Goal: Task Accomplishment & Management: Use online tool/utility

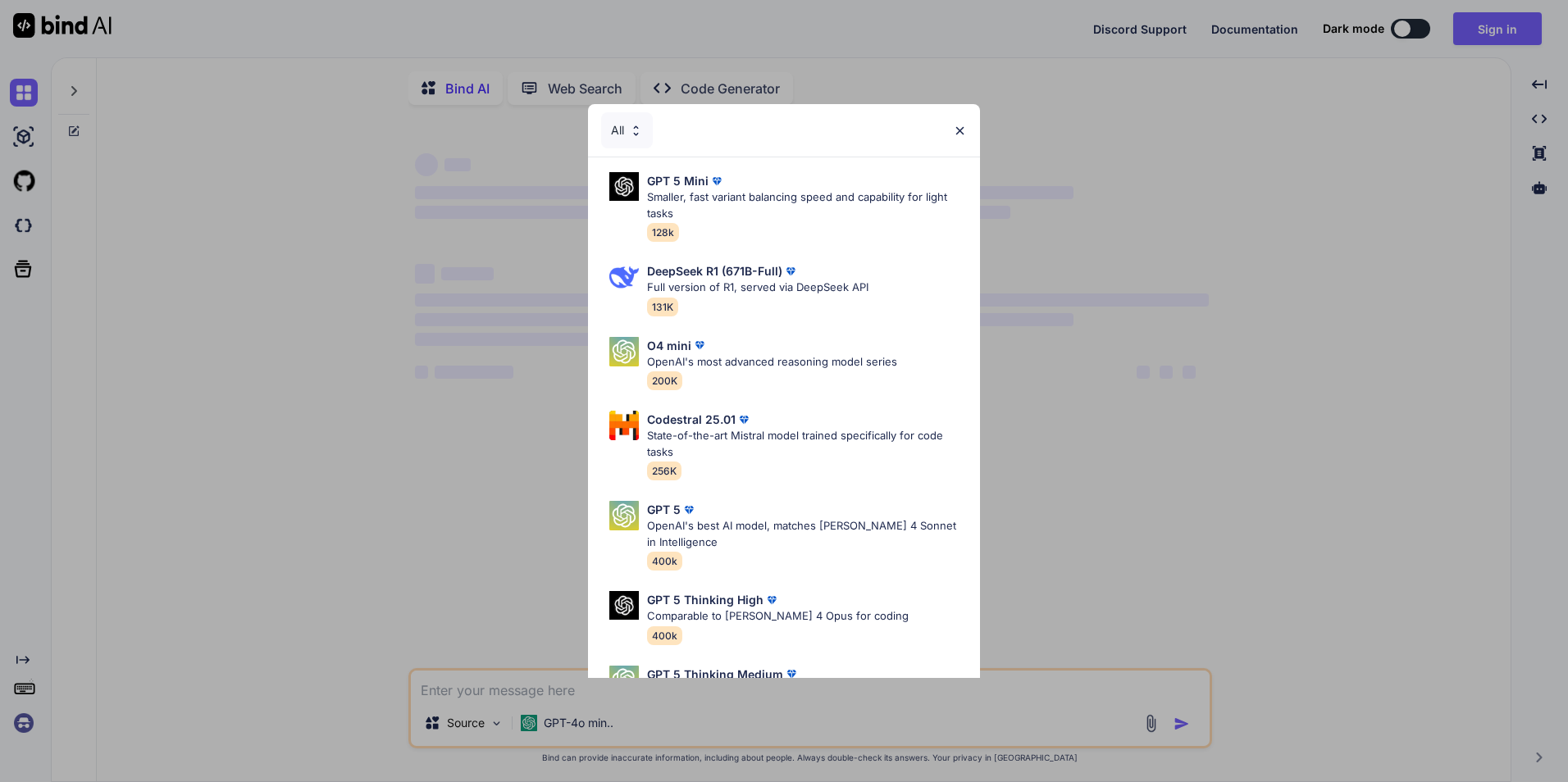
click at [1515, 24] on div "All GPT 5 Mini Smaller, fast variant balancing speed and capability for light t…" at bounding box center [784, 391] width 1568 height 782
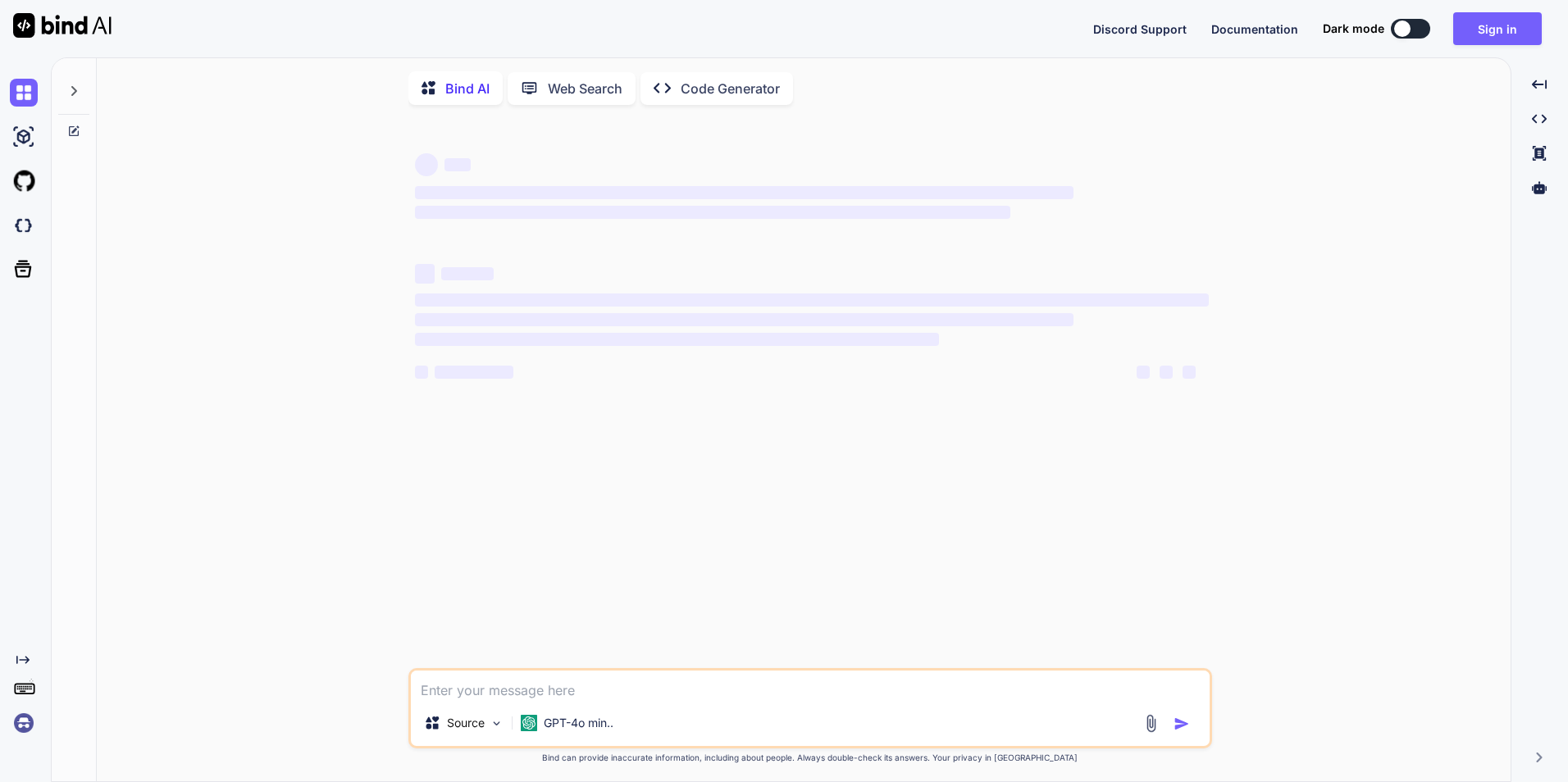
type textarea "x"
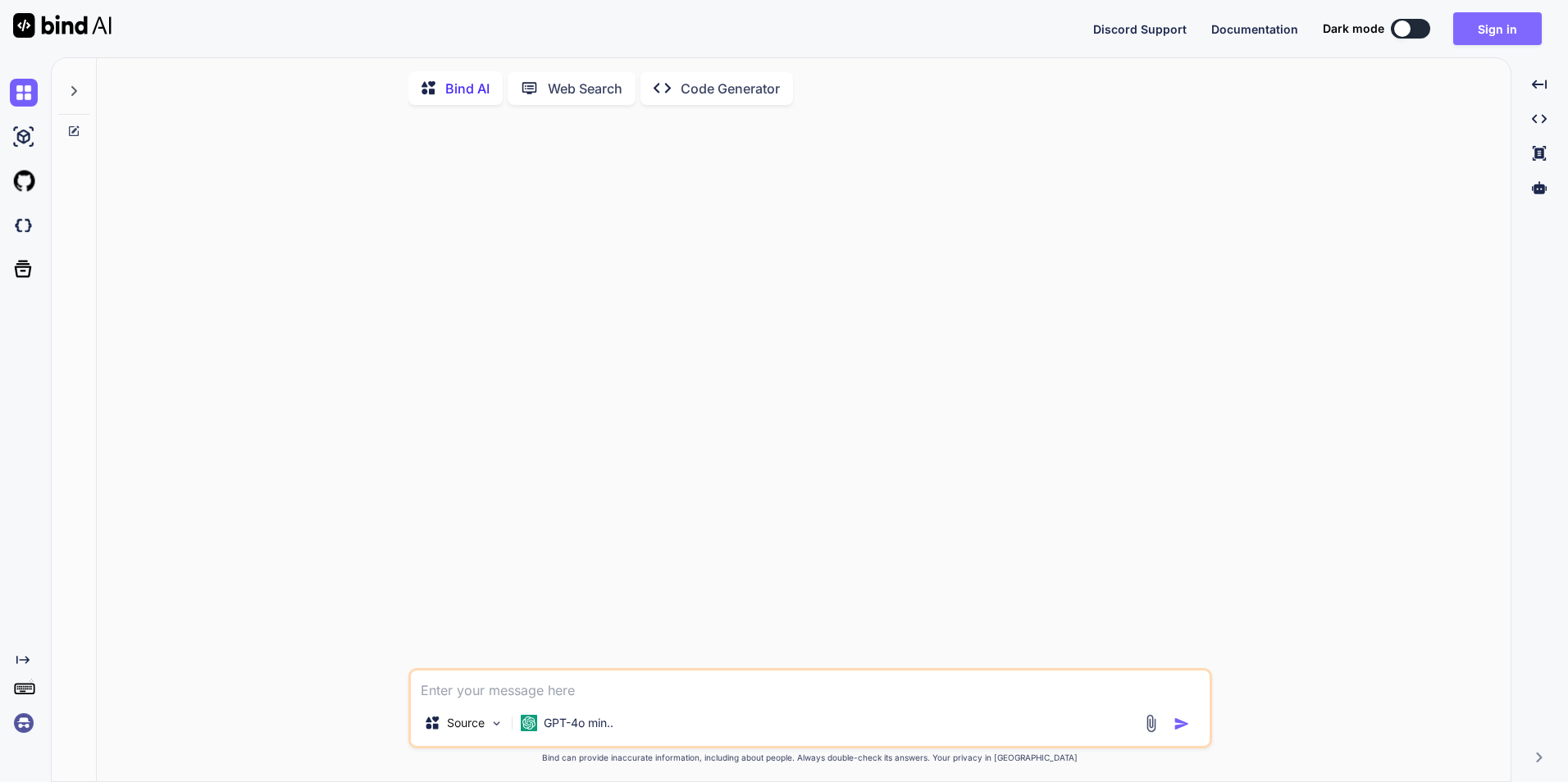
click at [1494, 32] on button "Sign in" at bounding box center [1497, 28] width 88 height 32
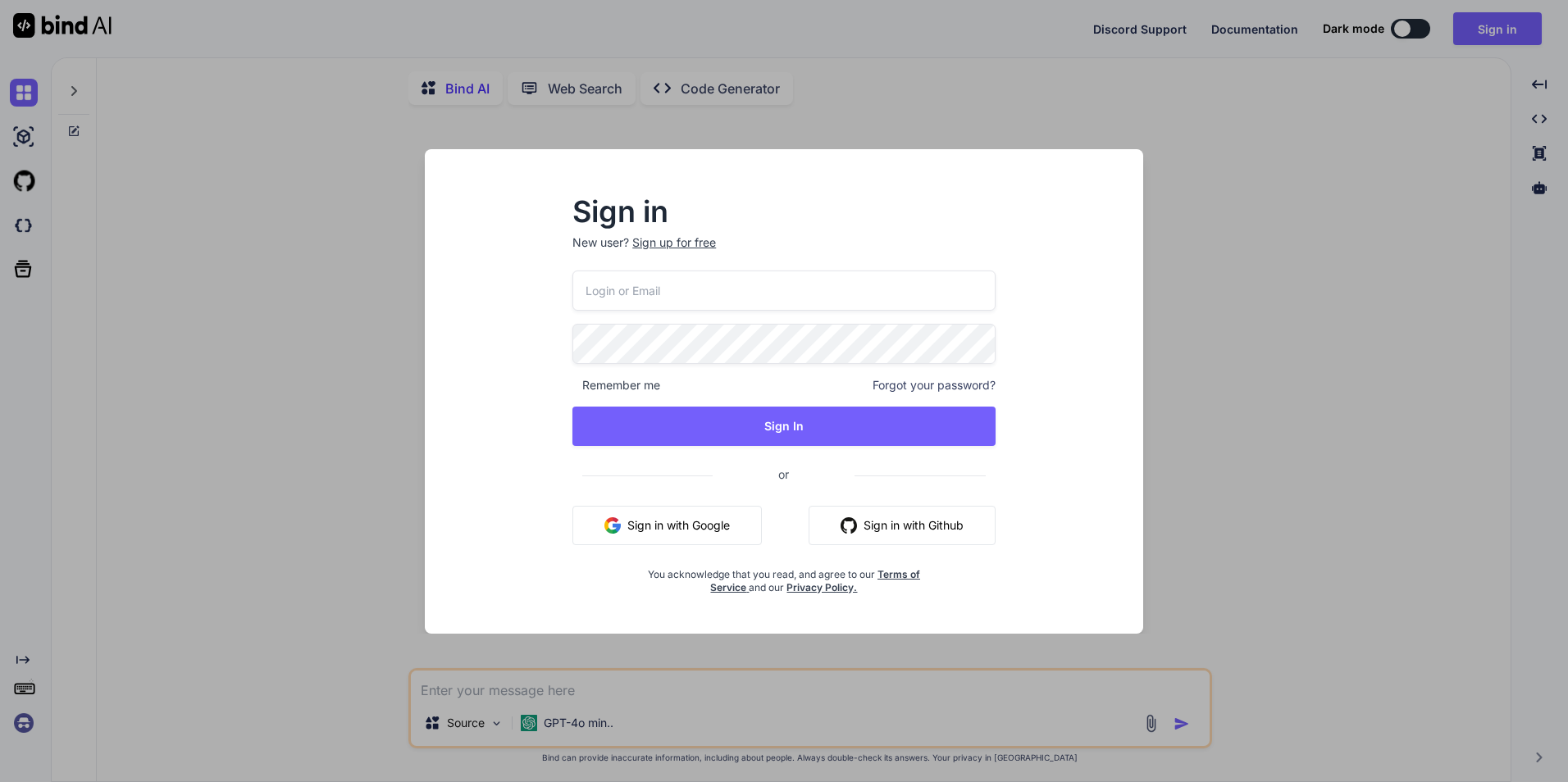
click at [684, 516] on button "Sign in with Google" at bounding box center [666, 526] width 189 height 39
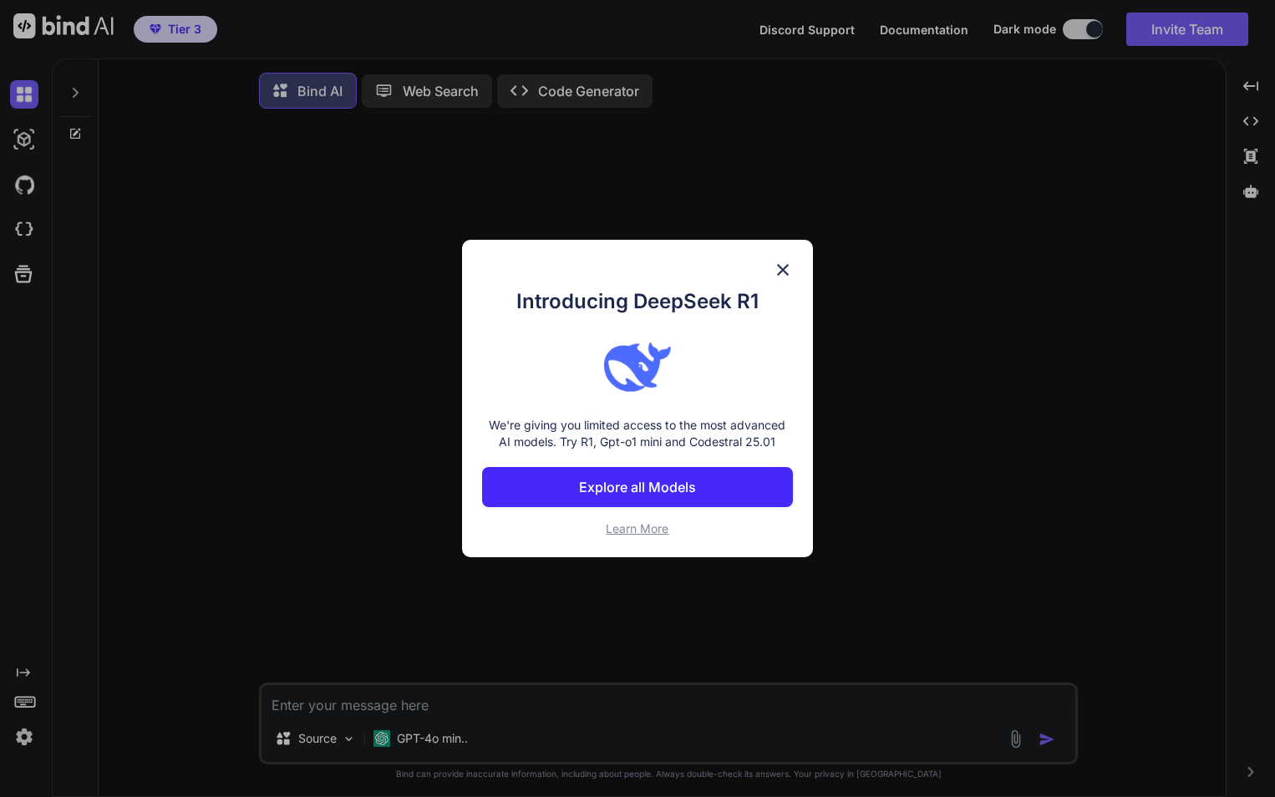
click at [786, 268] on img at bounding box center [783, 270] width 20 height 20
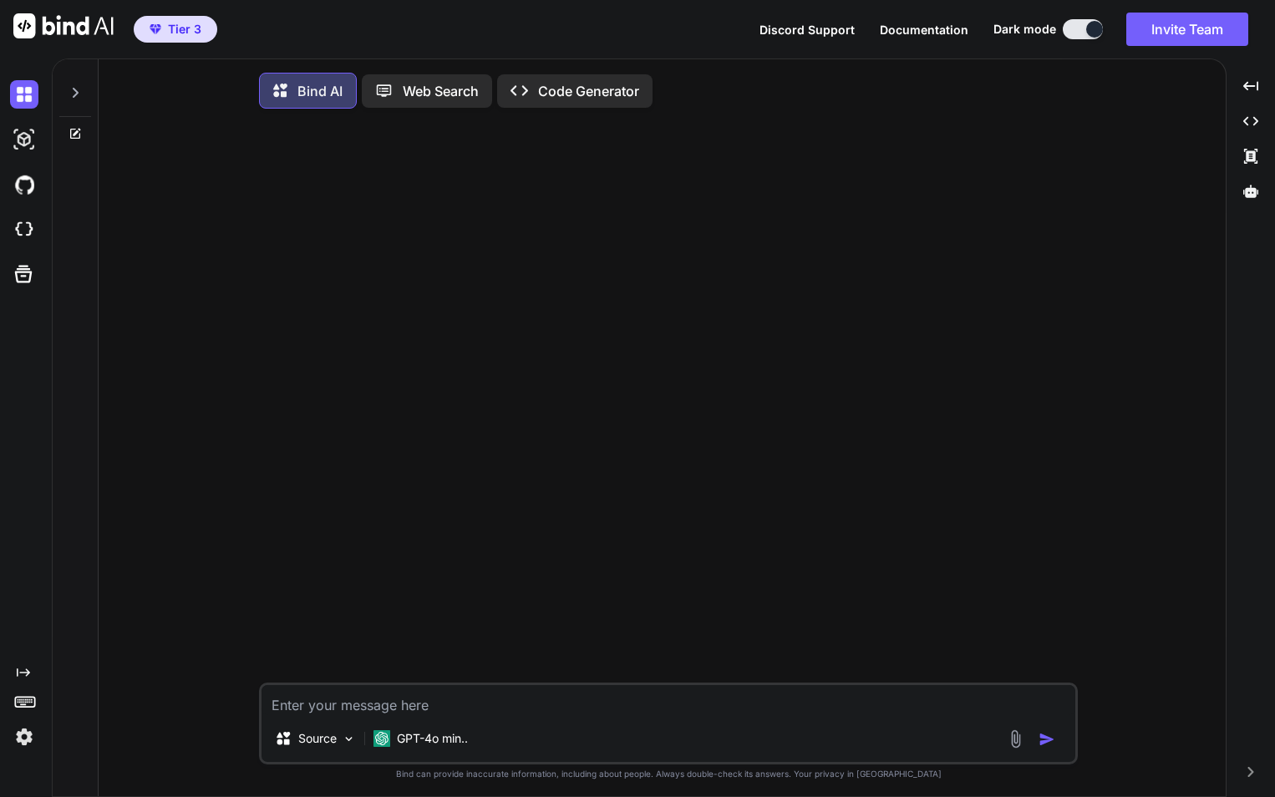
click at [287, 704] on textarea at bounding box center [669, 700] width 814 height 30
click at [346, 746] on img at bounding box center [349, 739] width 14 height 14
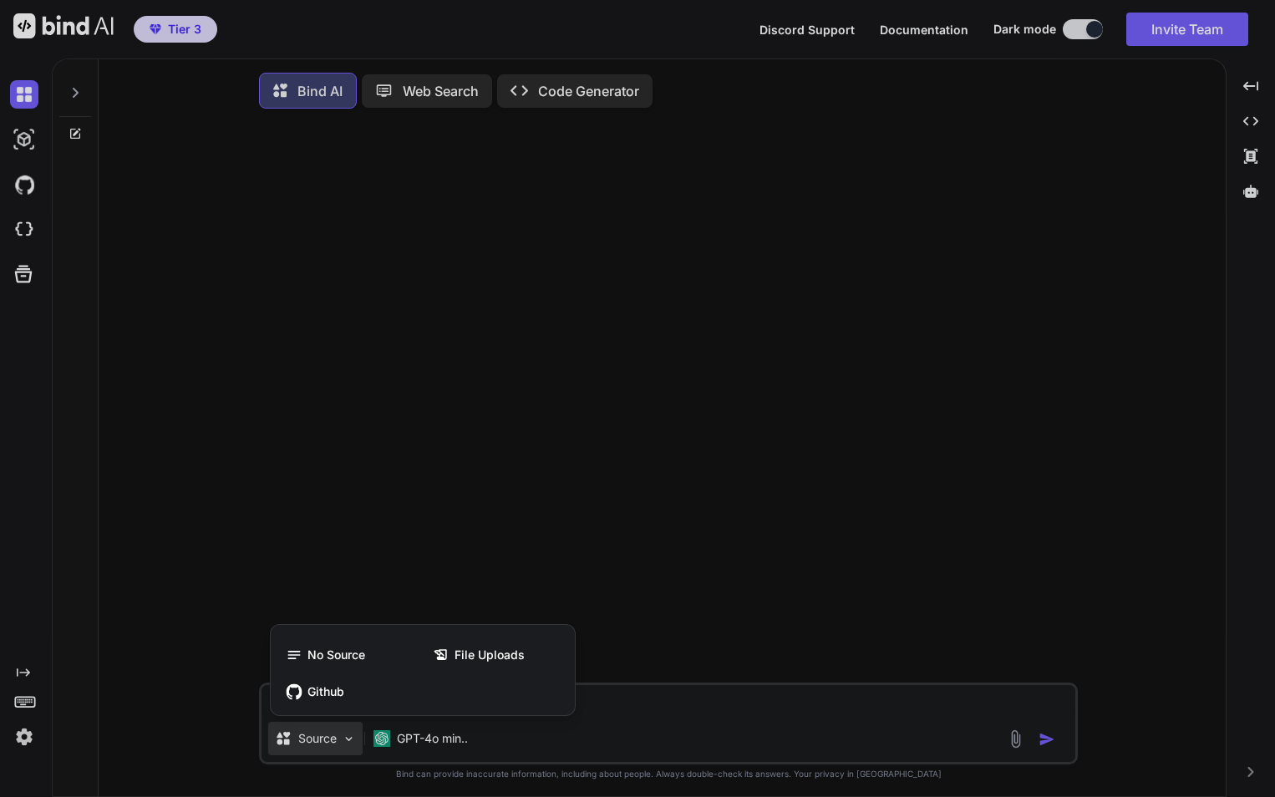
click at [414, 469] on div at bounding box center [637, 398] width 1275 height 797
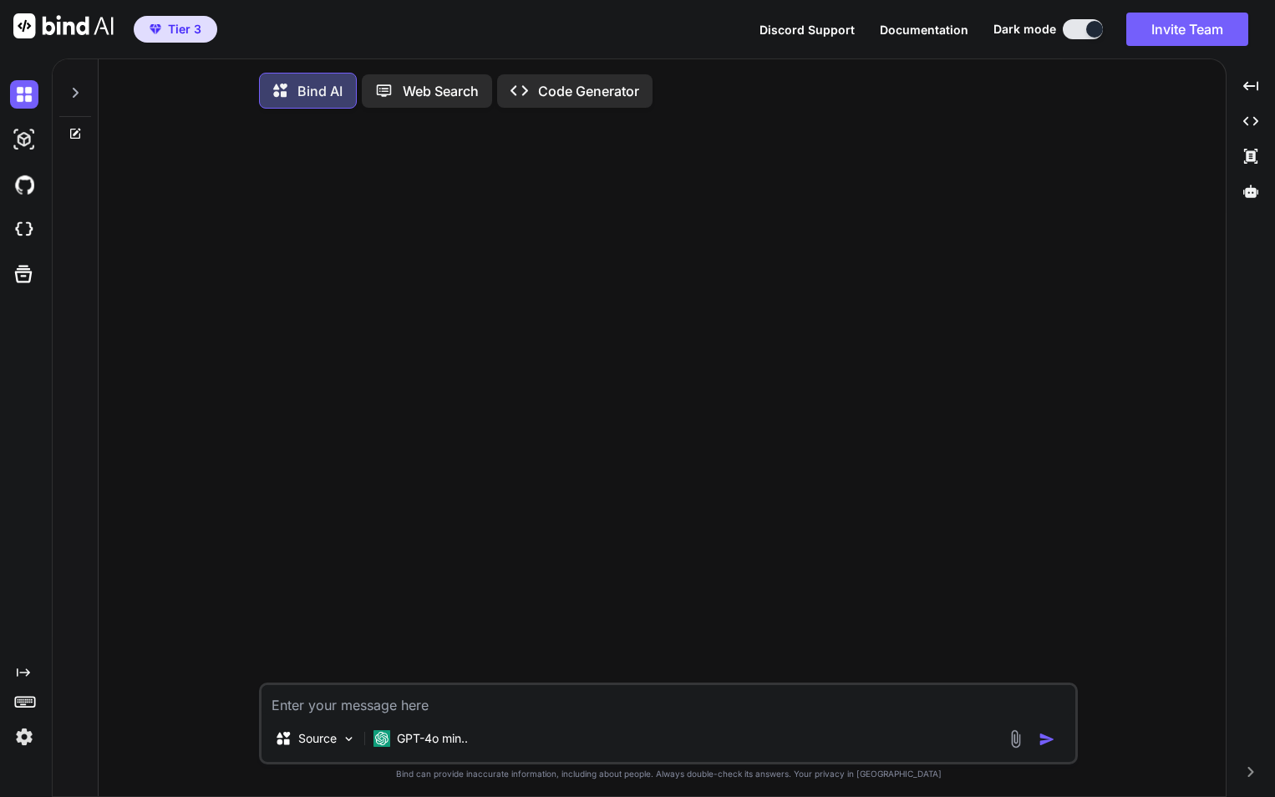
click at [587, 84] on p "Code Generator" at bounding box center [588, 91] width 101 height 20
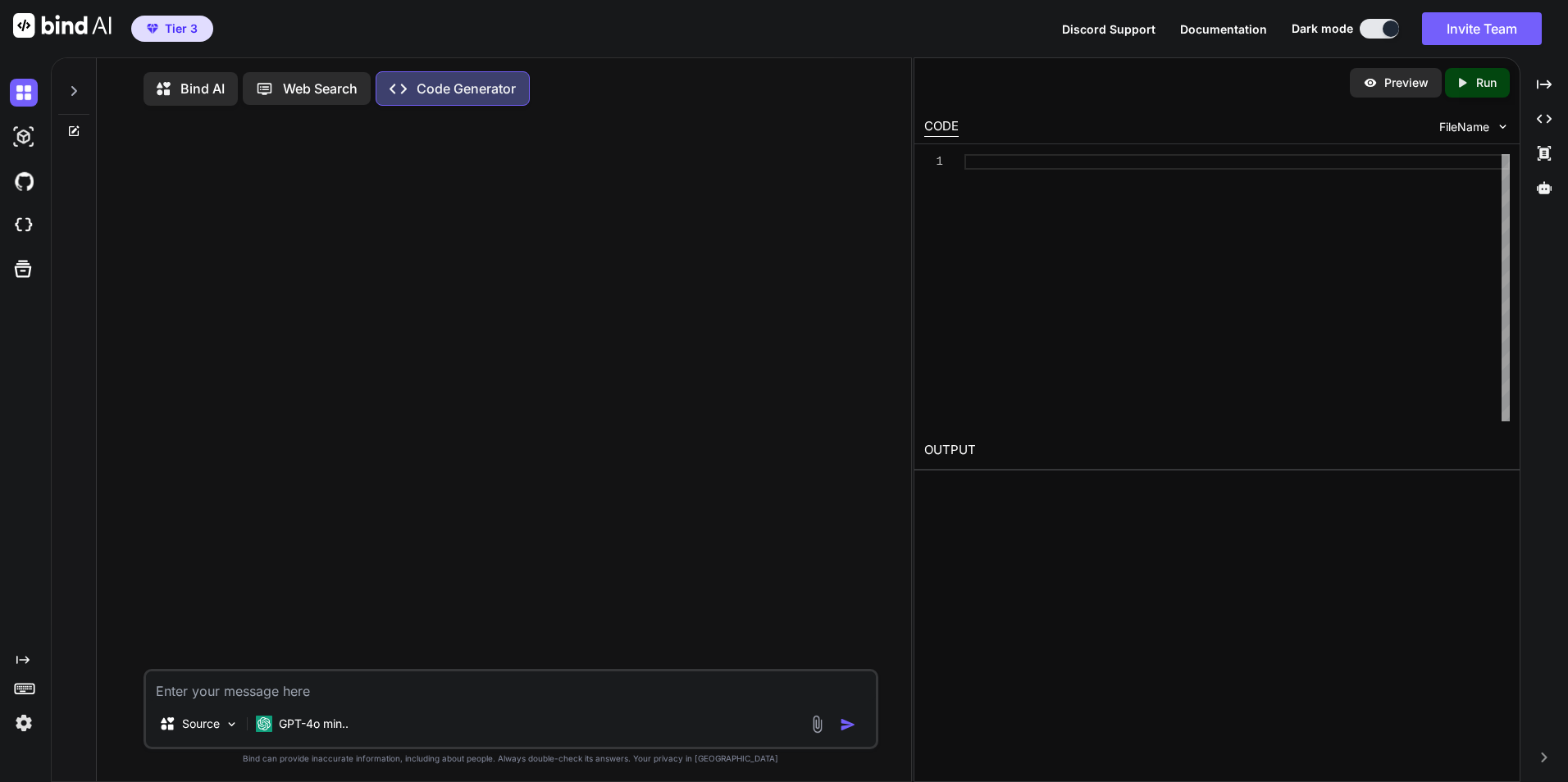
click at [259, 214] on div at bounding box center [512, 393] width 731 height 550
click at [165, 696] on textarea at bounding box center [511, 686] width 730 height 29
paste textarea "Loremi dolors am'con adipis eli Seddo Eiusmo temporin "Utlabor0647", etdolor ma…"
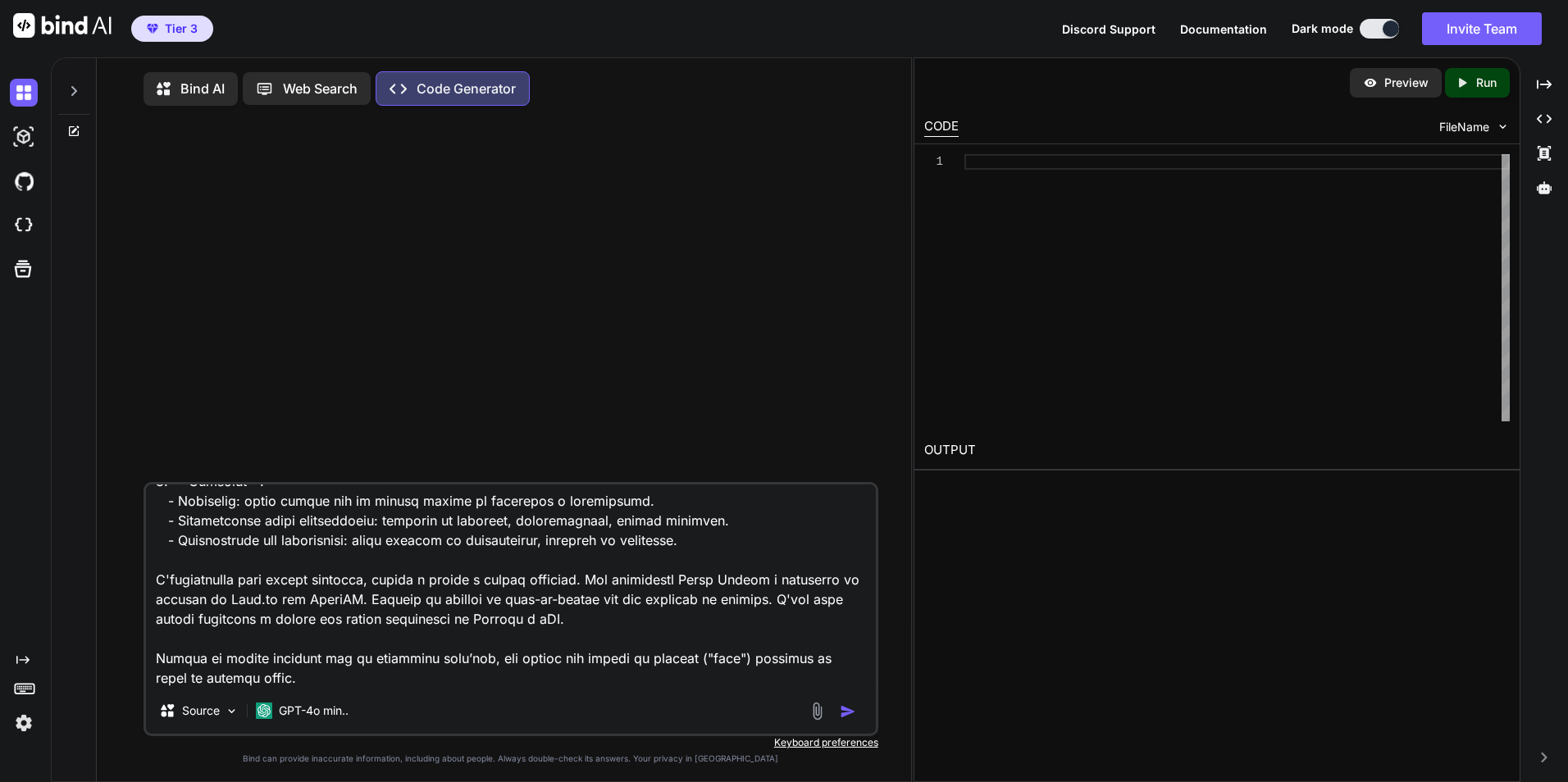
scroll to position [357, 0]
drag, startPoint x: 153, startPoint y: 639, endPoint x: 358, endPoint y: 681, distance: 209.3
click at [358, 681] on textarea at bounding box center [511, 586] width 730 height 203
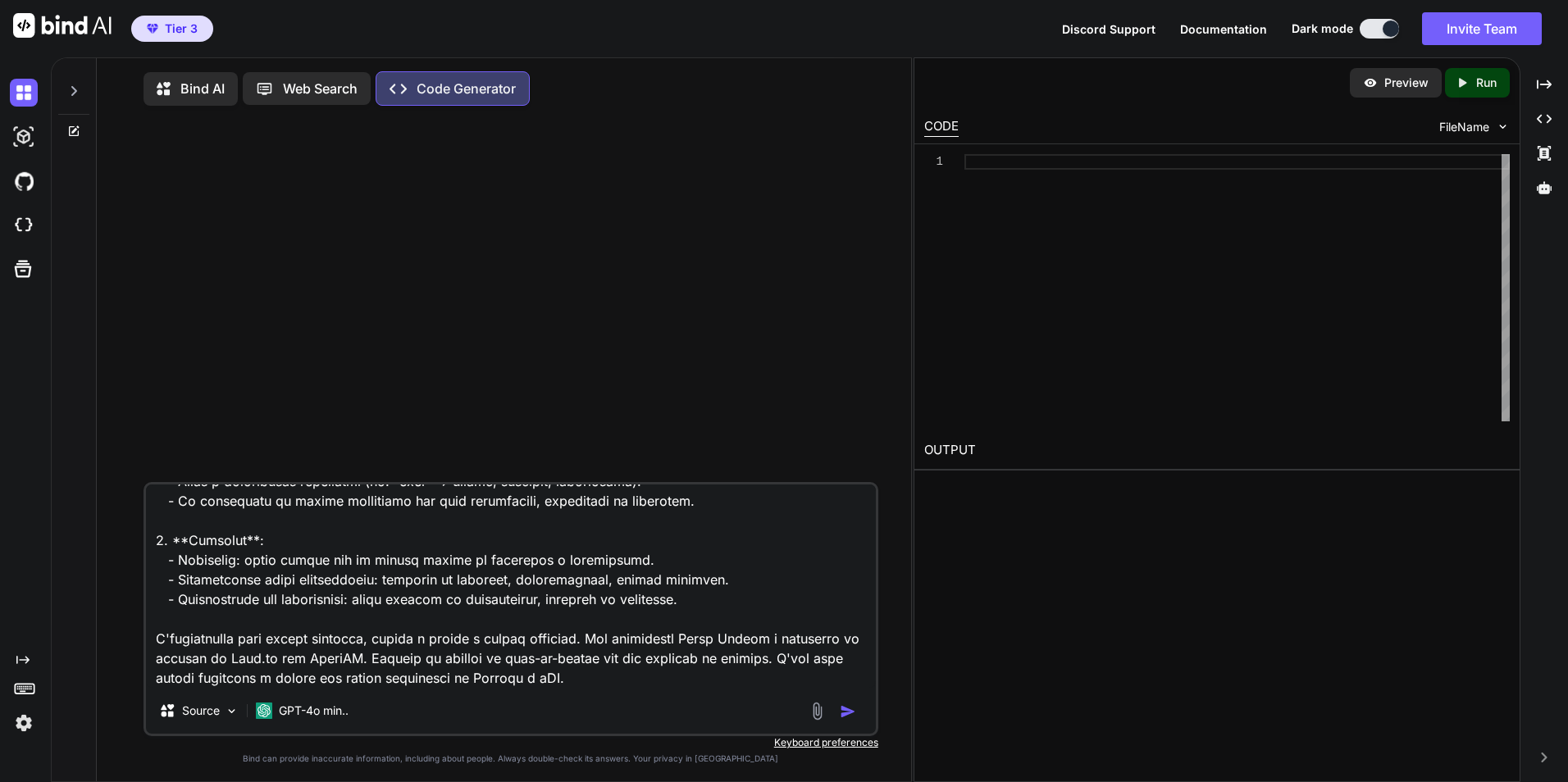
scroll to position [318, 0]
paste textarea "Genera il codice iniziale per la struttura dell’app, con almeno una parola di e…"
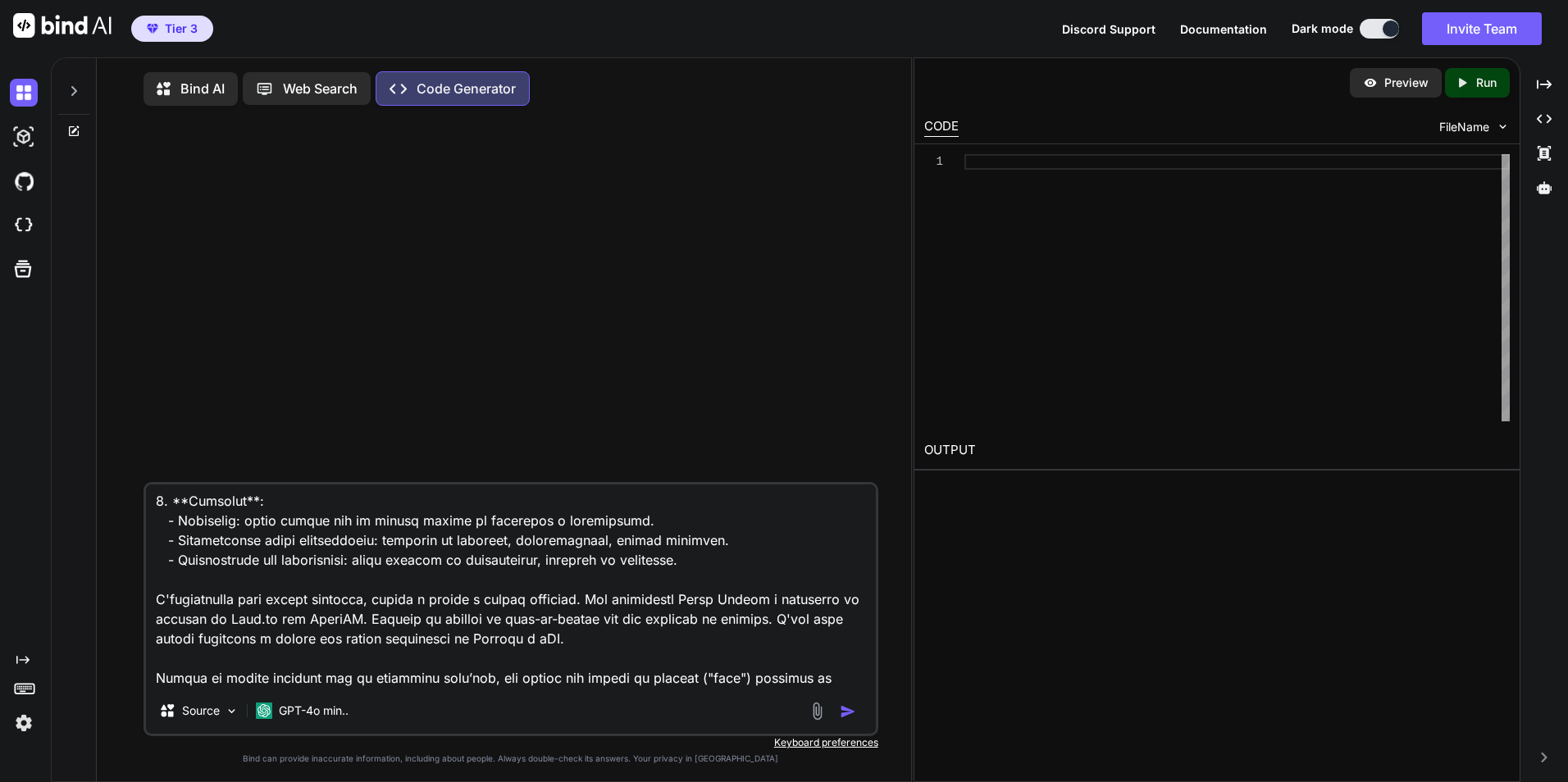
scroll to position [337, 0]
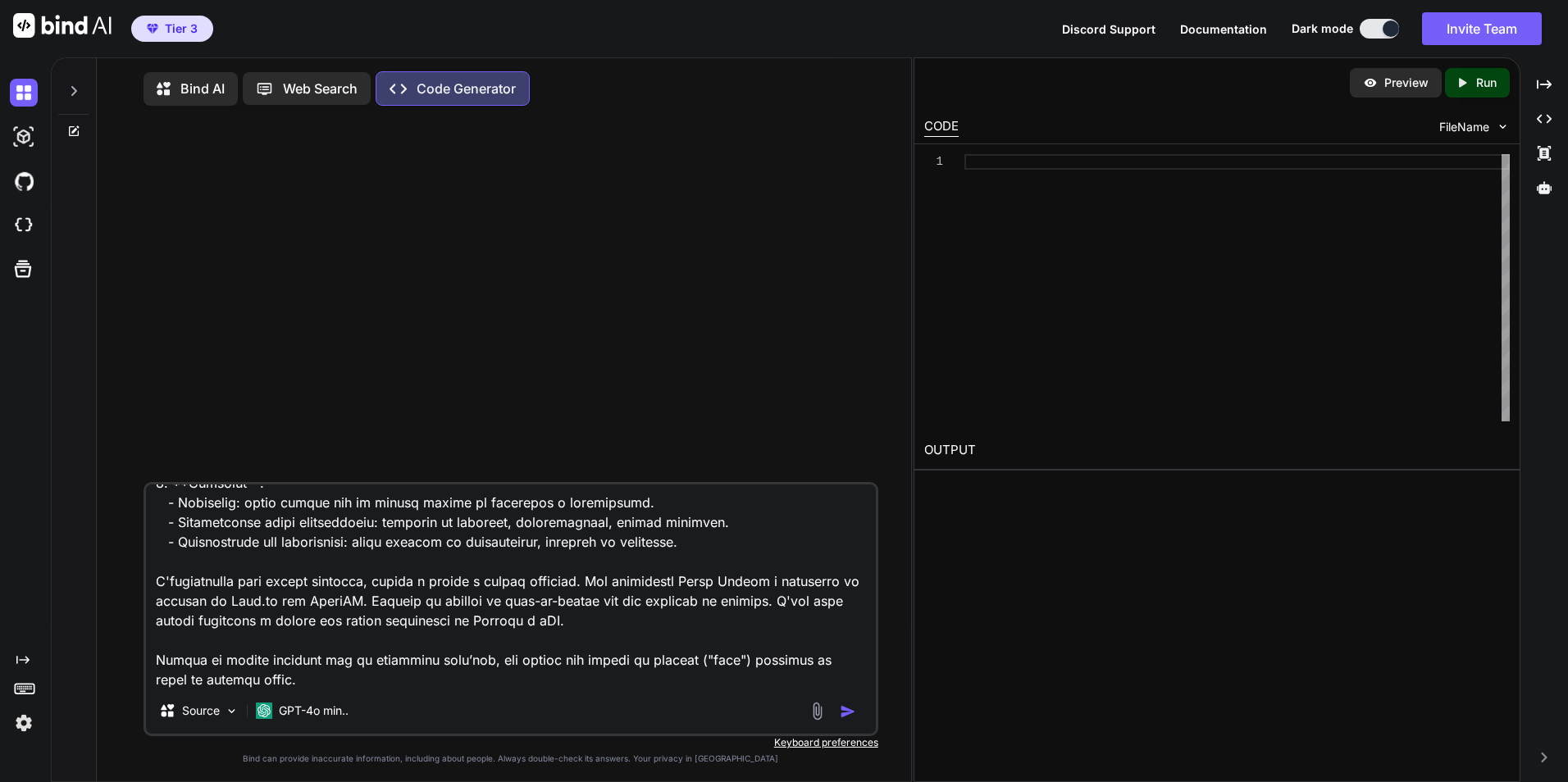
click at [716, 666] on textarea at bounding box center [511, 586] width 730 height 203
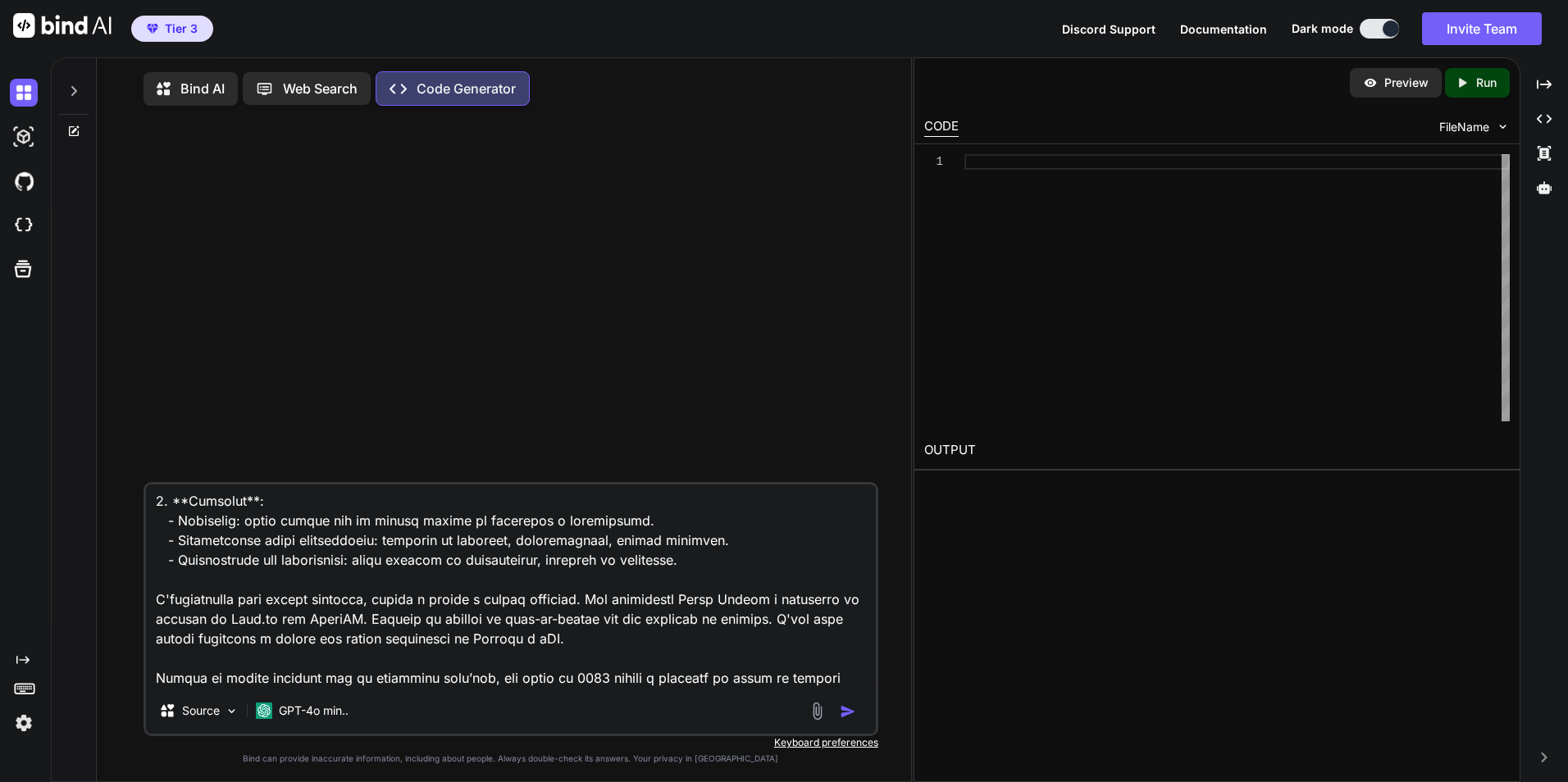
type textarea "Loremi dolors am'con adipis eli Seddo Eiusmo temporin "Utlabor0647", etdolor ma…"
click at [854, 719] on img "button" at bounding box center [848, 711] width 17 height 17
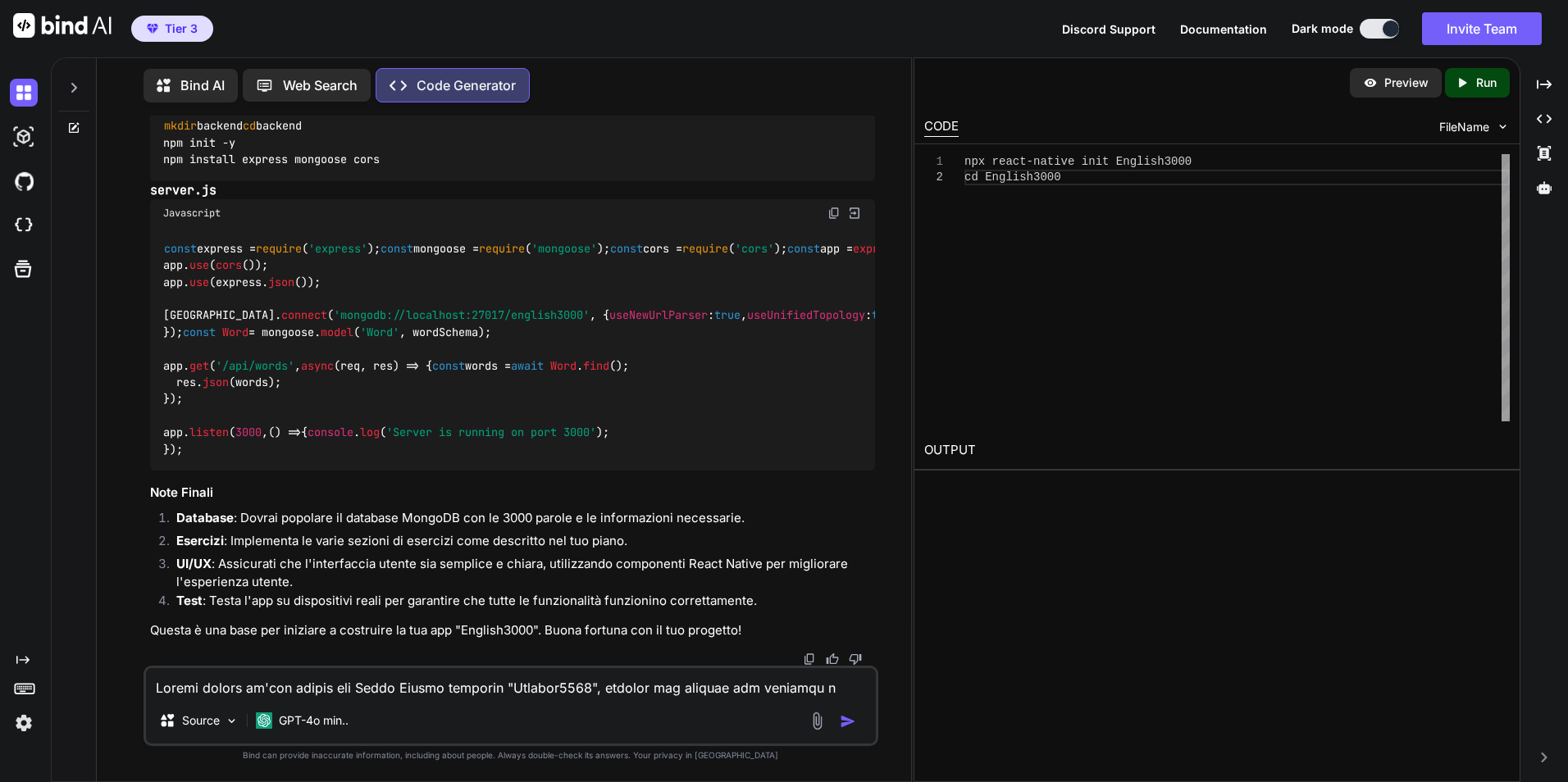
scroll to position [2825, 0]
click at [312, 76] on p "Web Search" at bounding box center [320, 85] width 75 height 20
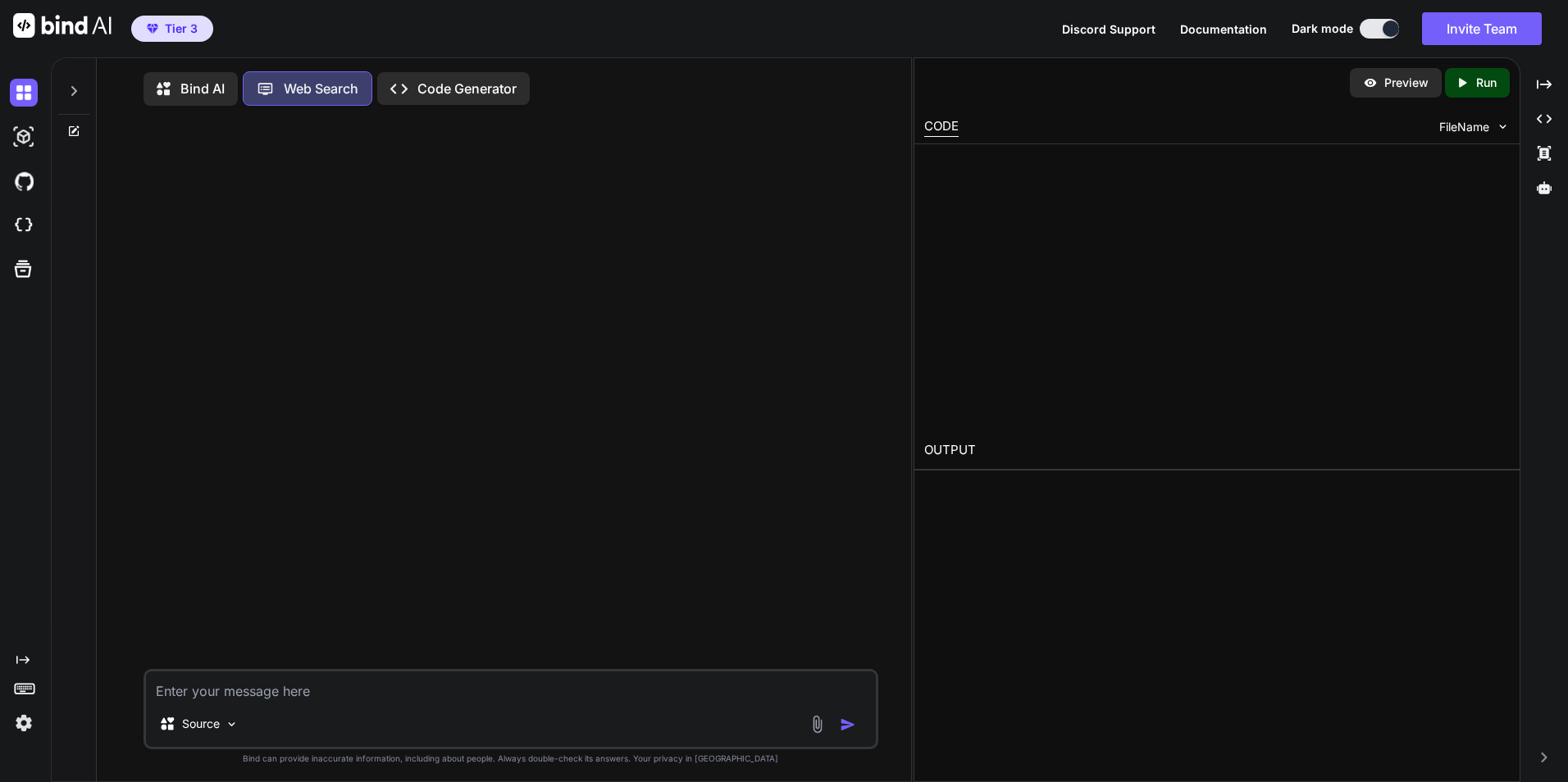
scroll to position [8, 0]
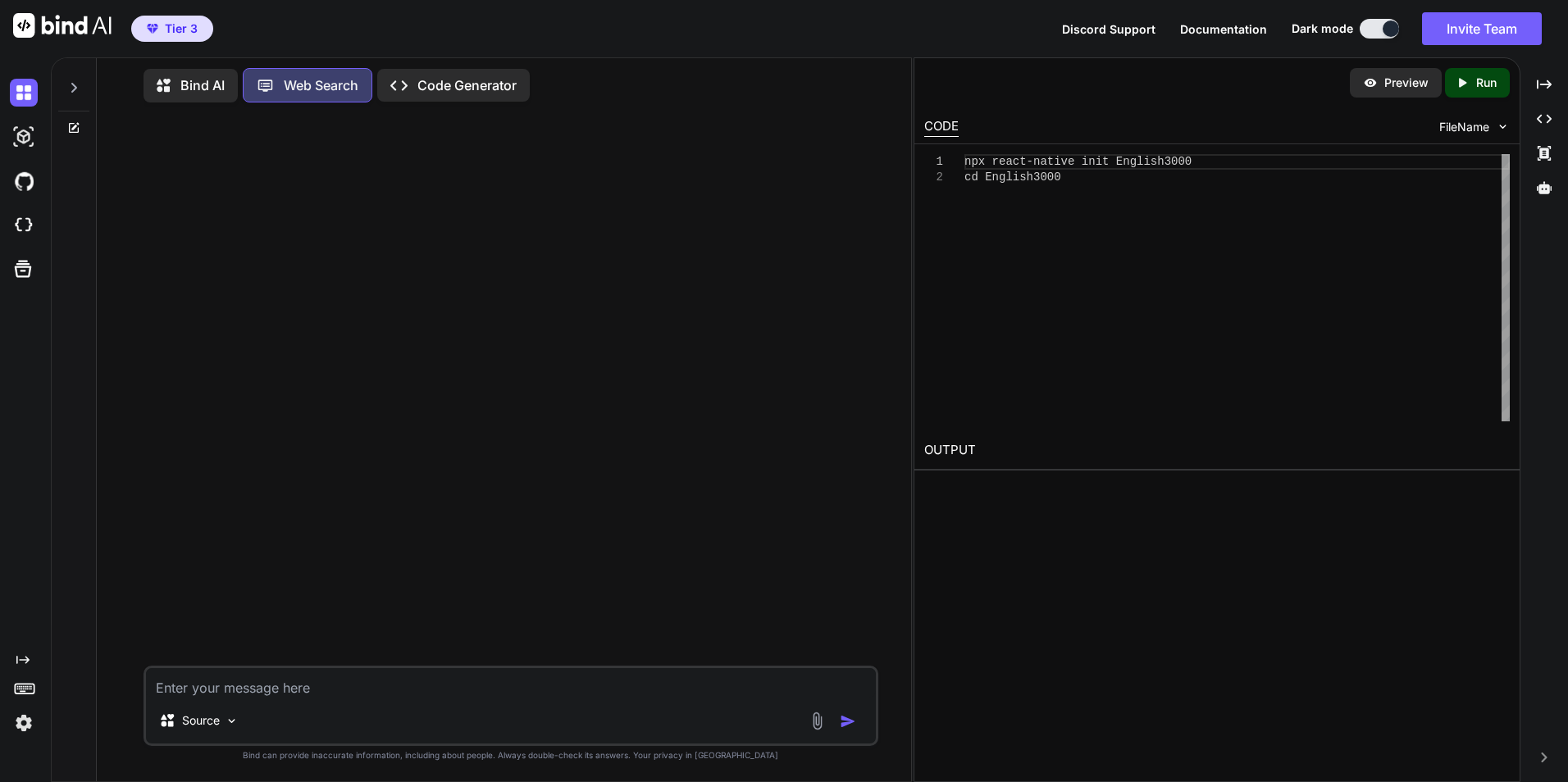
click at [202, 90] on p "Bind AI" at bounding box center [202, 85] width 44 height 20
click at [283, 100] on div "Web Search" at bounding box center [308, 88] width 128 height 32
click at [483, 77] on p "Code Generator" at bounding box center [466, 85] width 99 height 20
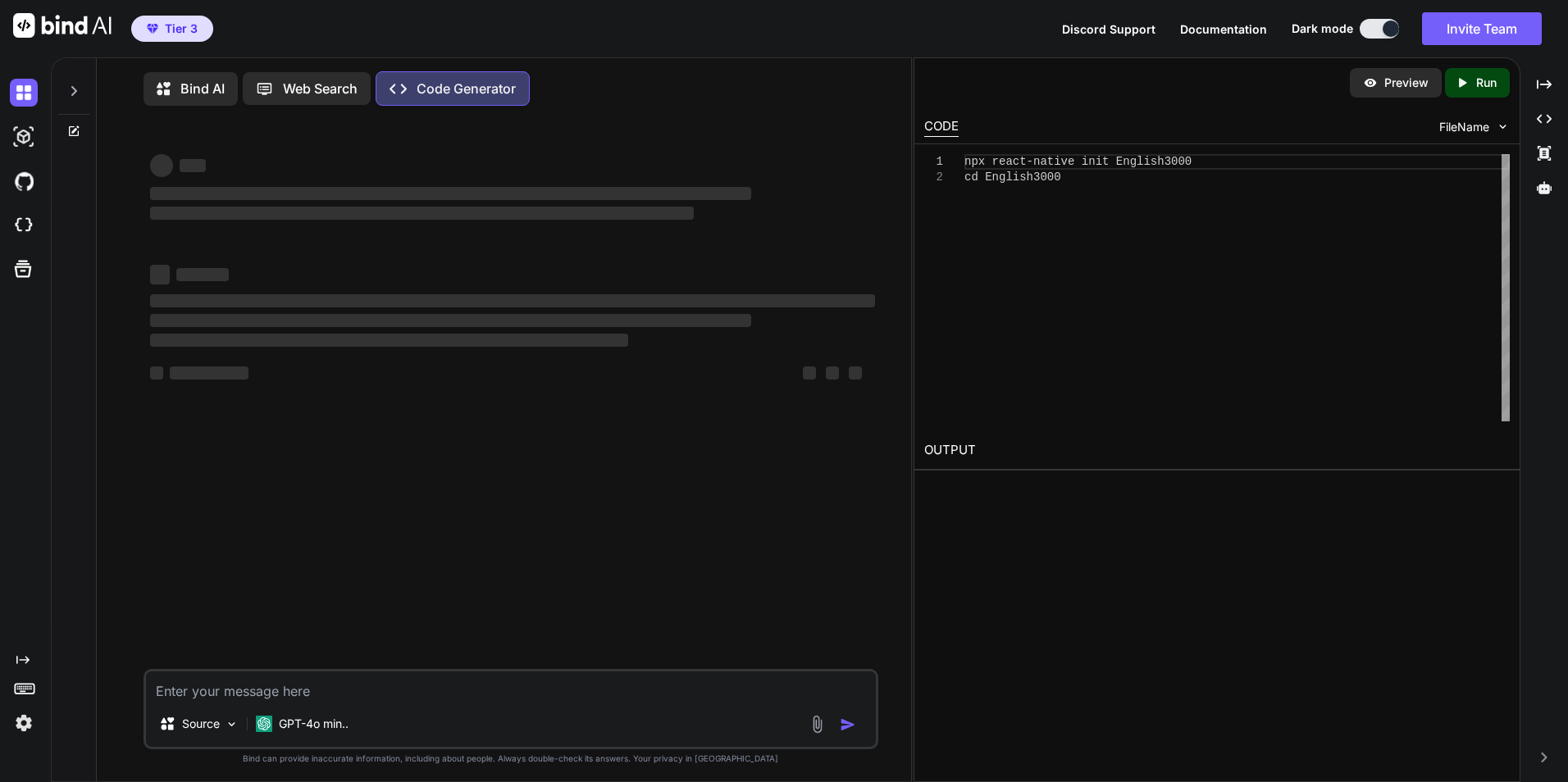
click at [1486, 79] on p "Run" at bounding box center [1486, 82] width 21 height 17
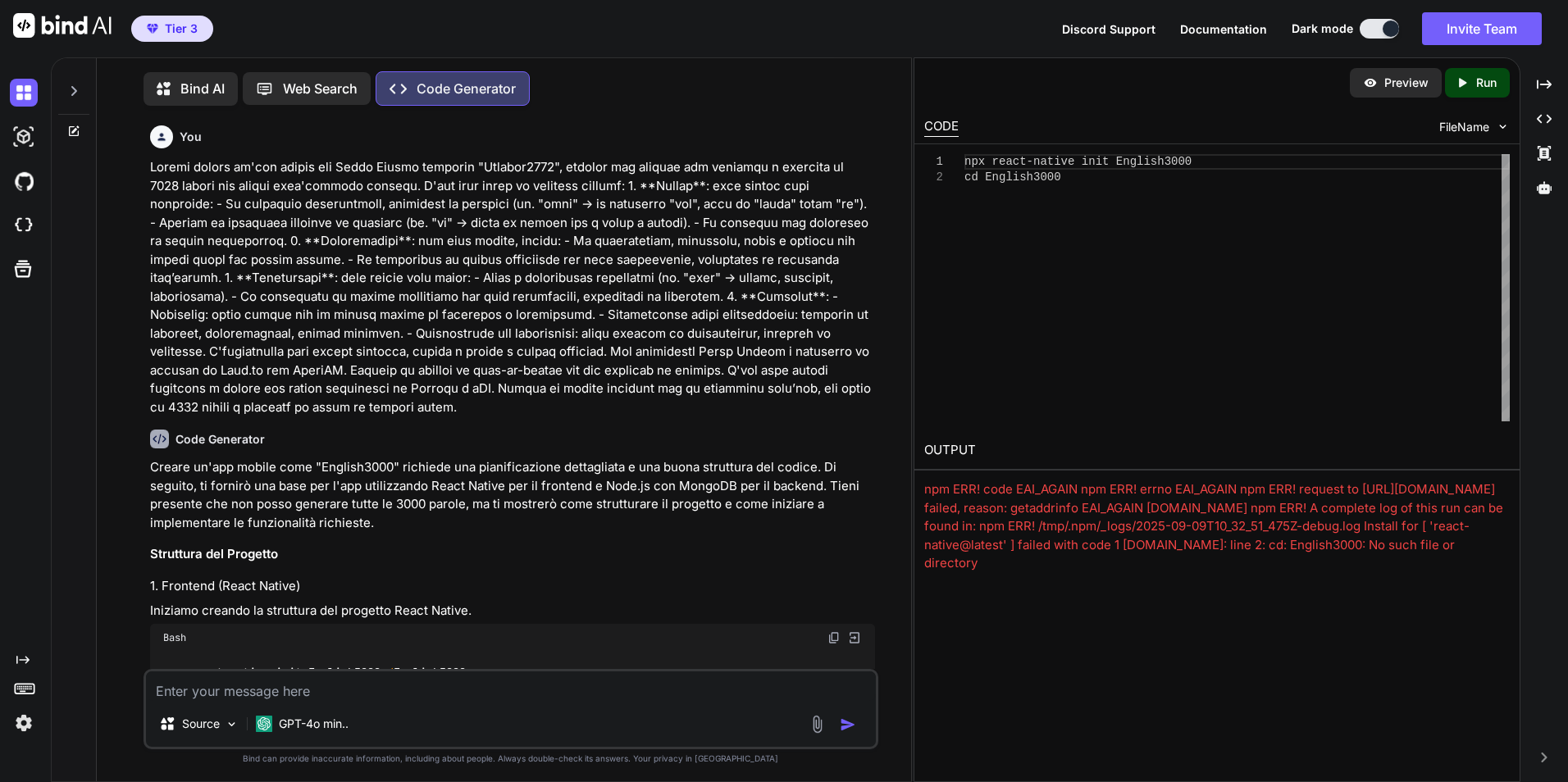
scroll to position [8, 0]
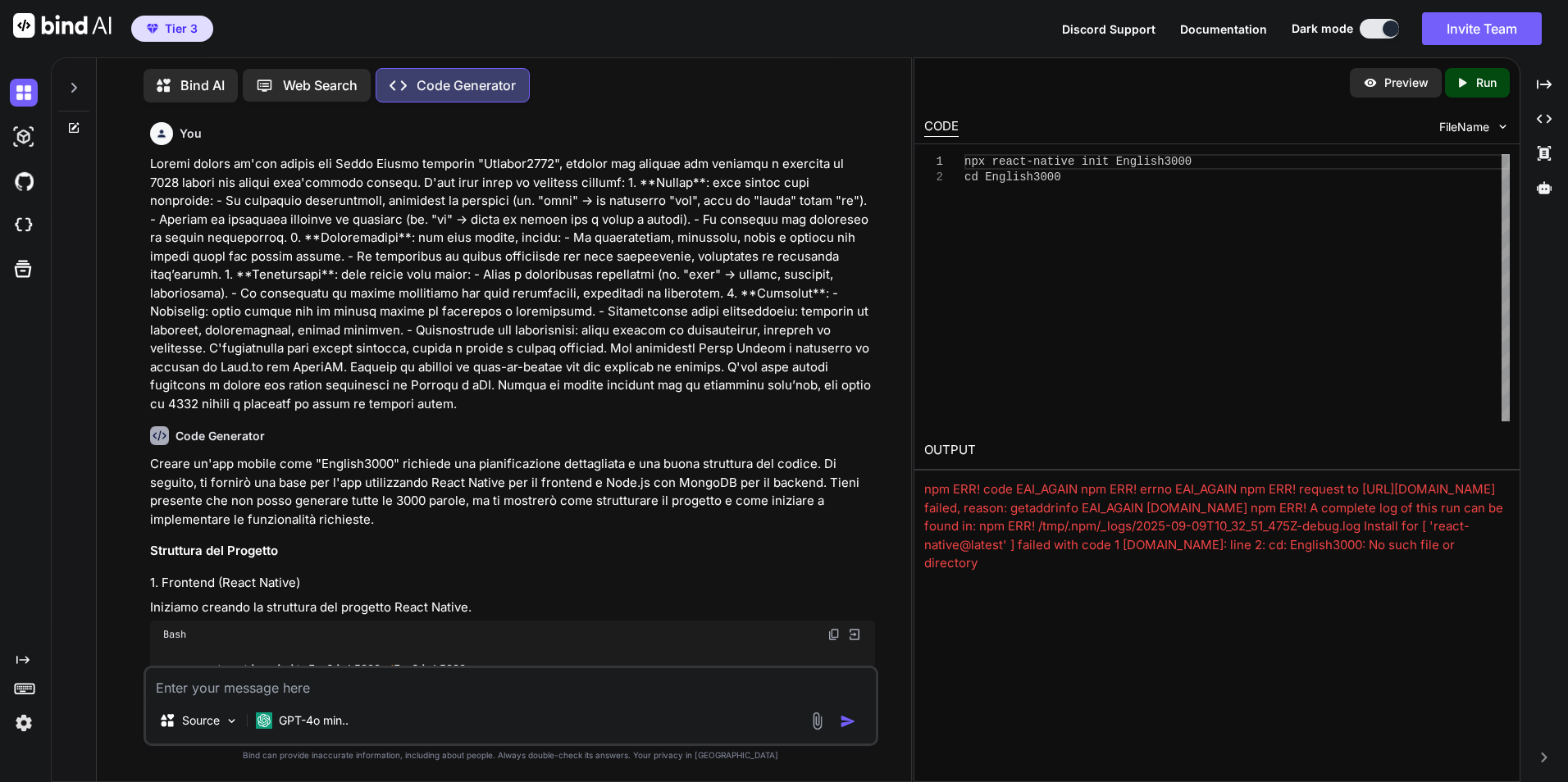
click at [1382, 87] on div "Preview" at bounding box center [1395, 82] width 92 height 29
click at [1401, 88] on p "Preview" at bounding box center [1406, 82] width 44 height 17
click at [1543, 195] on div at bounding box center [1543, 187] width 34 height 27
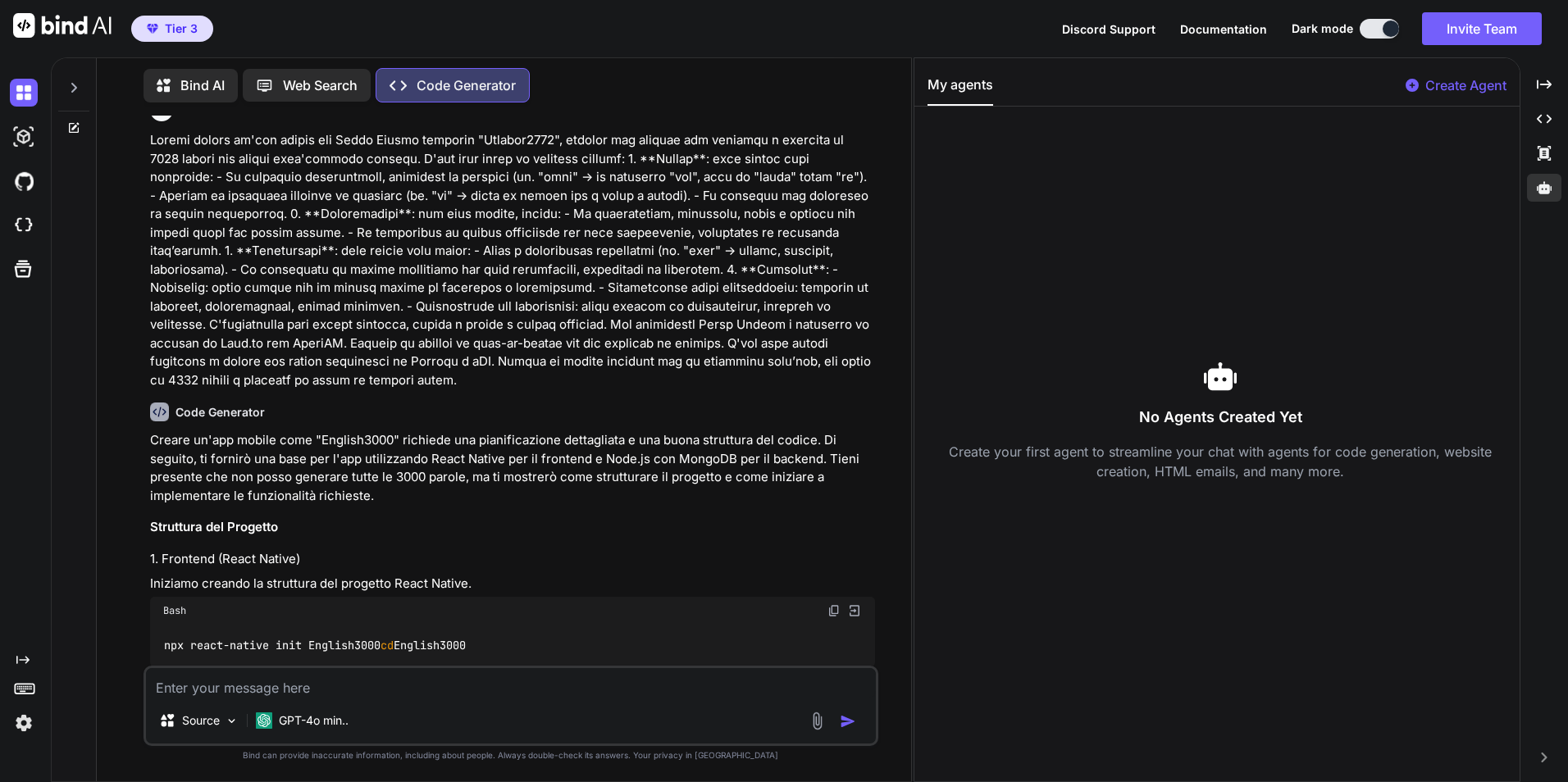
scroll to position [0, 0]
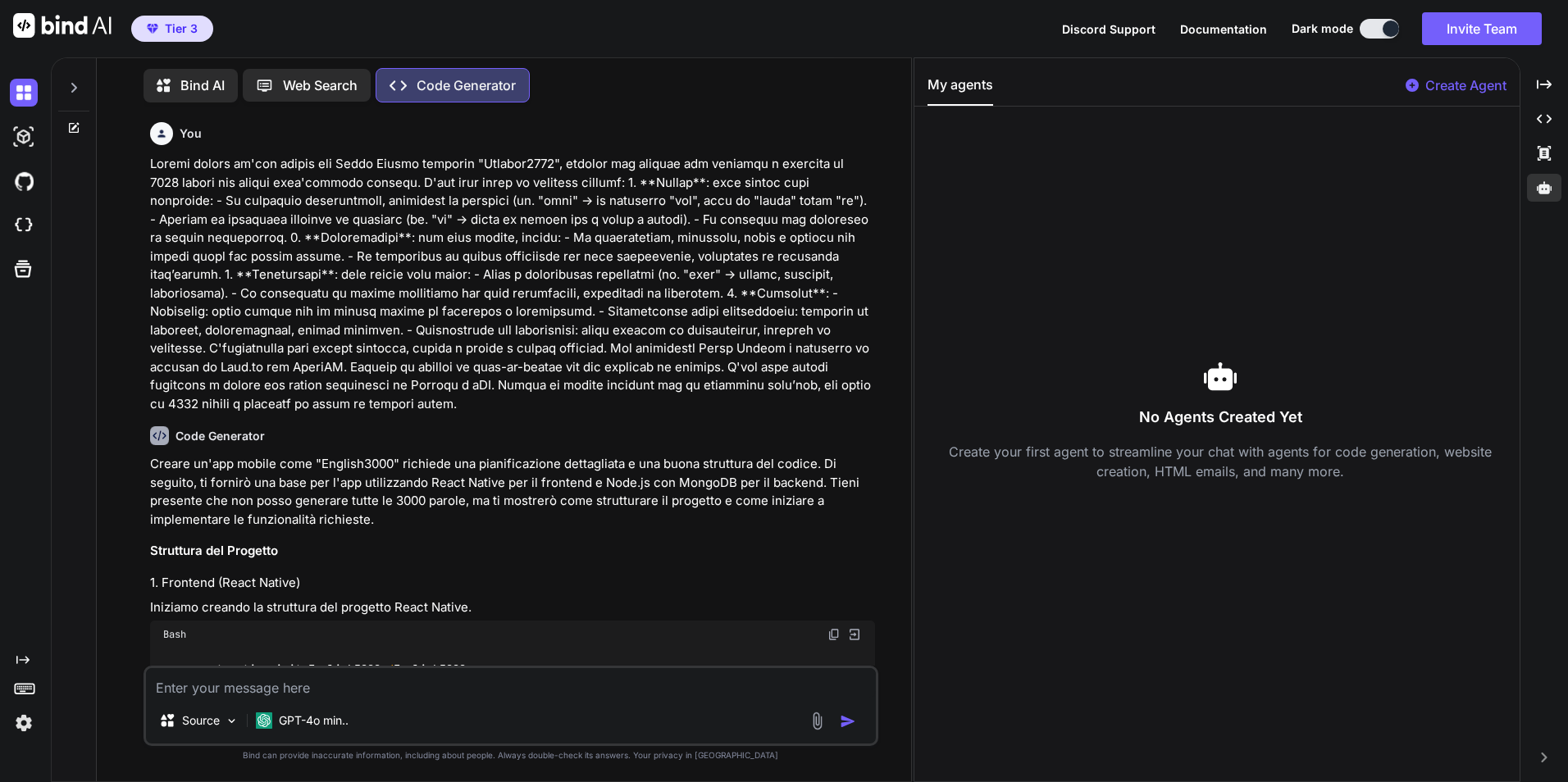
click at [69, 23] on img at bounding box center [62, 25] width 98 height 25
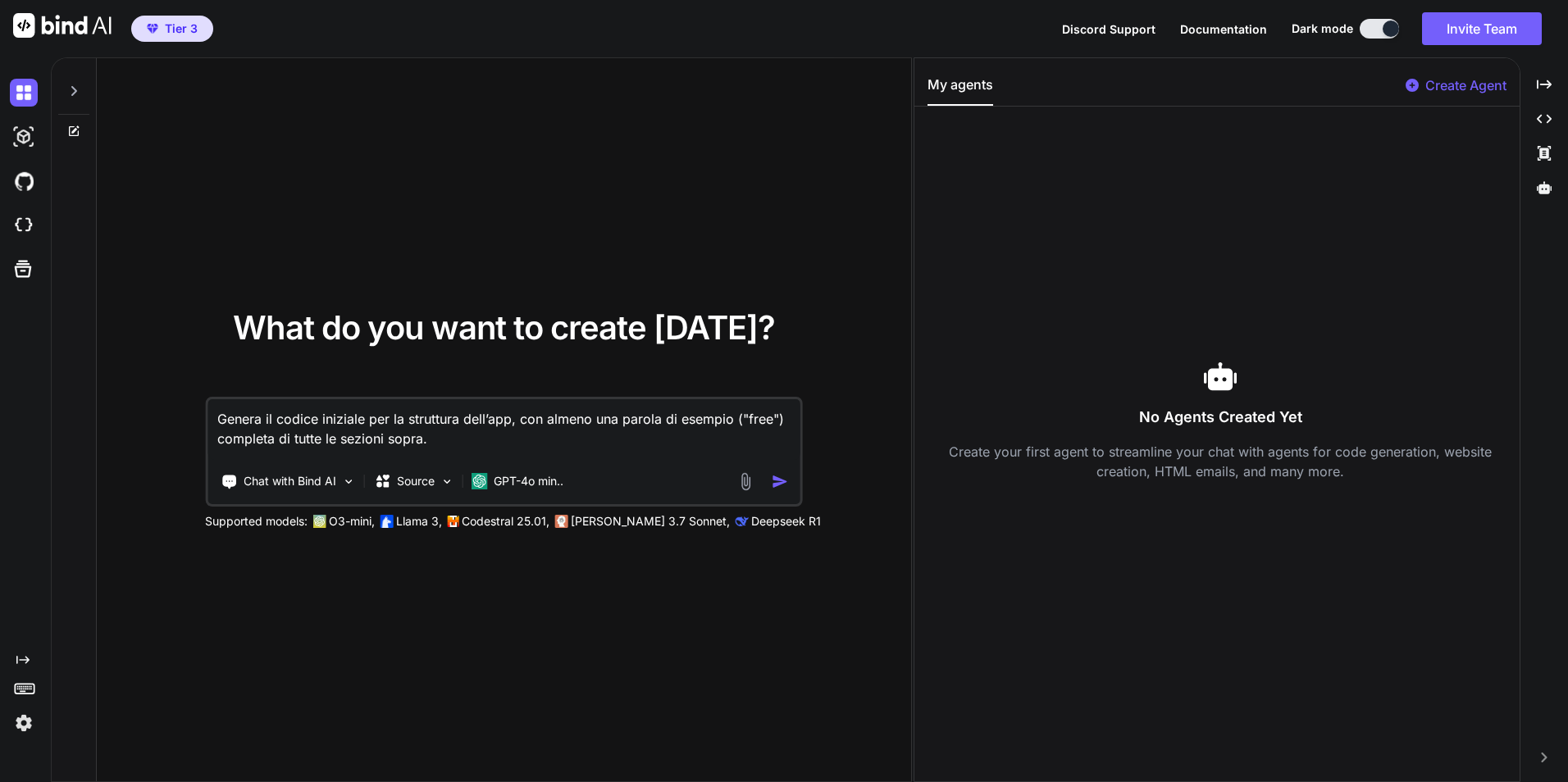
type textarea "Genera il codice iniziale per la struttura dell’app, con almeno una parola di e…"
click at [1248, 29] on span "Documentation" at bounding box center [1223, 29] width 87 height 14
click at [66, 32] on img at bounding box center [62, 25] width 98 height 25
click at [81, 19] on img at bounding box center [62, 25] width 98 height 25
click at [27, 30] on img at bounding box center [62, 25] width 98 height 25
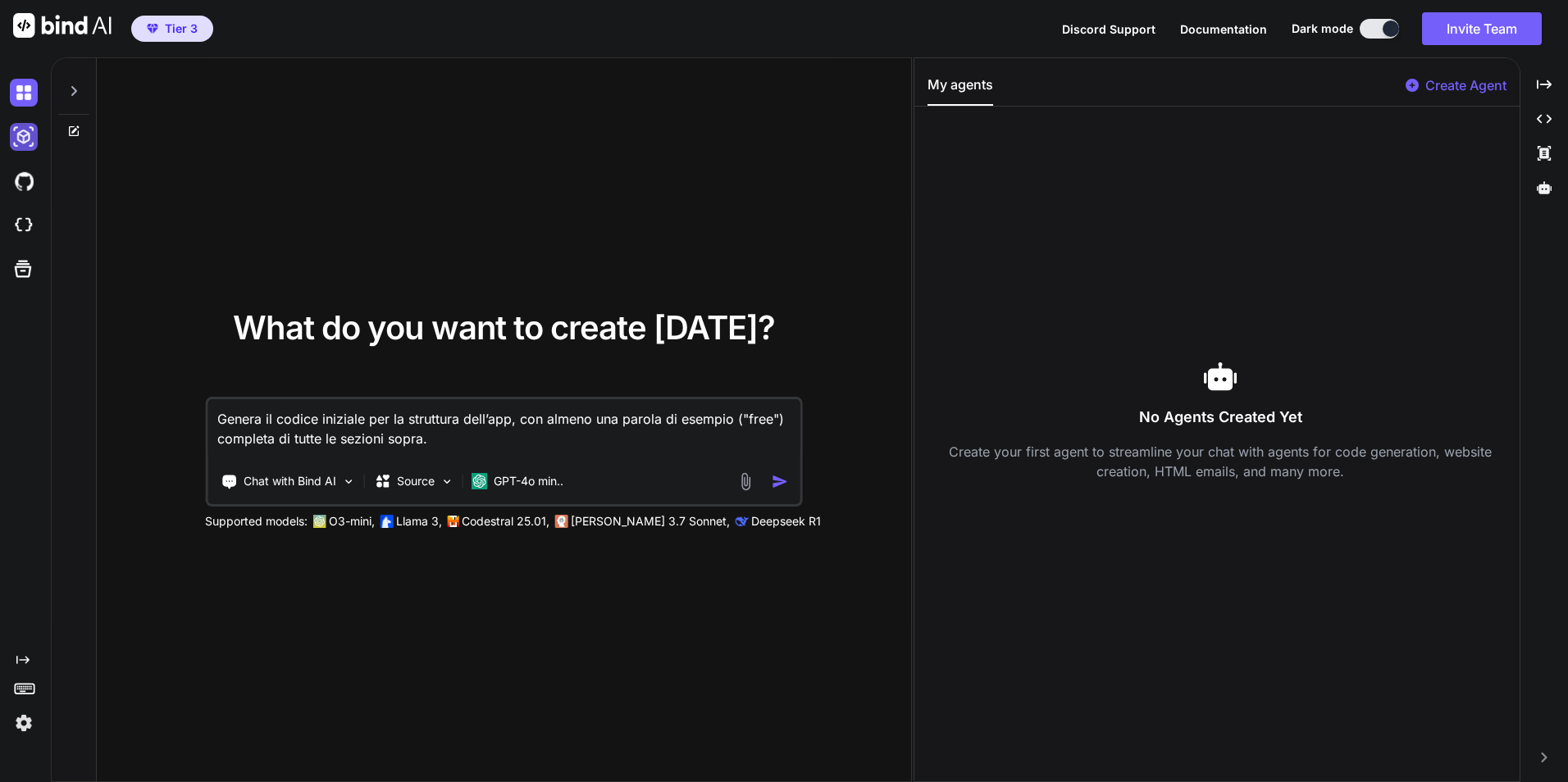
click at [26, 145] on img at bounding box center [24, 136] width 27 height 27
click at [25, 182] on img at bounding box center [24, 181] width 27 height 27
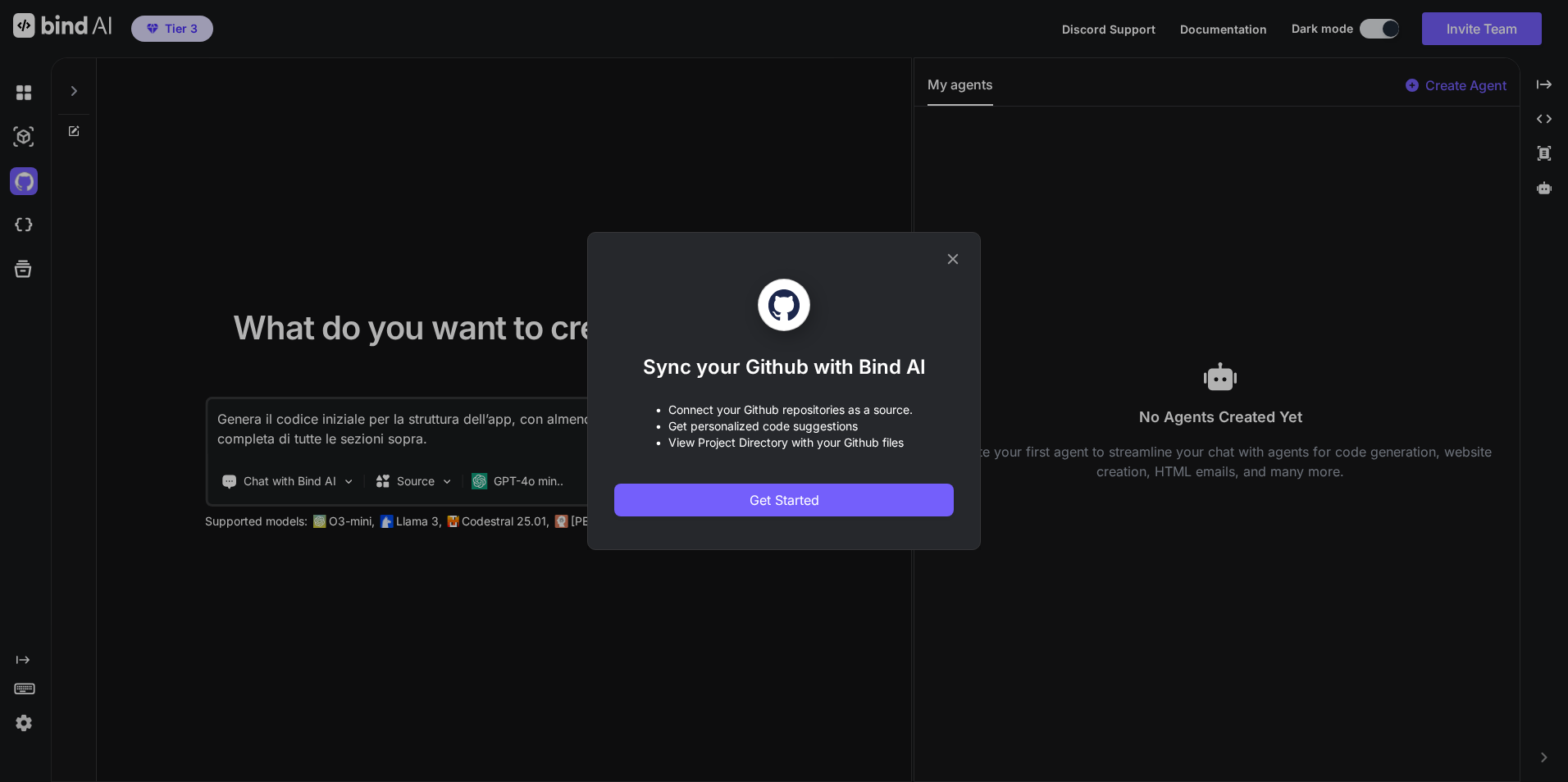
click at [945, 258] on icon at bounding box center [953, 259] width 18 height 18
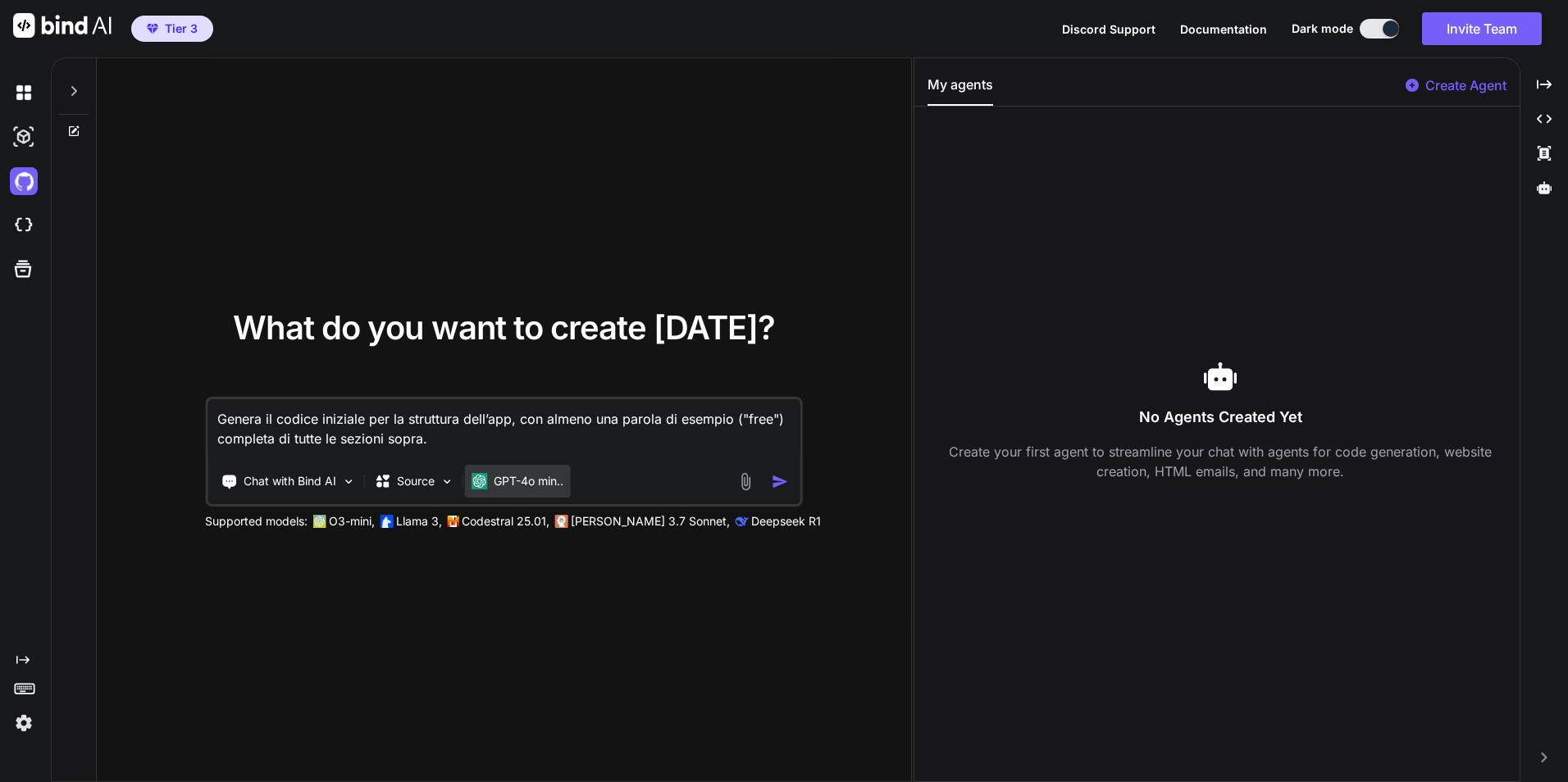
click at [563, 478] on p "GPT-4o min.." at bounding box center [528, 481] width 70 height 17
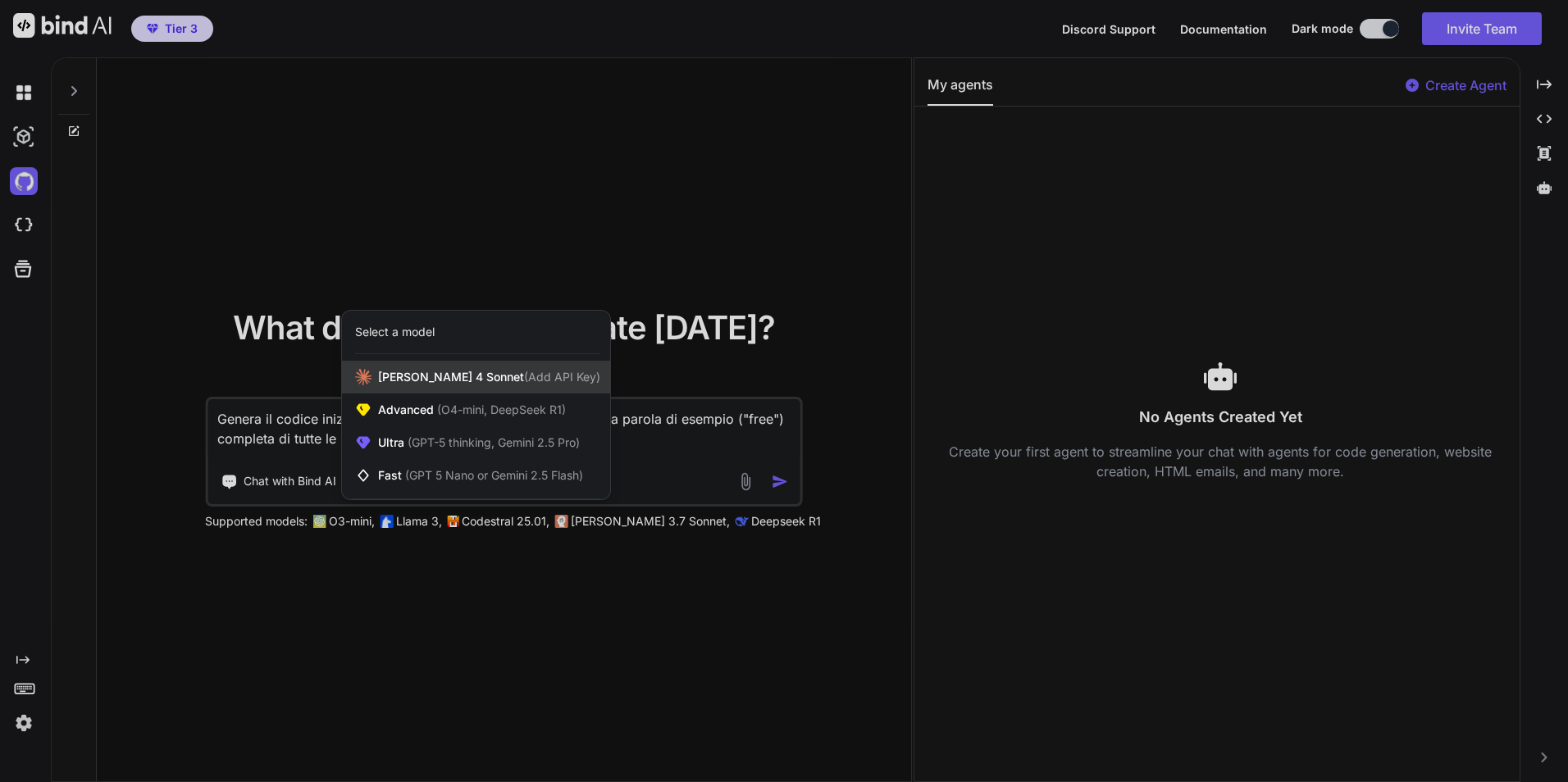
click at [427, 375] on span "[PERSON_NAME] 4 Sonnet (Add API Key)" at bounding box center [489, 377] width 222 height 17
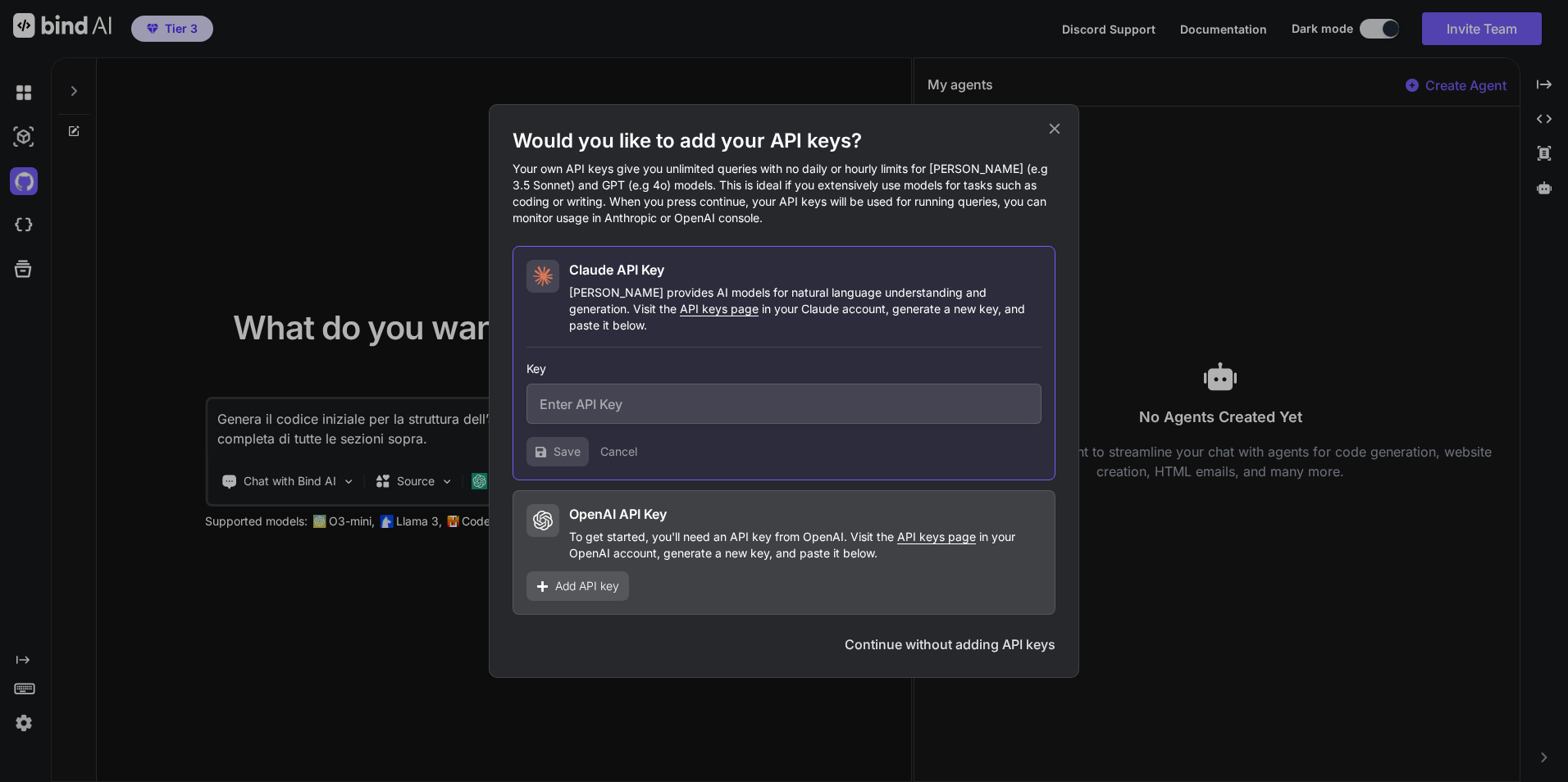
click at [1062, 135] on icon at bounding box center [1054, 129] width 18 height 18
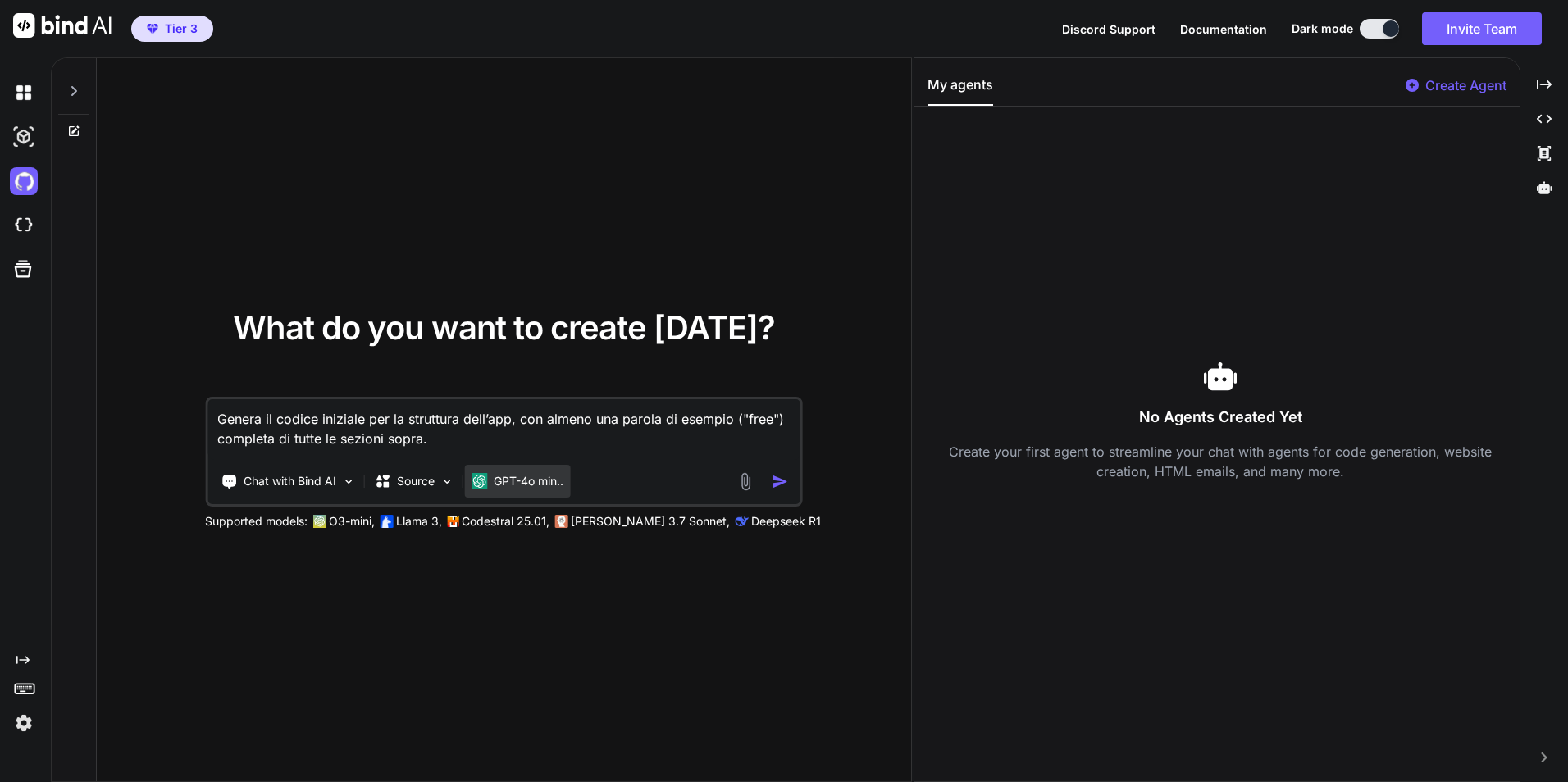
click at [518, 477] on p "GPT-4o min.." at bounding box center [528, 481] width 70 height 17
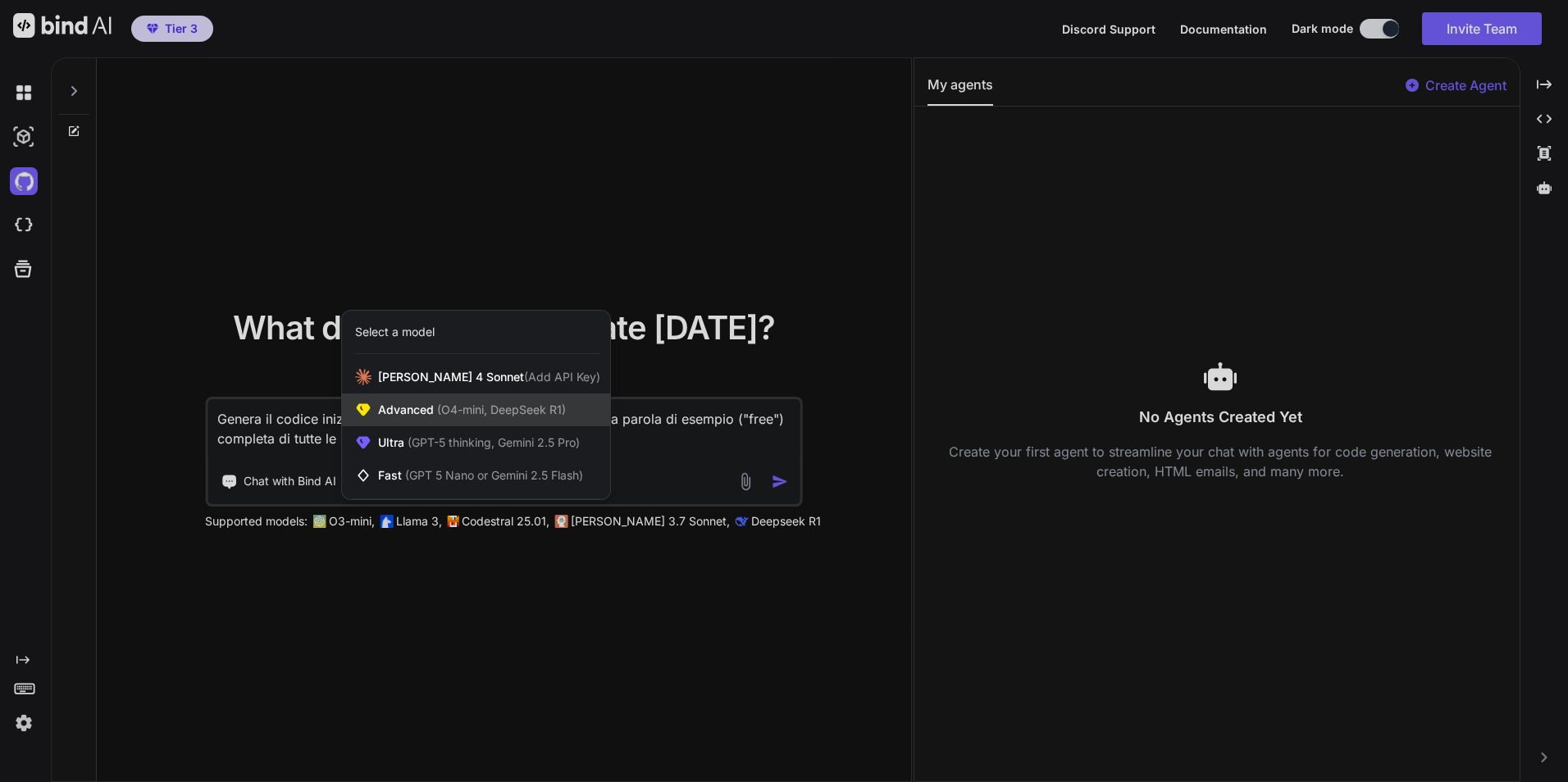
click at [459, 418] on span "Advanced (O4-mini, DeepSeek R1)" at bounding box center [471, 409] width 187 height 17
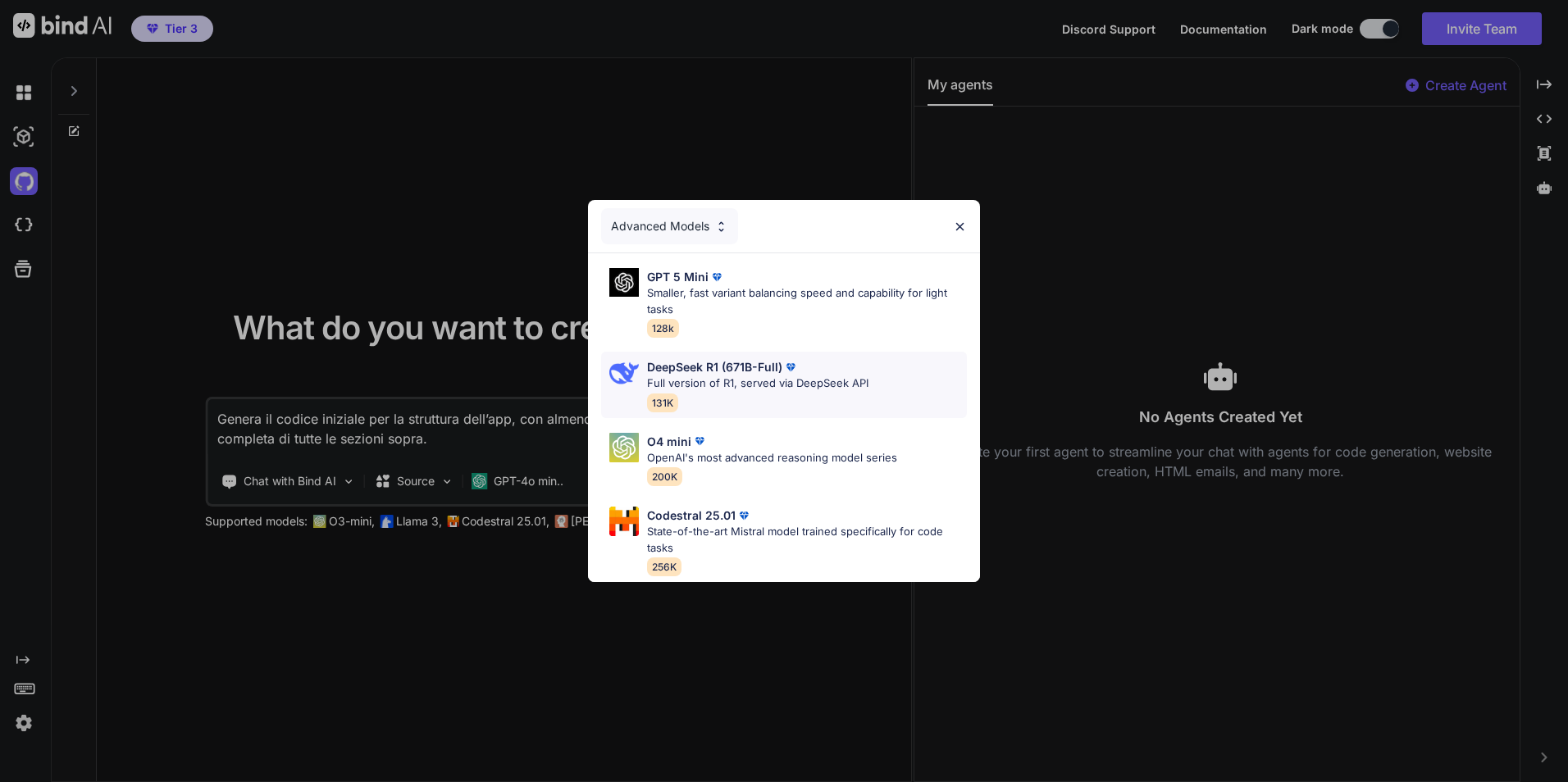
click at [726, 376] on p "Full version of R1, served via DeepSeek API" at bounding box center [758, 384] width 222 height 17
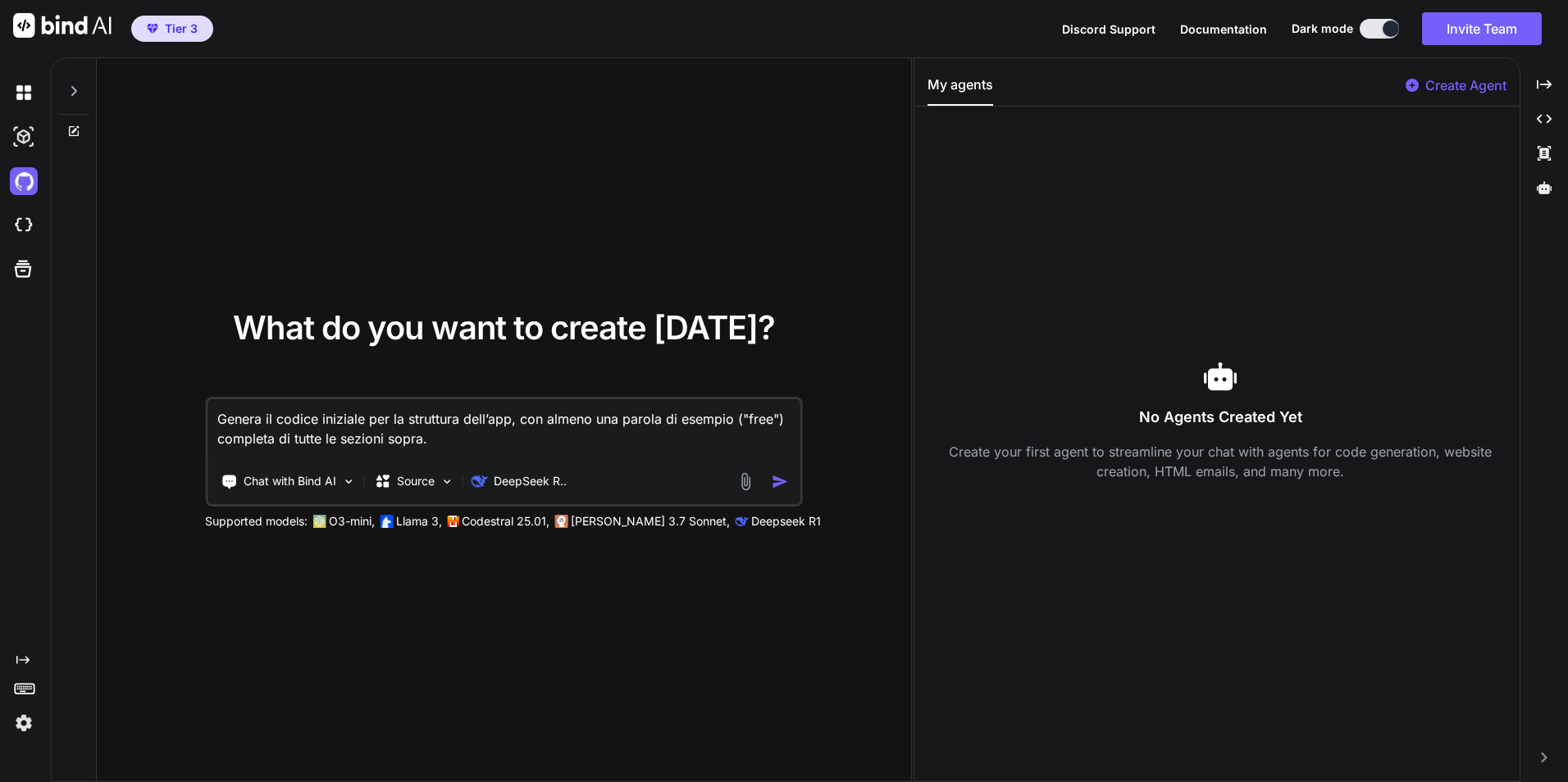
click at [783, 482] on img "button" at bounding box center [780, 482] width 18 height 18
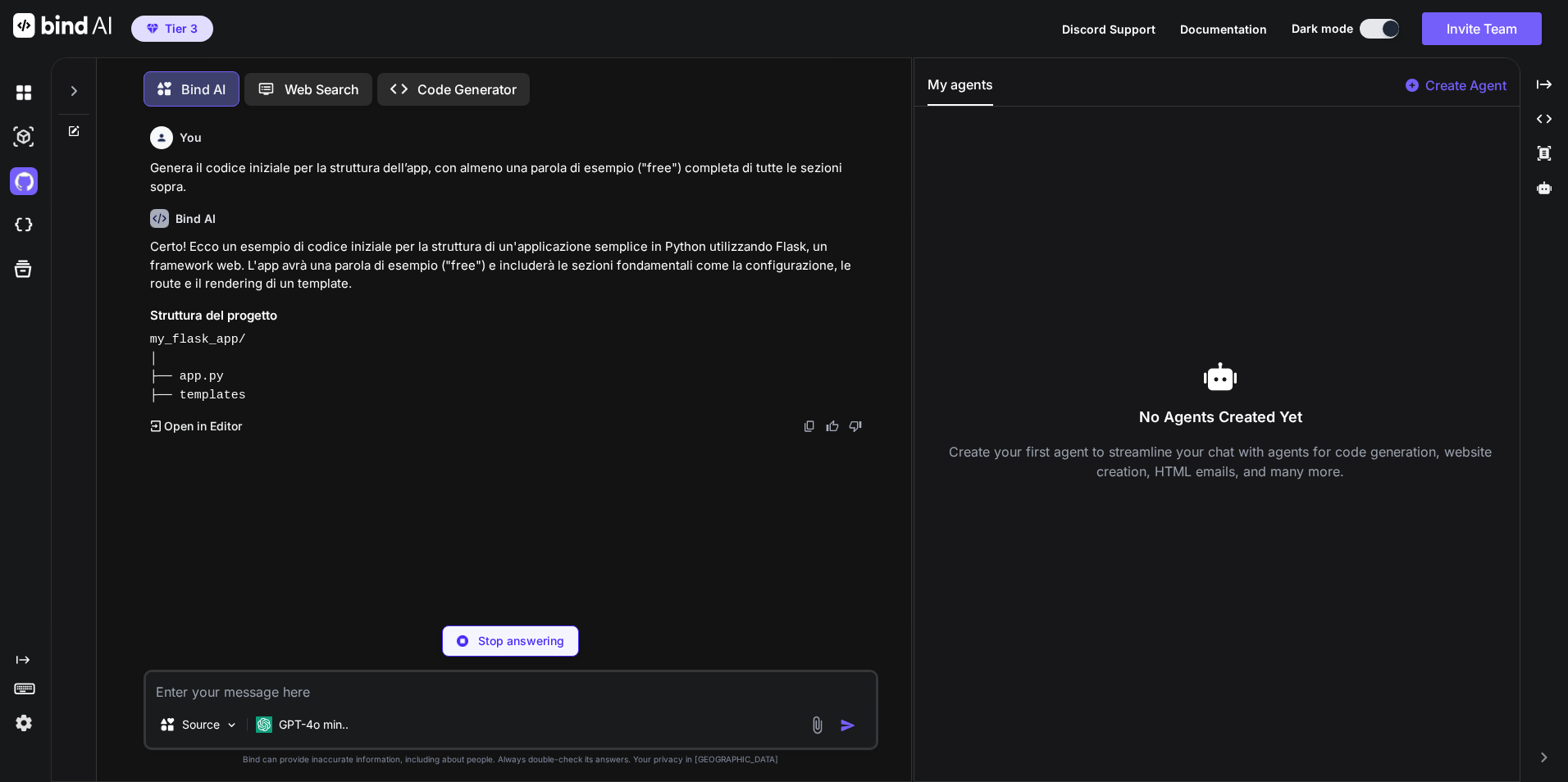
scroll to position [8, 0]
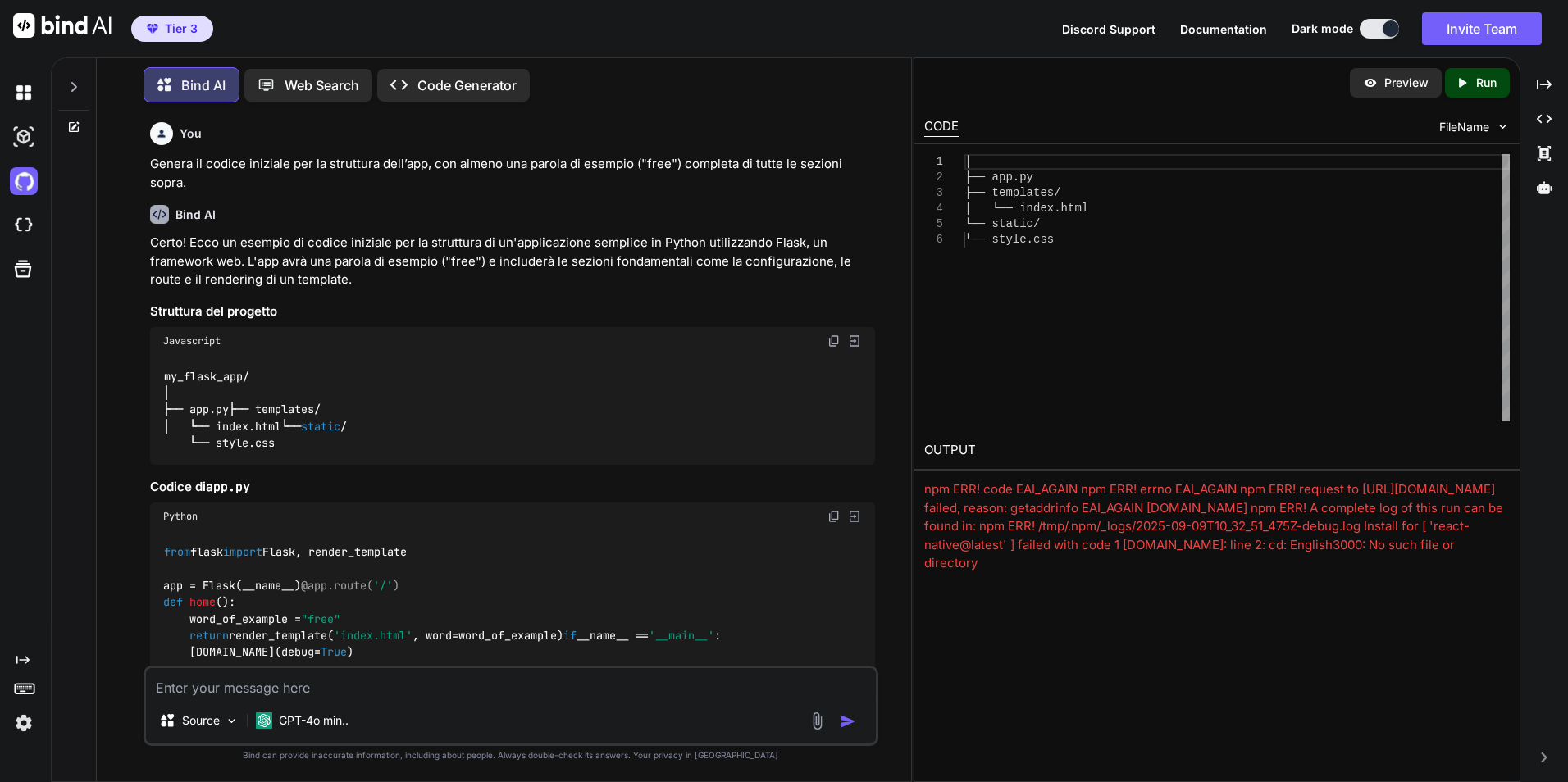
click at [1395, 92] on div "Preview" at bounding box center [1395, 82] width 92 height 29
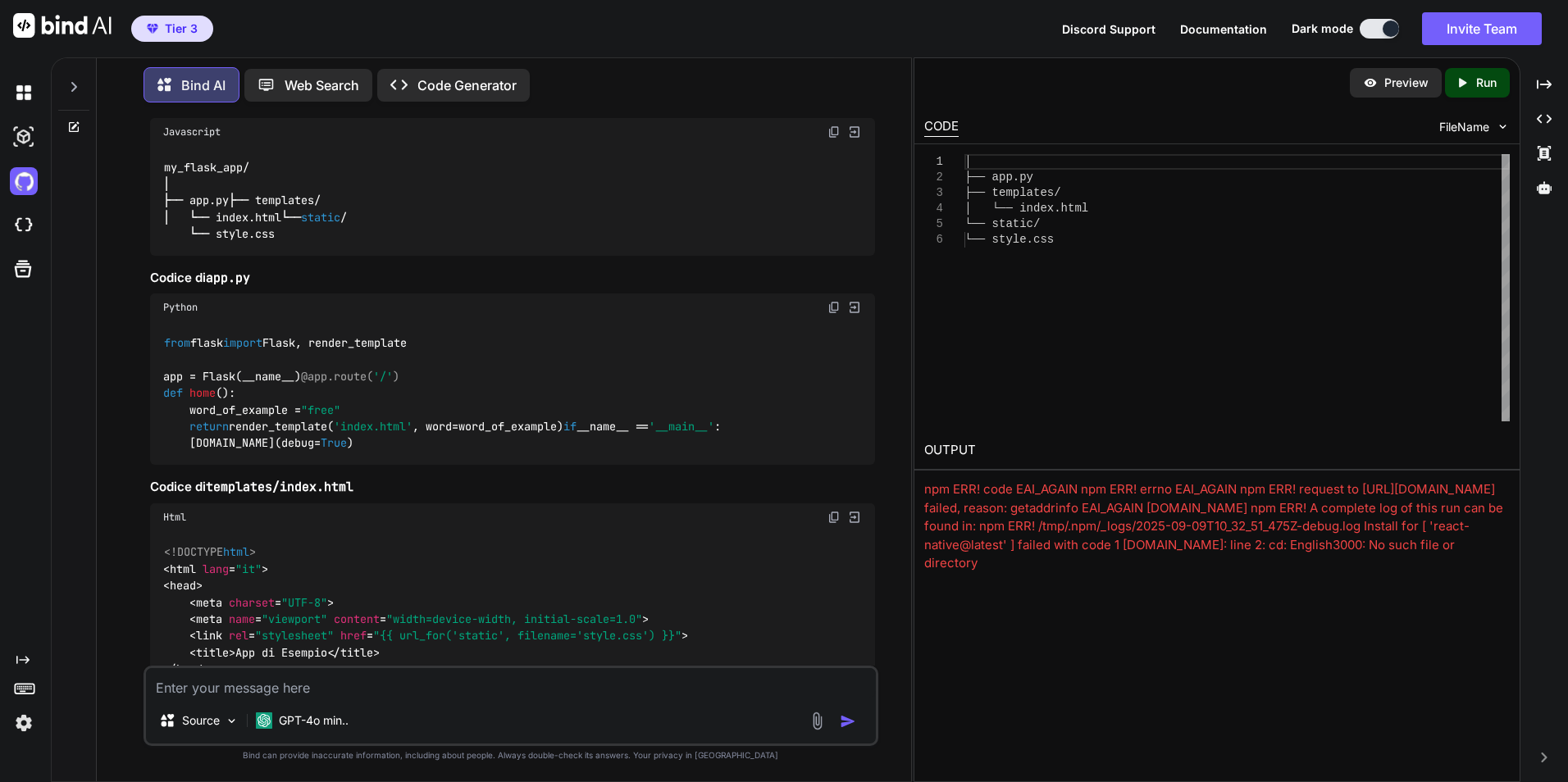
scroll to position [0, 0]
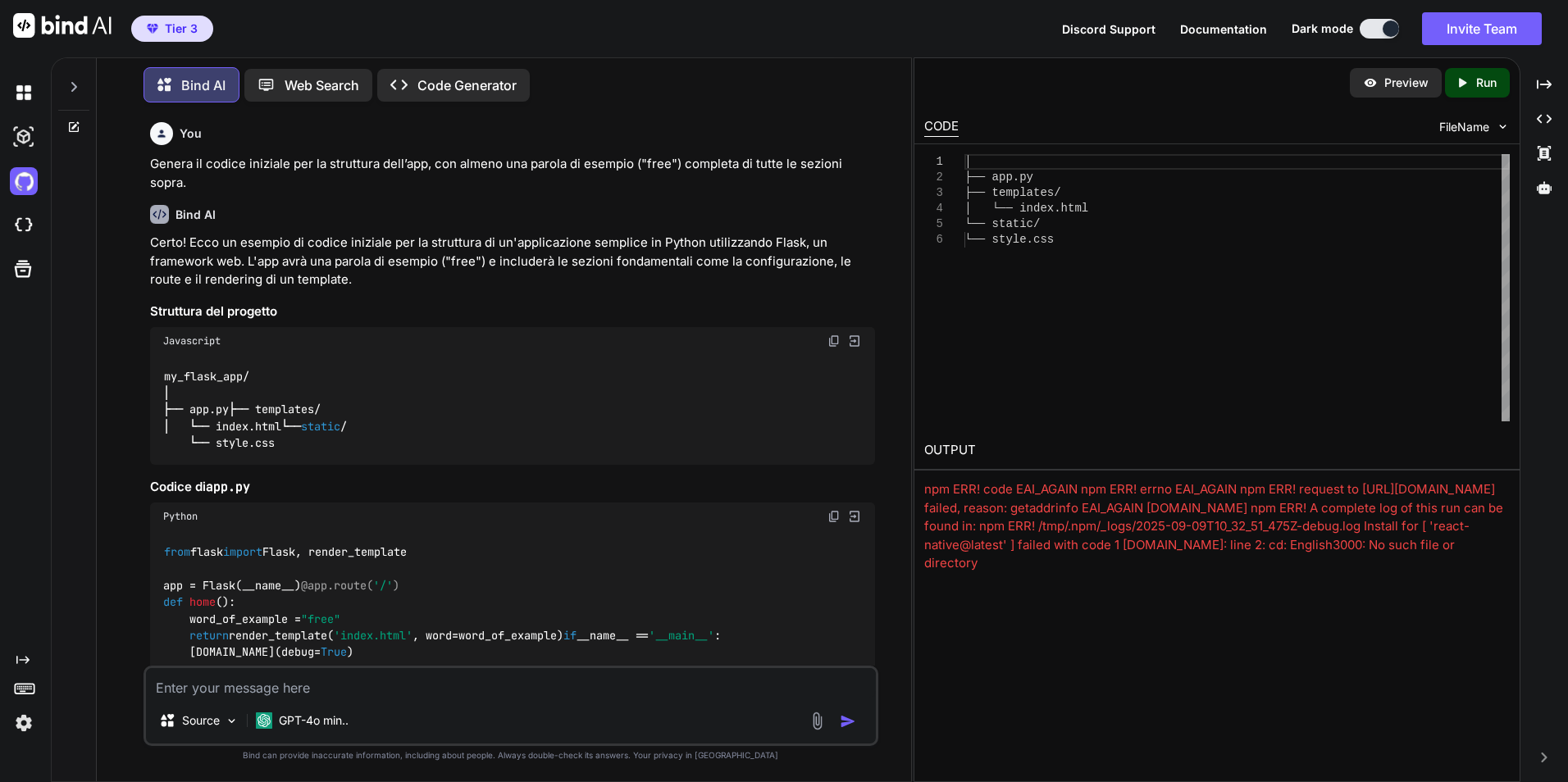
click at [49, 27] on img at bounding box center [62, 25] width 98 height 25
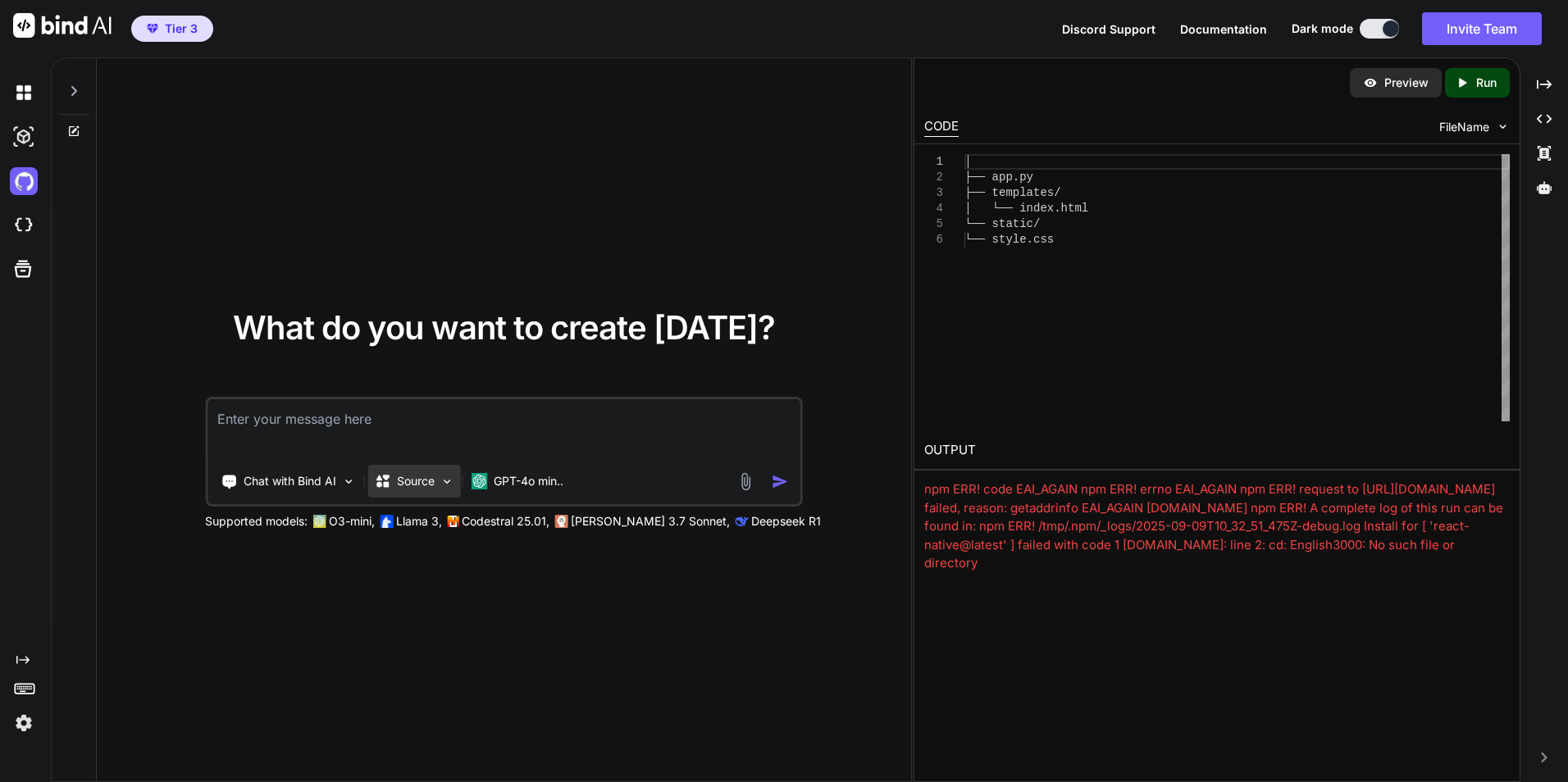
click at [421, 490] on div "Source" at bounding box center [413, 481] width 92 height 32
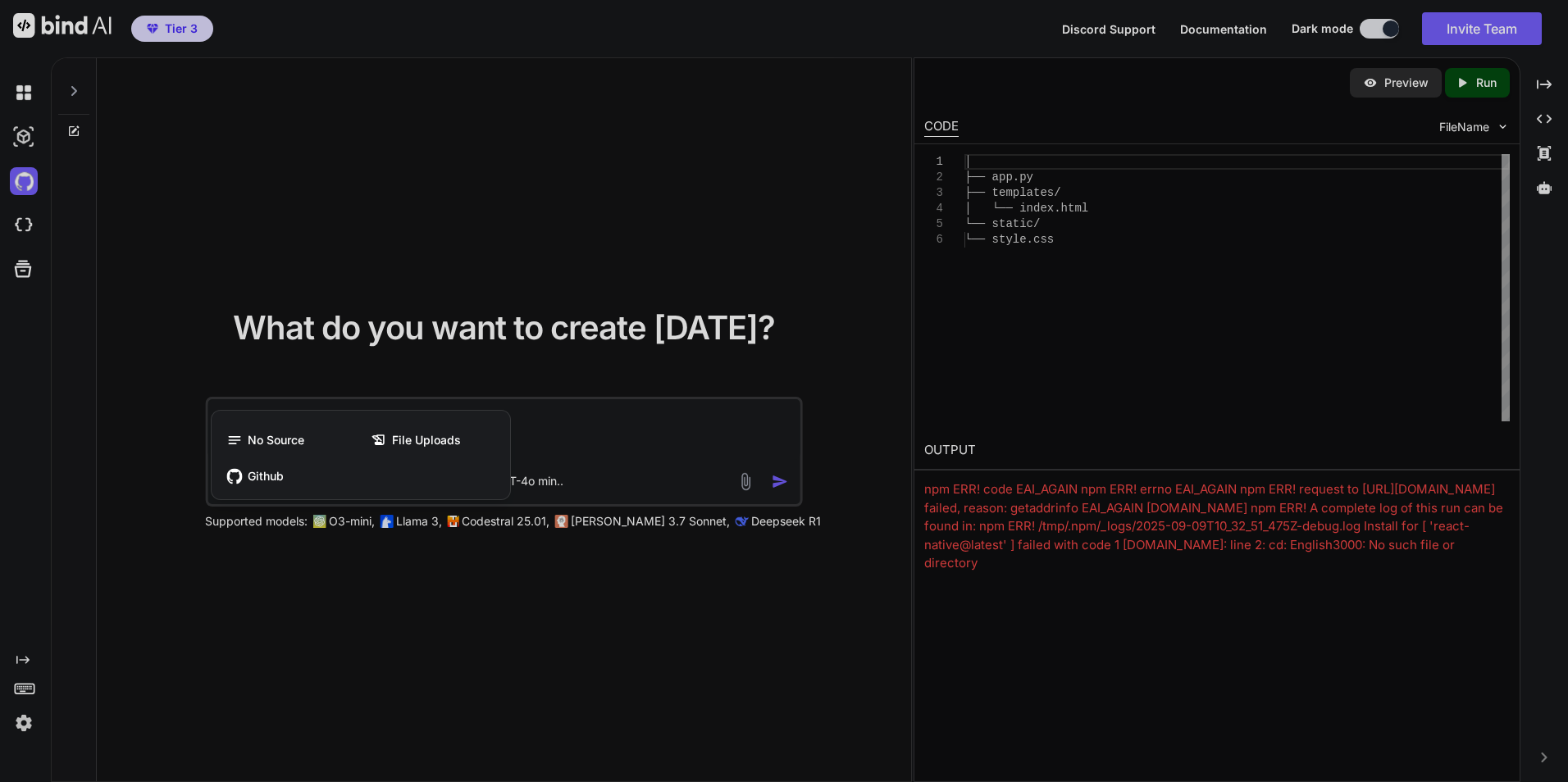
click at [386, 610] on div at bounding box center [784, 391] width 1568 height 782
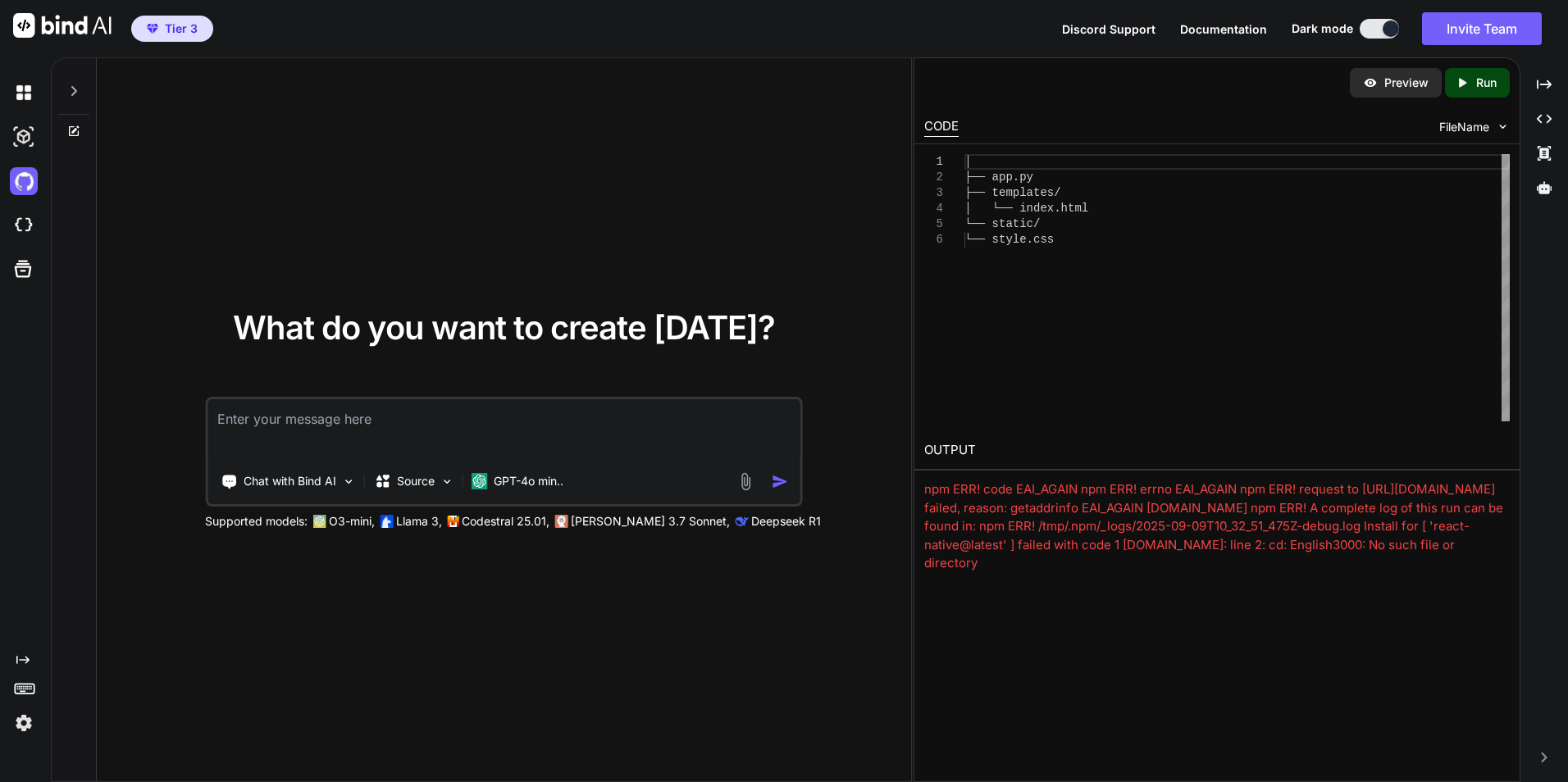
click at [58, 22] on img at bounding box center [62, 25] width 98 height 25
click at [17, 282] on div at bounding box center [23, 269] width 26 height 26
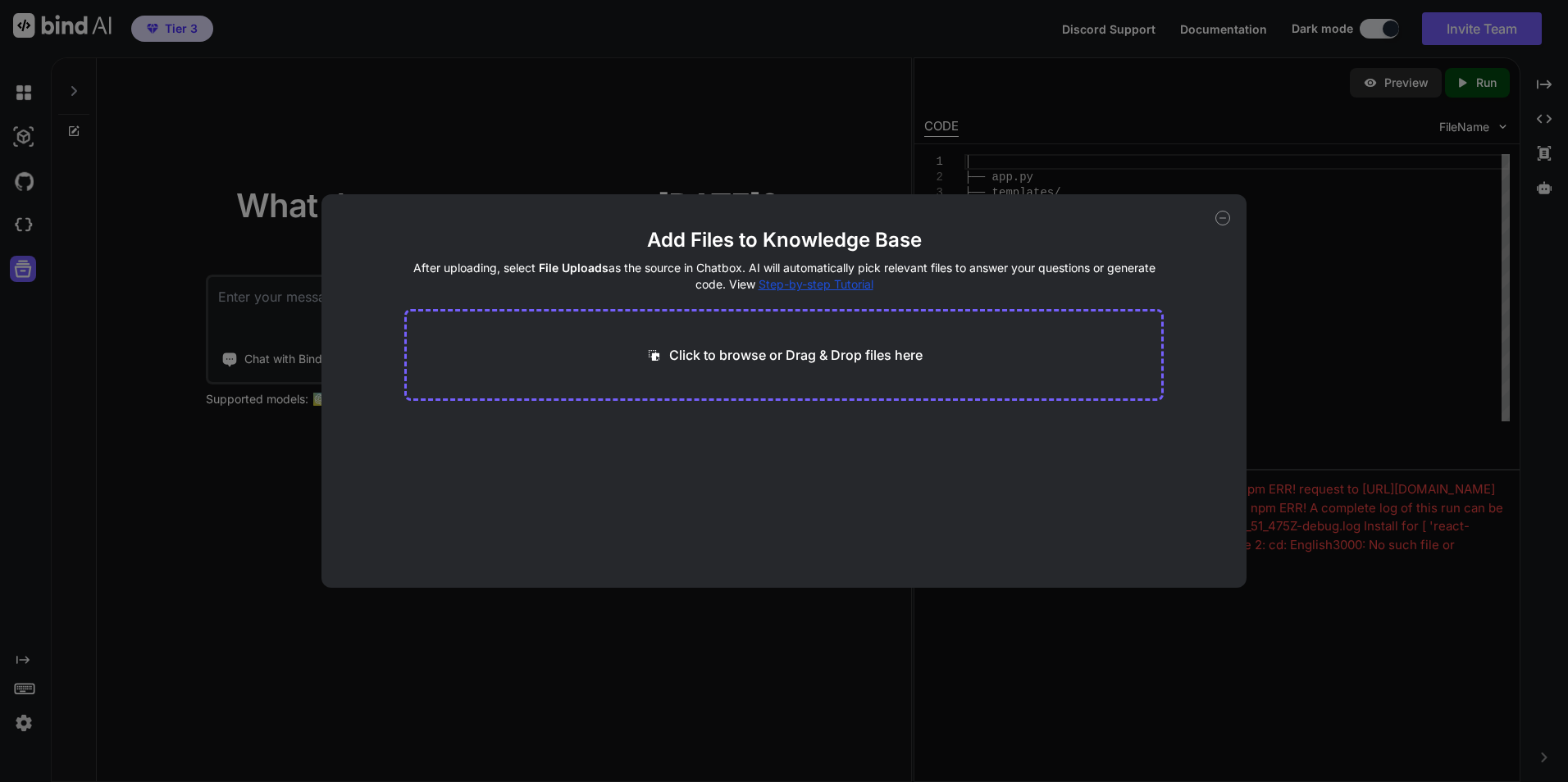
click at [1224, 215] on icon at bounding box center [1222, 218] width 15 height 15
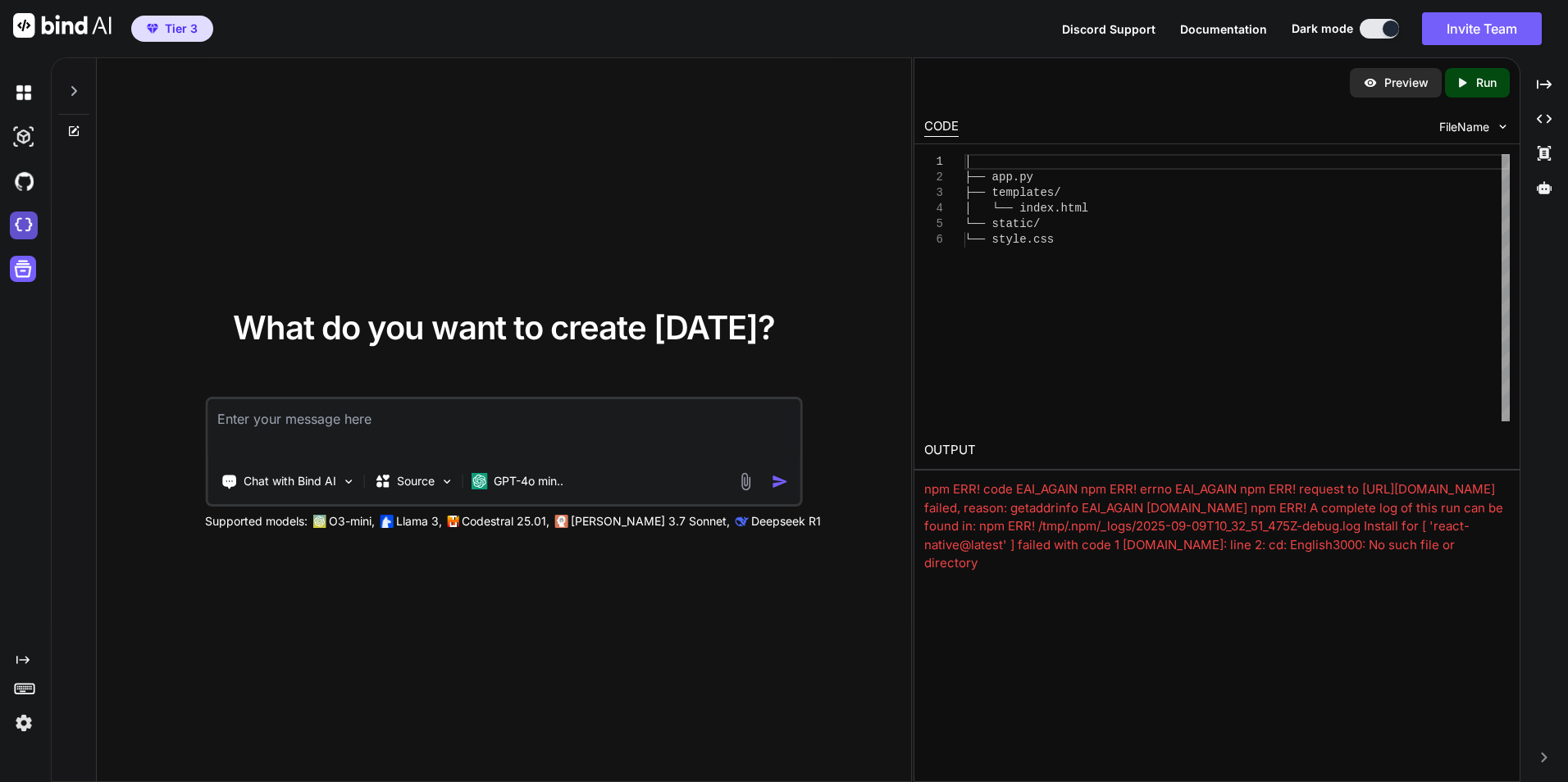
click at [23, 216] on img at bounding box center [24, 226] width 27 height 27
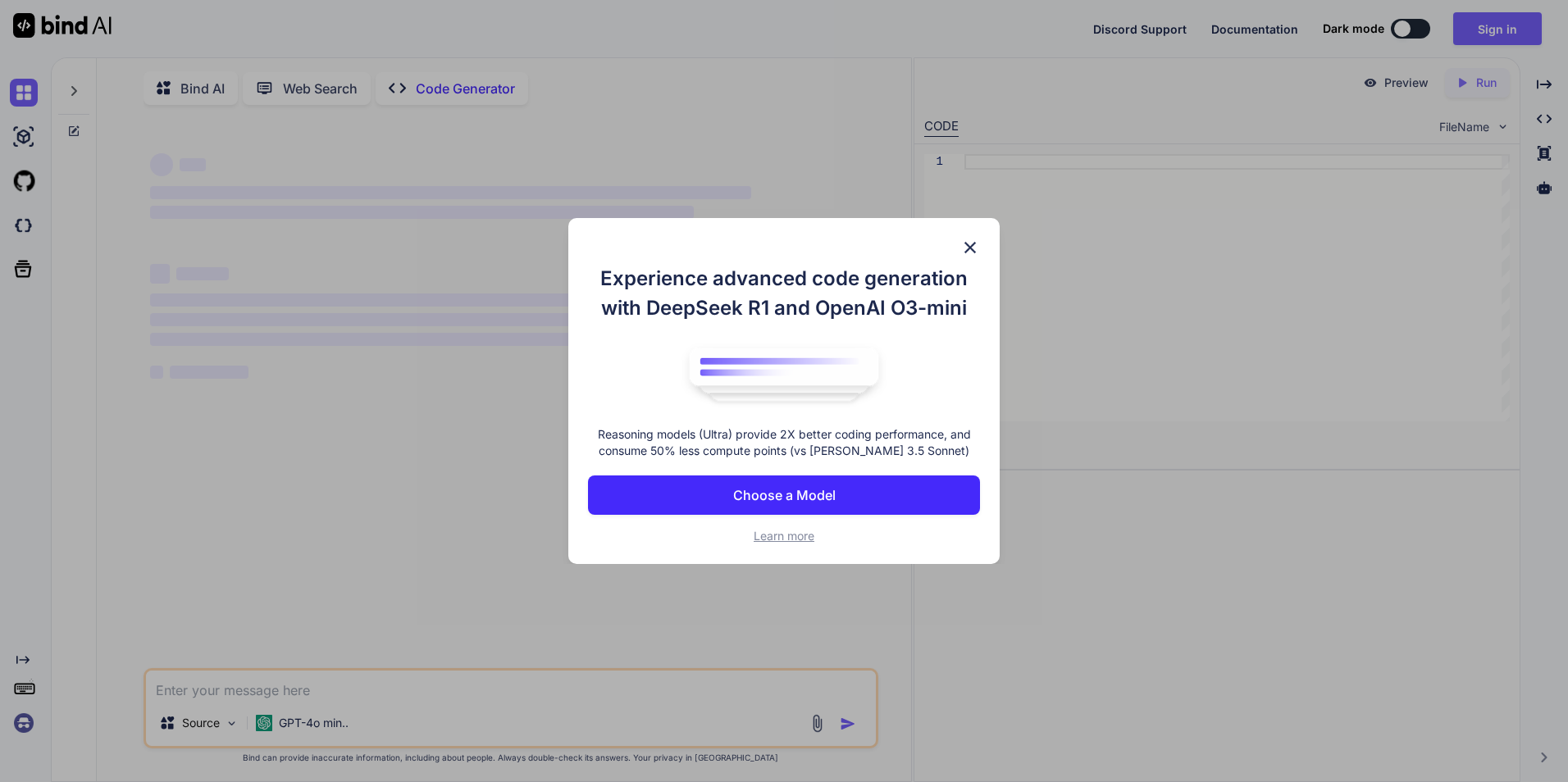
scroll to position [7, 0]
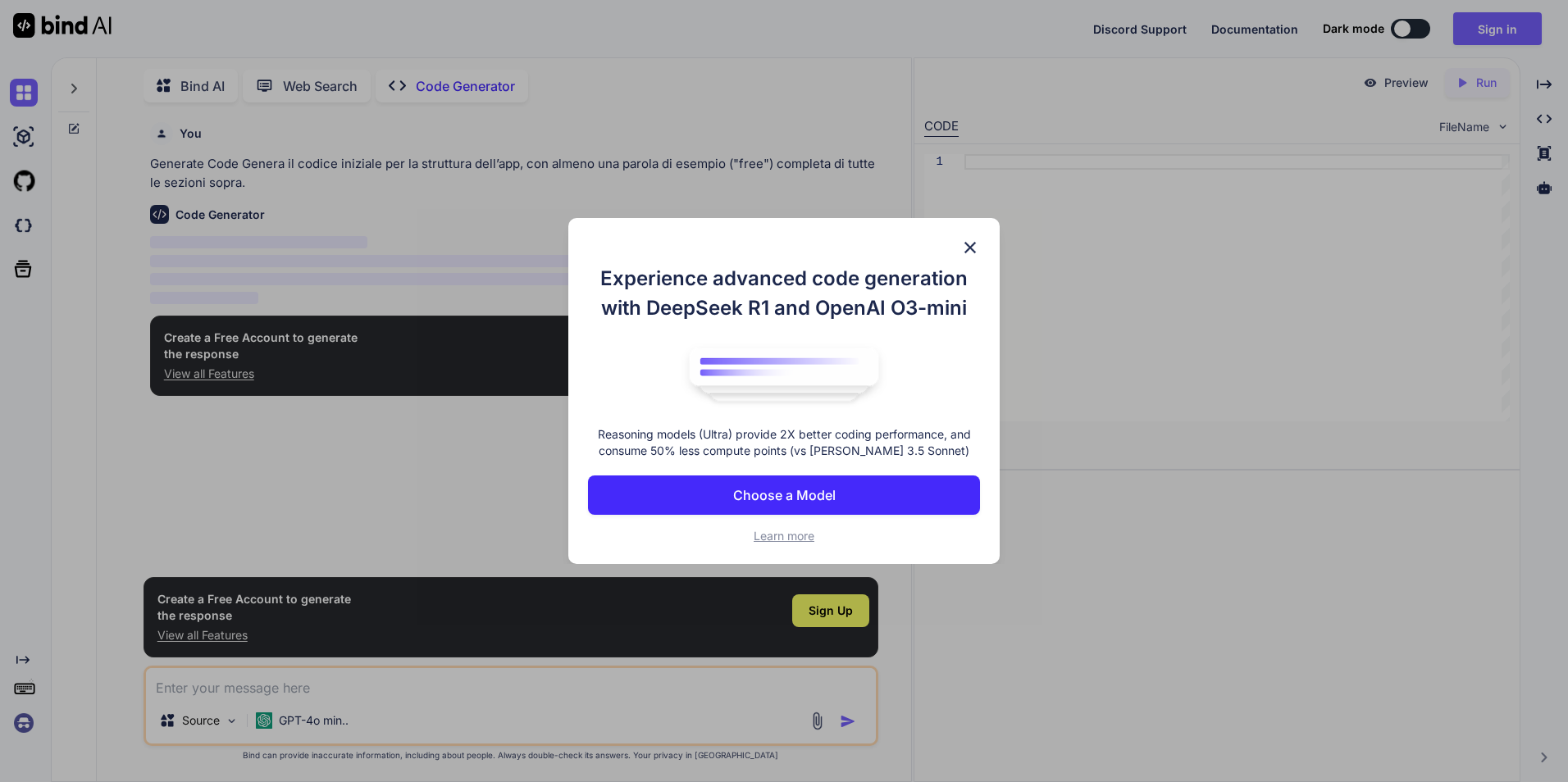
click at [973, 244] on img at bounding box center [970, 247] width 20 height 20
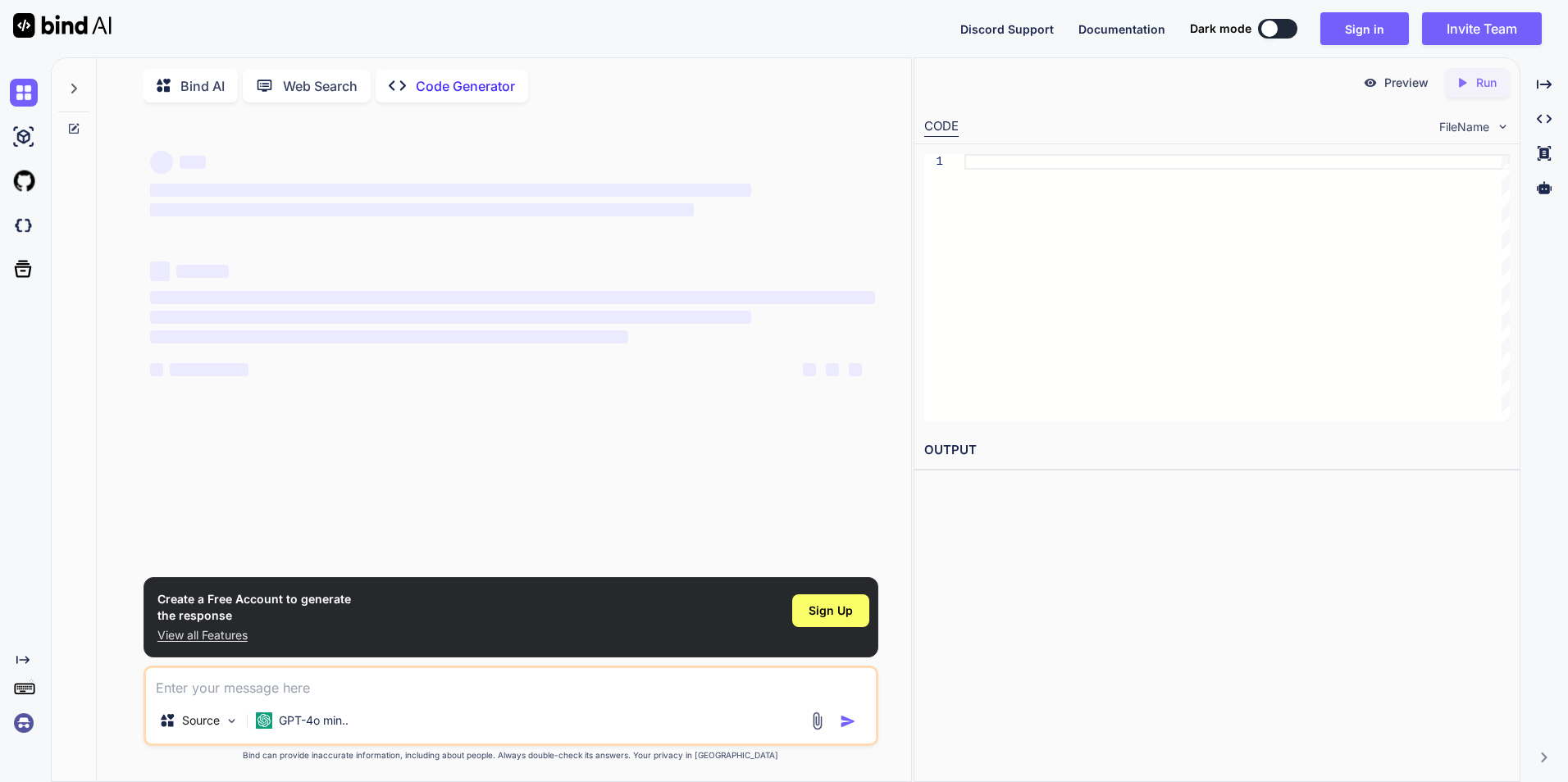
type textarea "x"
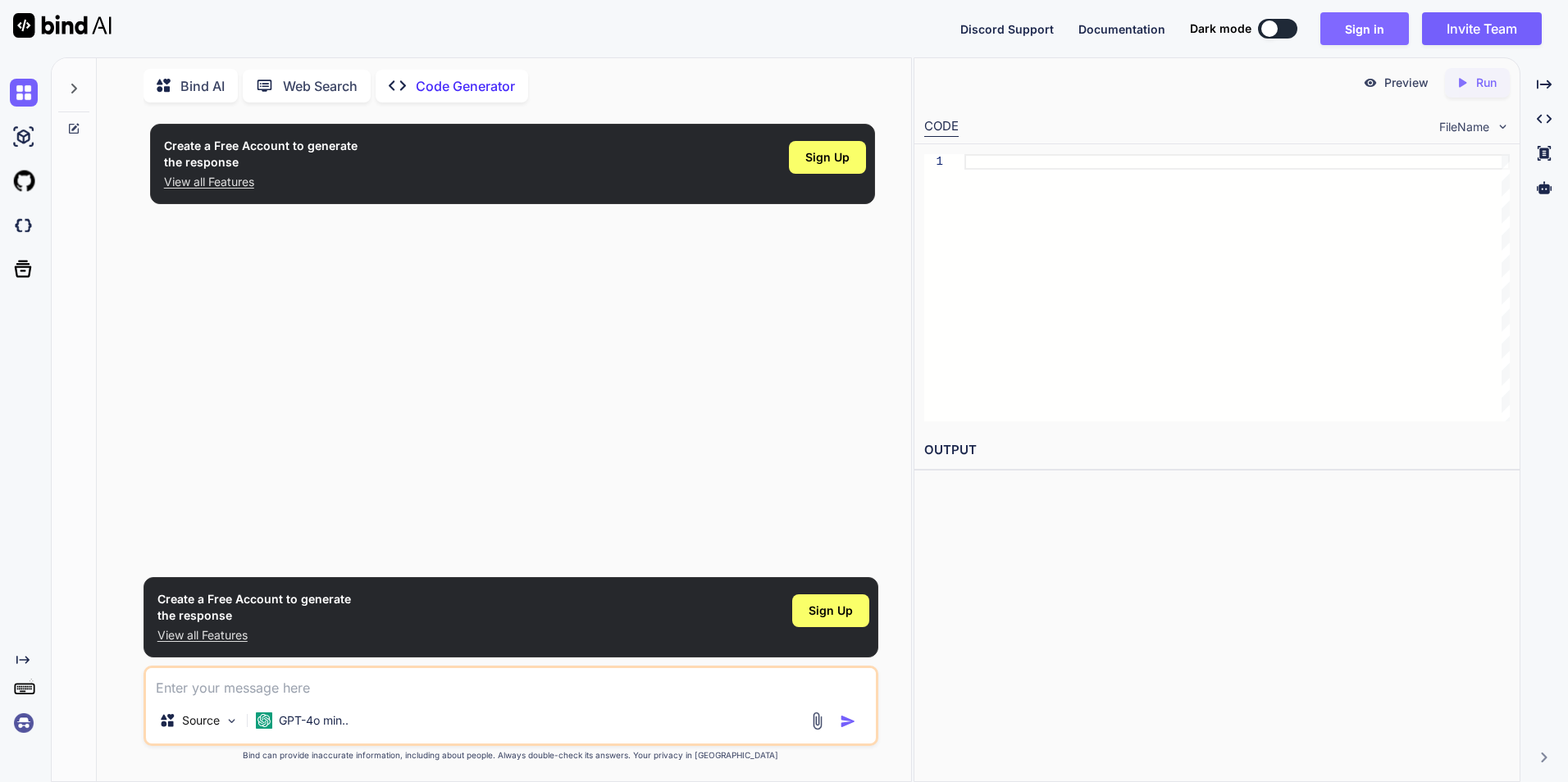
click at [1359, 32] on button "Sign in" at bounding box center [1364, 28] width 88 height 32
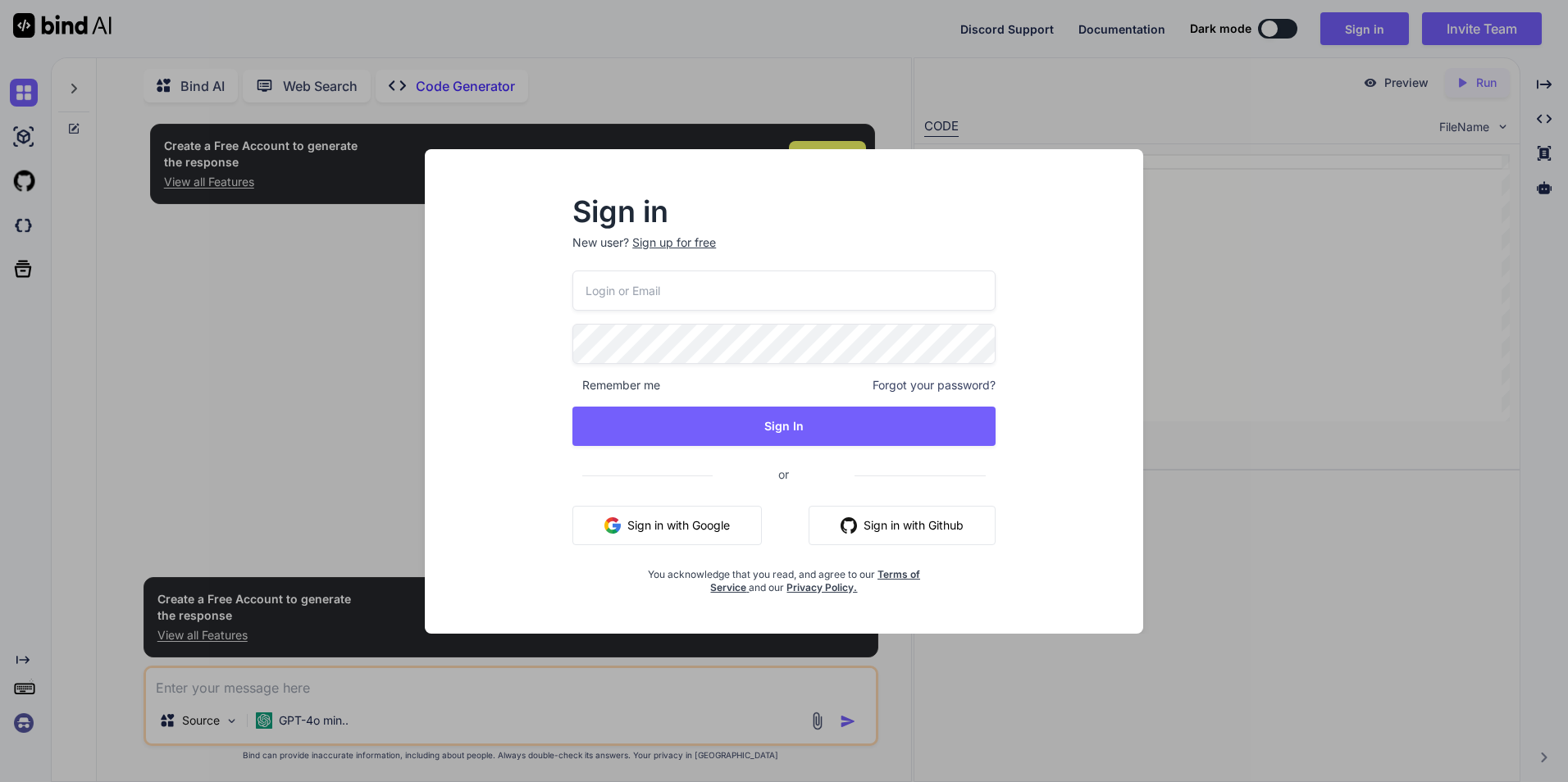
click at [646, 521] on button "Sign in with Google" at bounding box center [666, 526] width 189 height 39
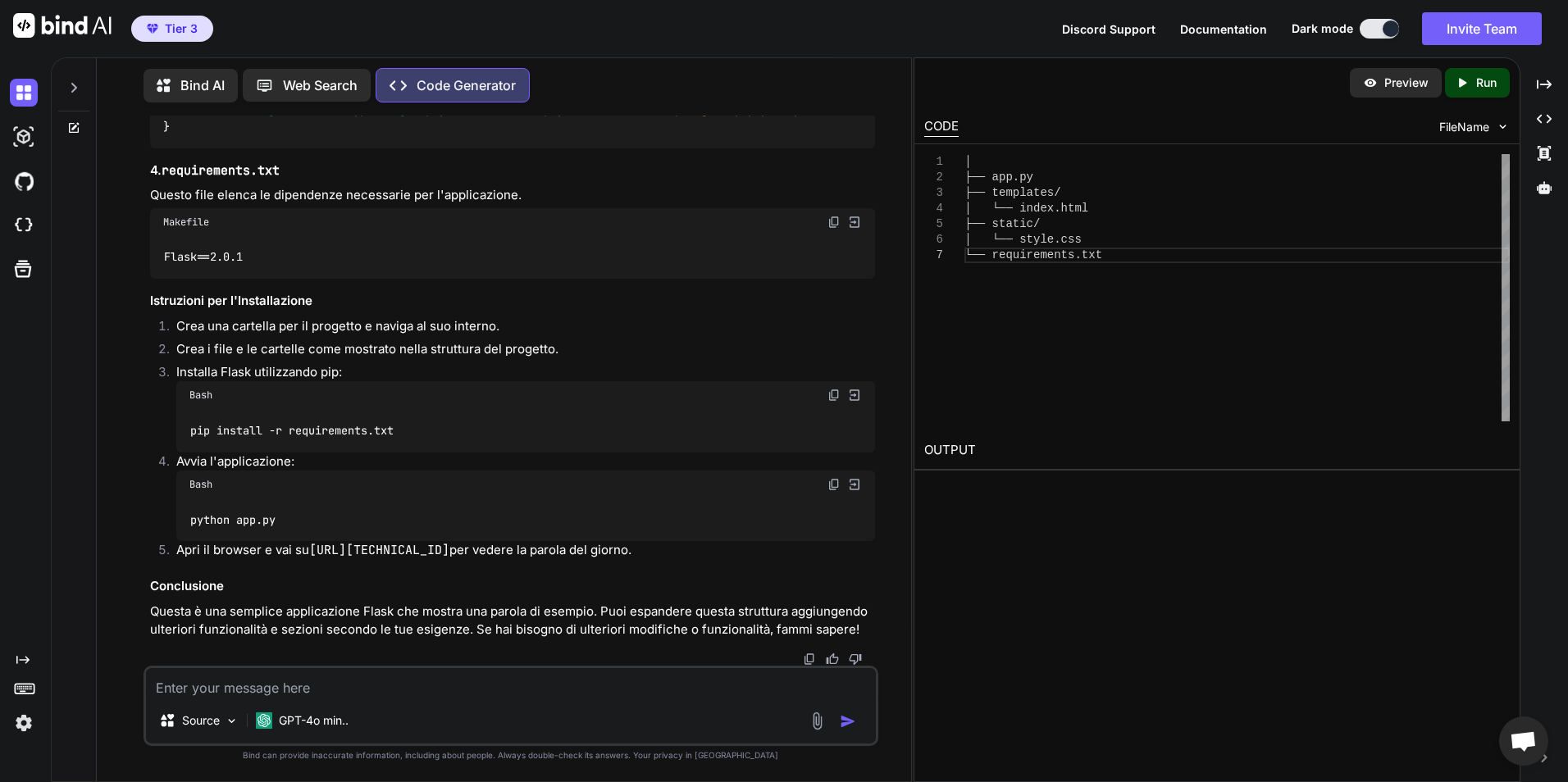
scroll to position [1361, 0]
click at [1472, 77] on icon "Created with Pixso." at bounding box center [1465, 82] width 22 height 15
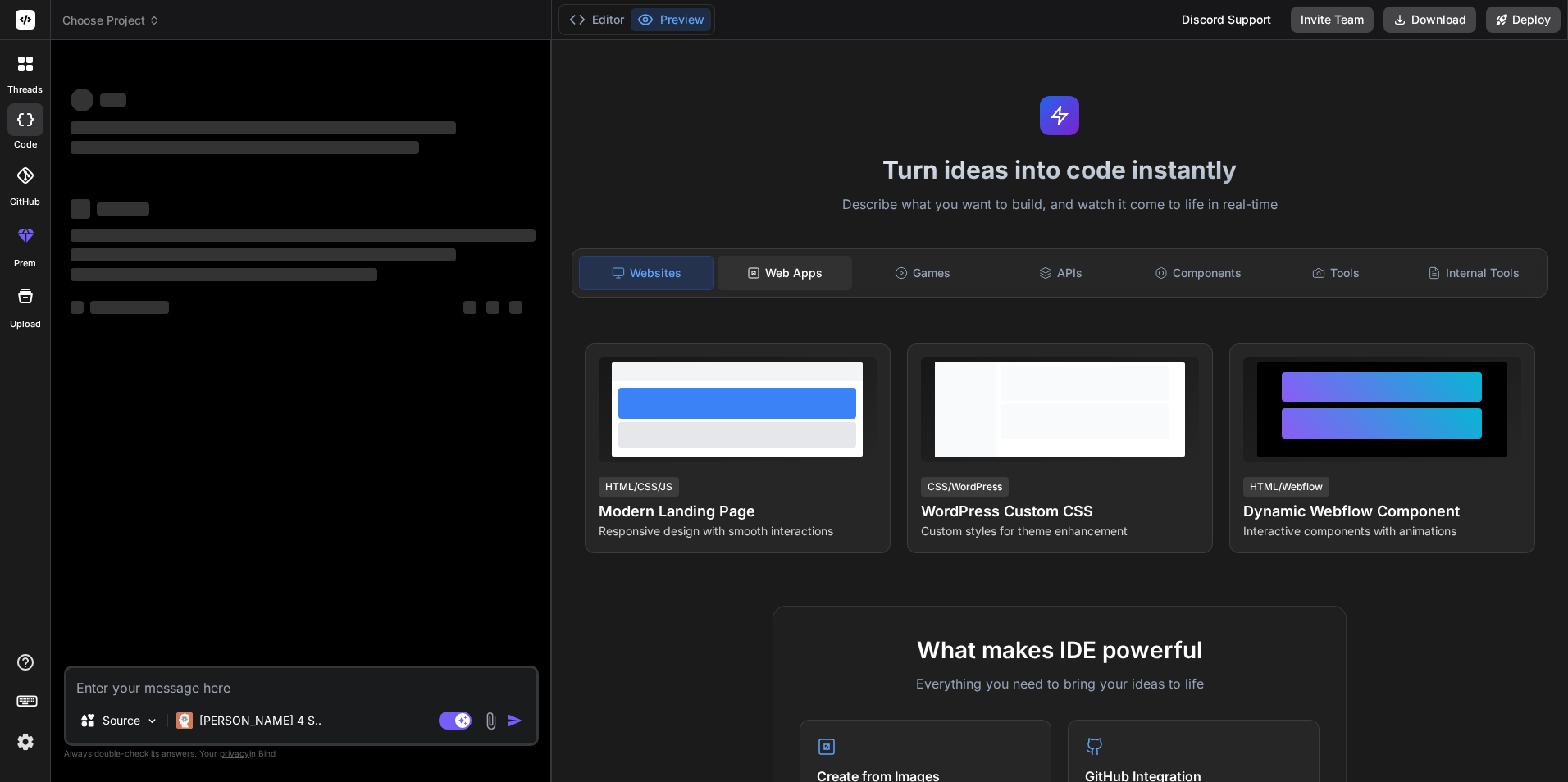
click at [781, 279] on div "Web Apps" at bounding box center [784, 273] width 134 height 34
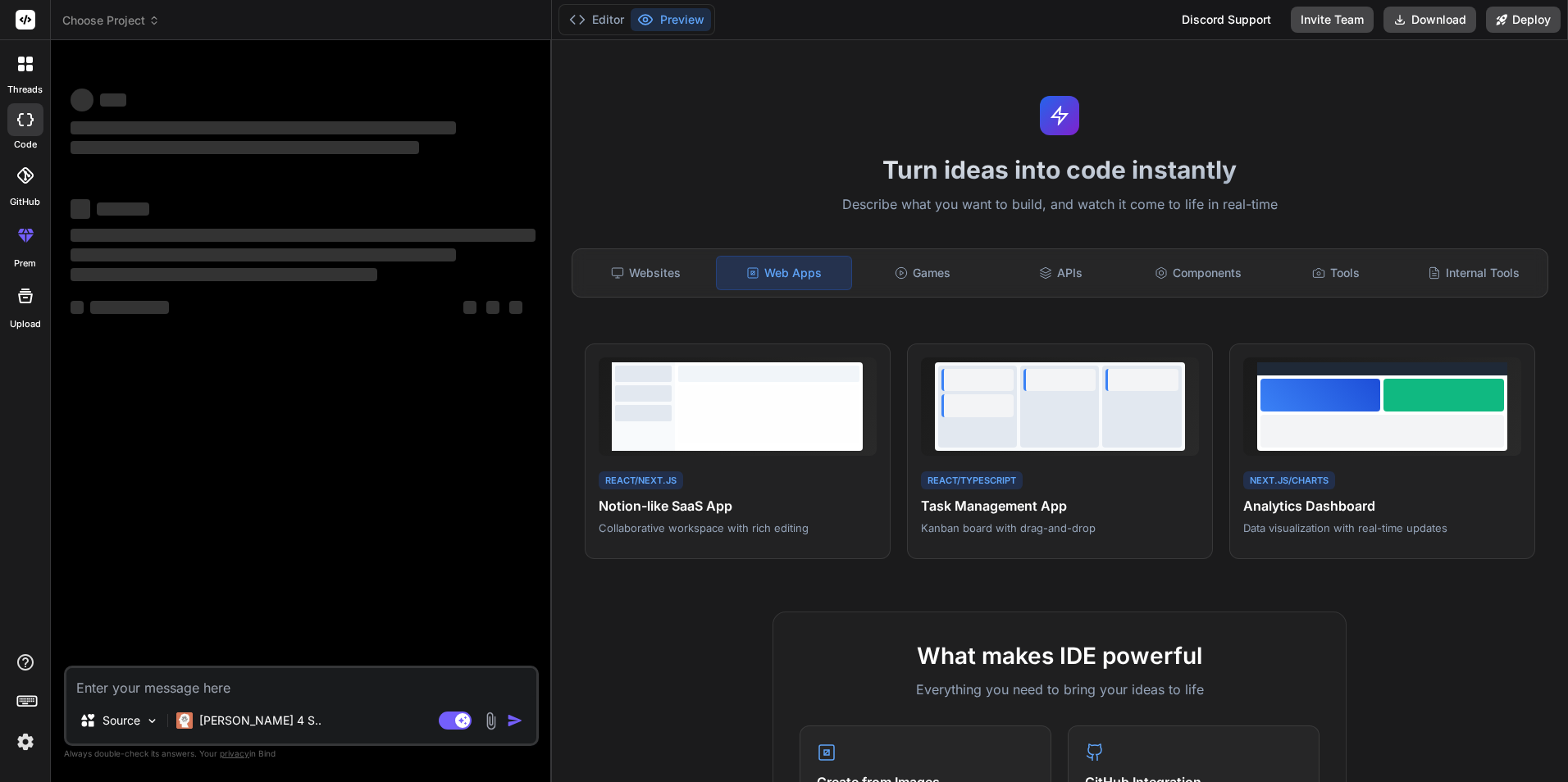
click at [781, 279] on div "Web Apps" at bounding box center [784, 273] width 136 height 34
click at [96, 686] on textarea at bounding box center [301, 683] width 470 height 29
type textarea "x"
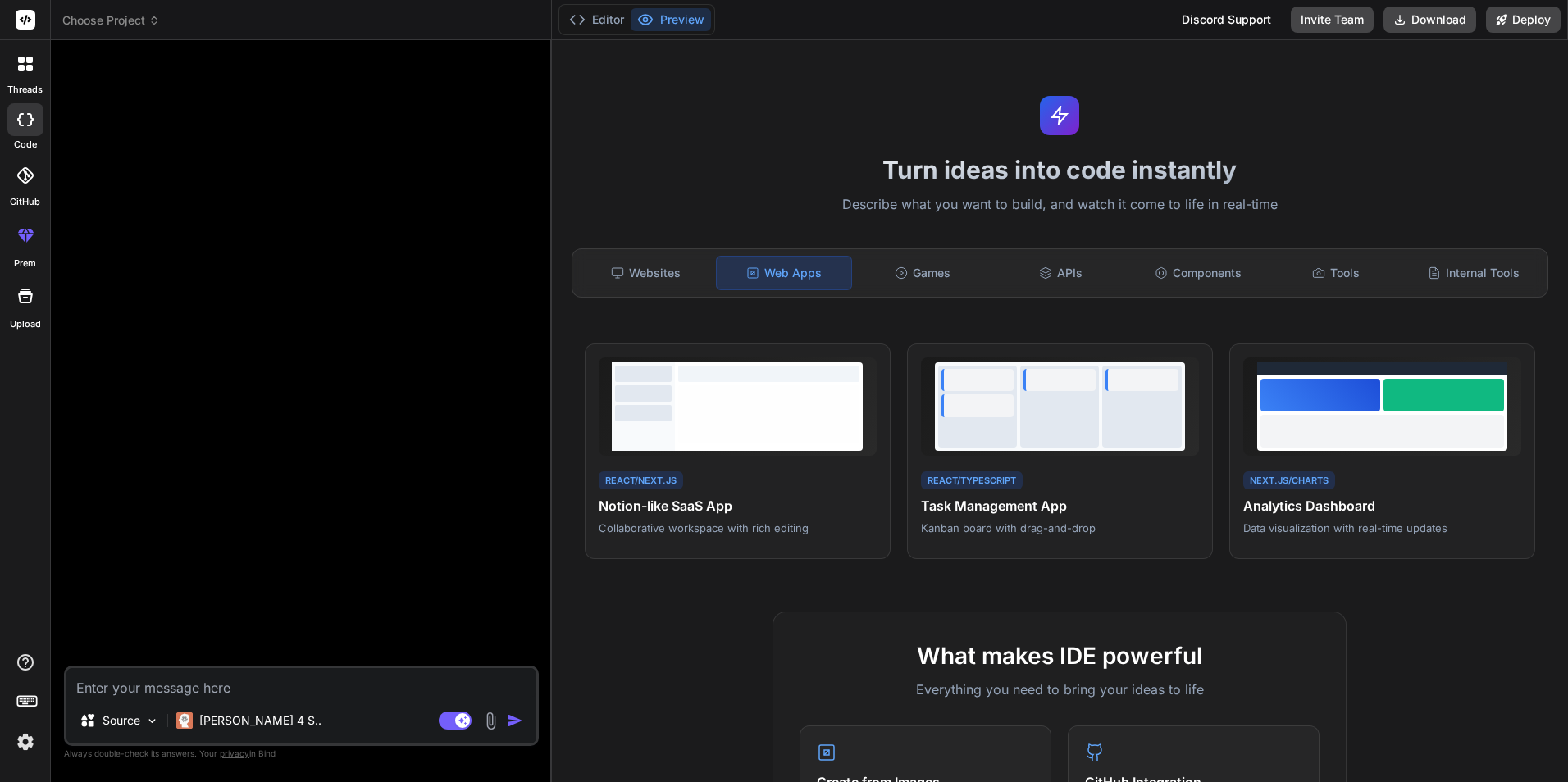
paste textarea "Genera il codice iniziale per la struttura dell’app, con almeno una parola di e…"
type textarea "Genera il codice iniziale per la struttura dell’app, con almeno una parola di e…"
type textarea "x"
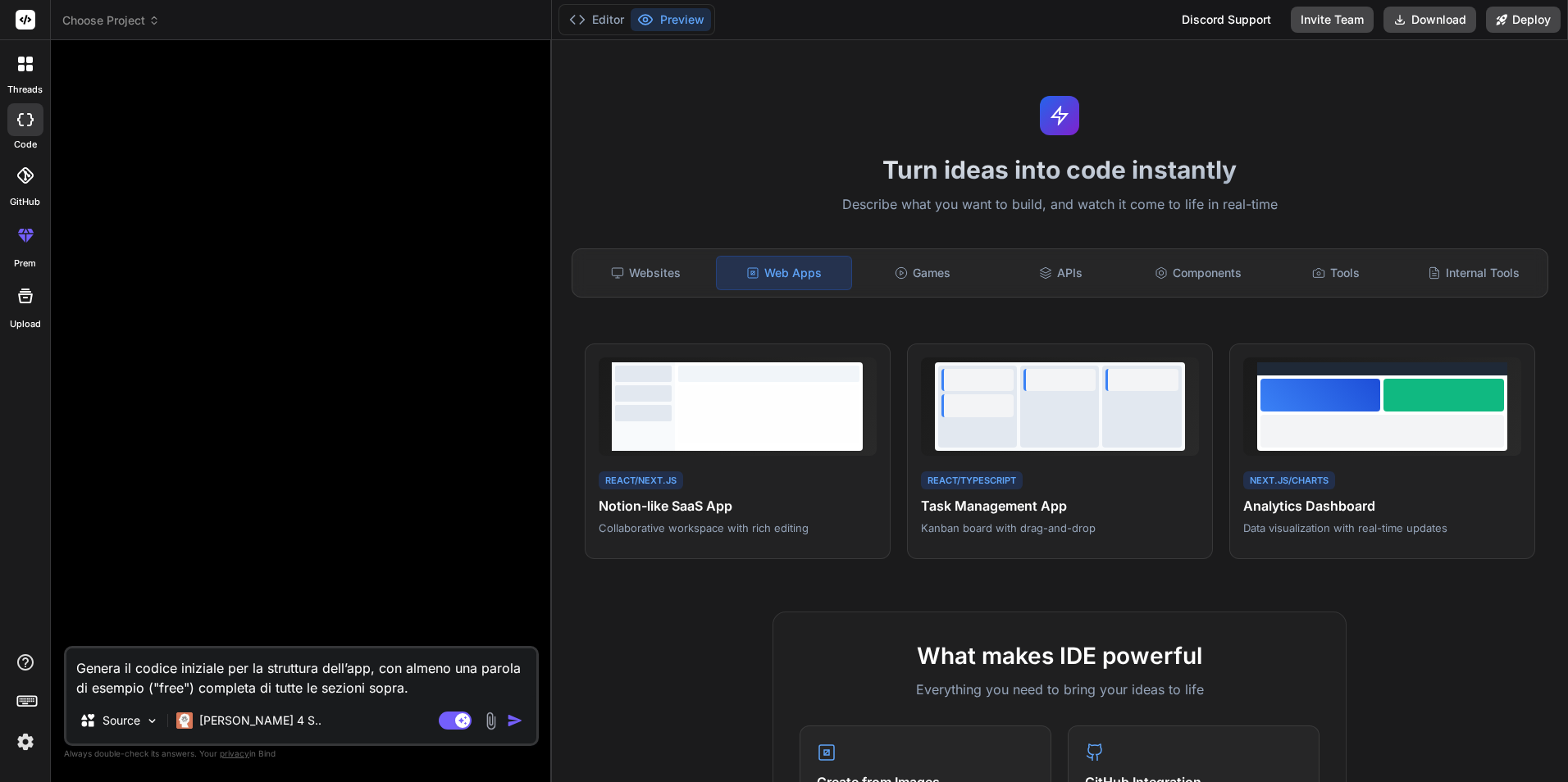
type textarea "Genera il codice iniziale per la struttura dell’app, con almeno una parola di e…"
click at [512, 718] on img "button" at bounding box center [514, 720] width 17 height 17
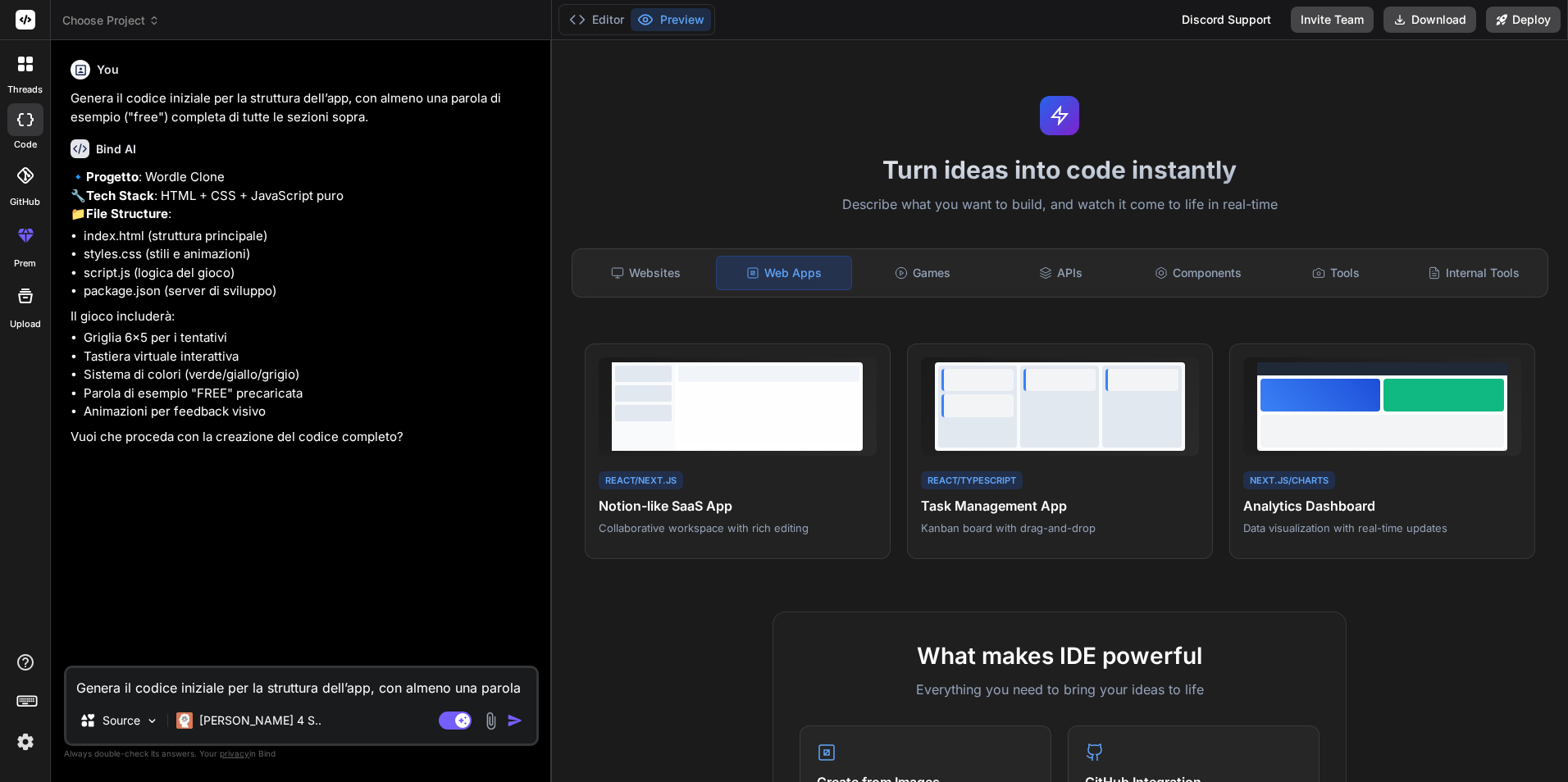
type textarea "x"
click at [86, 696] on textarea "Genera il codice iniziale per la struttura dell’app, con almeno una parola di e…" at bounding box center [301, 683] width 470 height 29
type textarea "s"
type textarea "x"
type textarea "si"
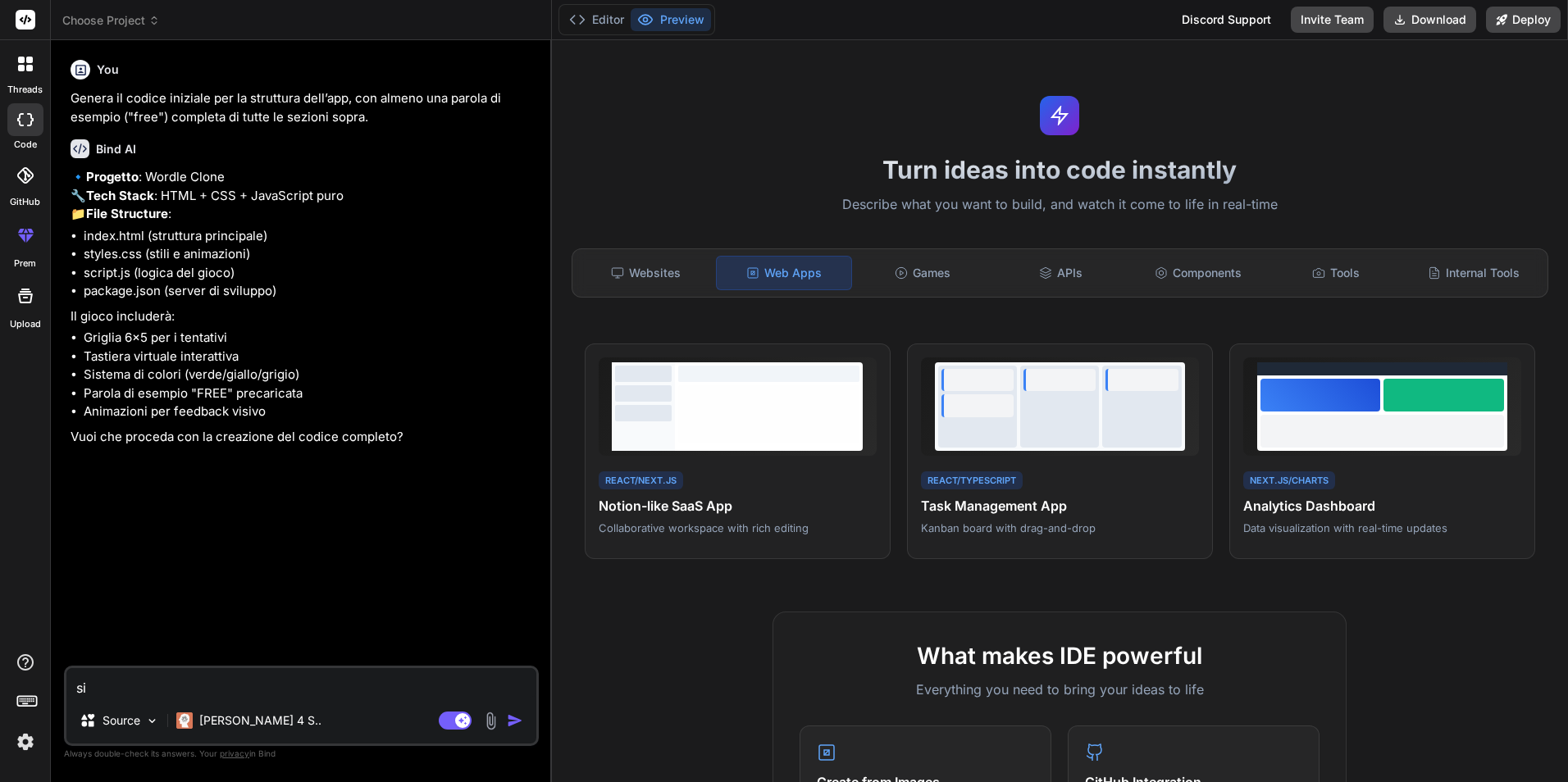
type textarea "x"
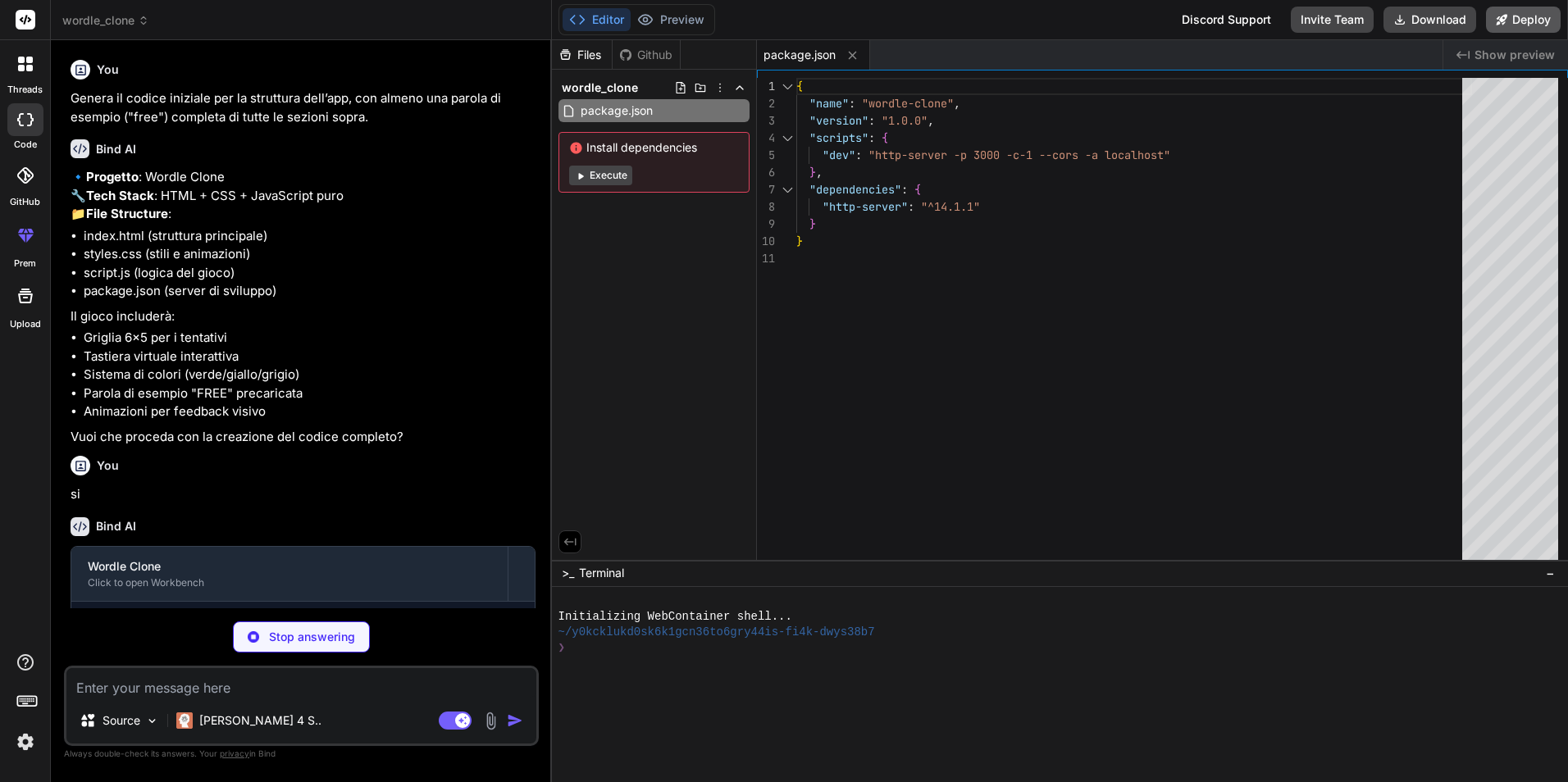
click at [1527, 18] on button "Deploy" at bounding box center [1523, 20] width 75 height 26
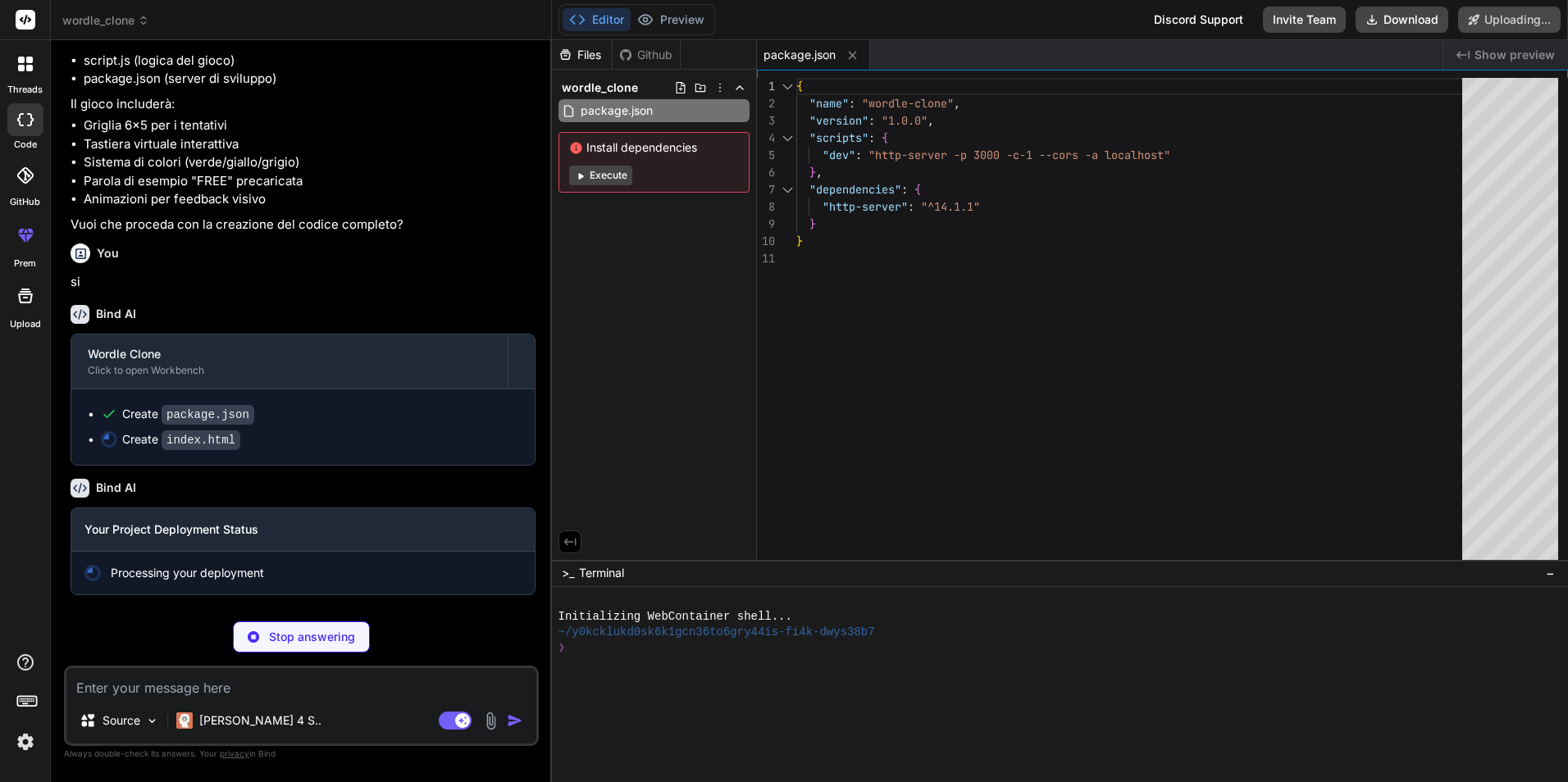
scroll to position [249, 0]
type textarea "x"
type textarea "</div> </div> <script src="script.js"></script> </body> </html>"
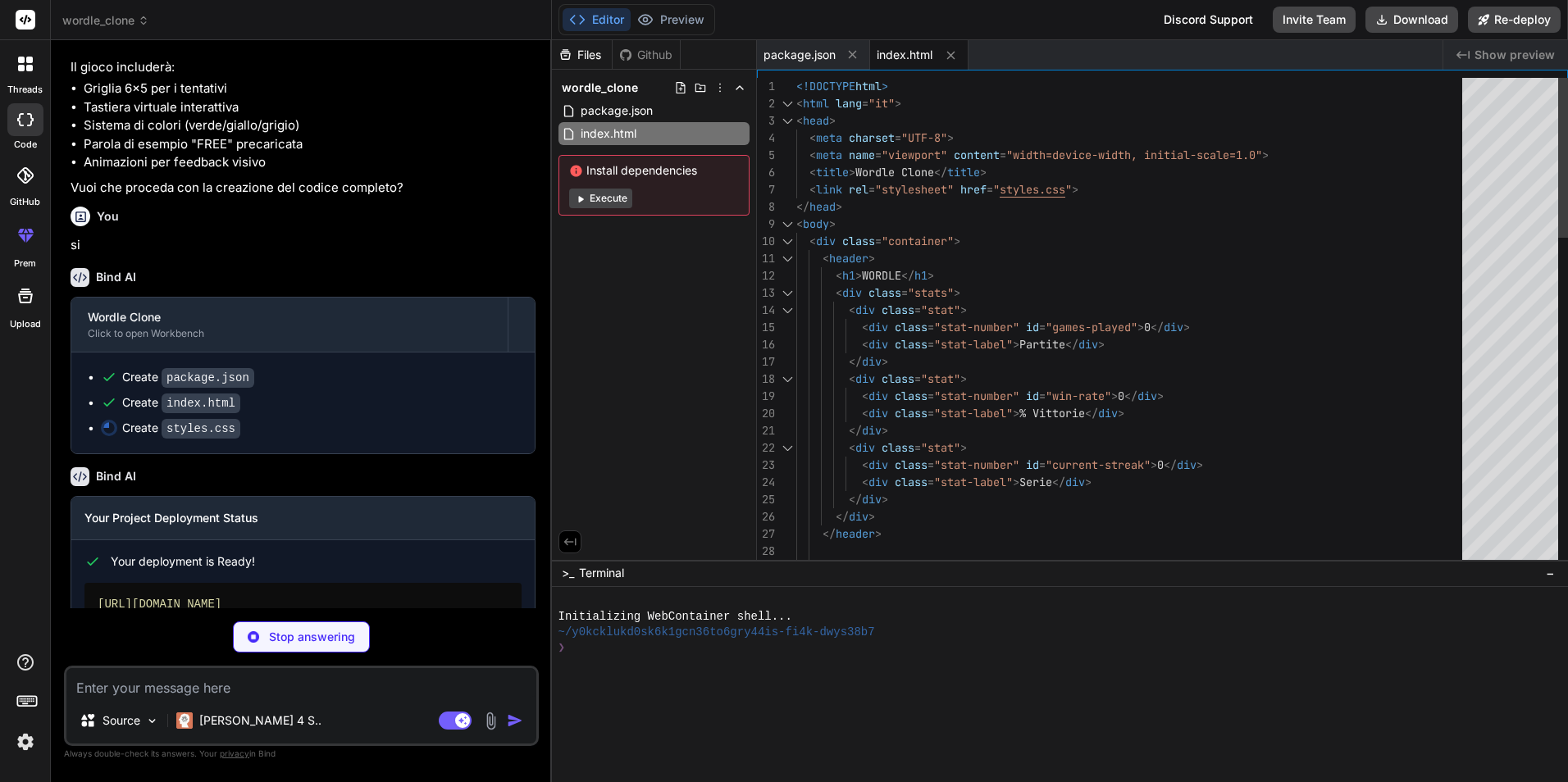
type textarea "x"
type textarea "} }"
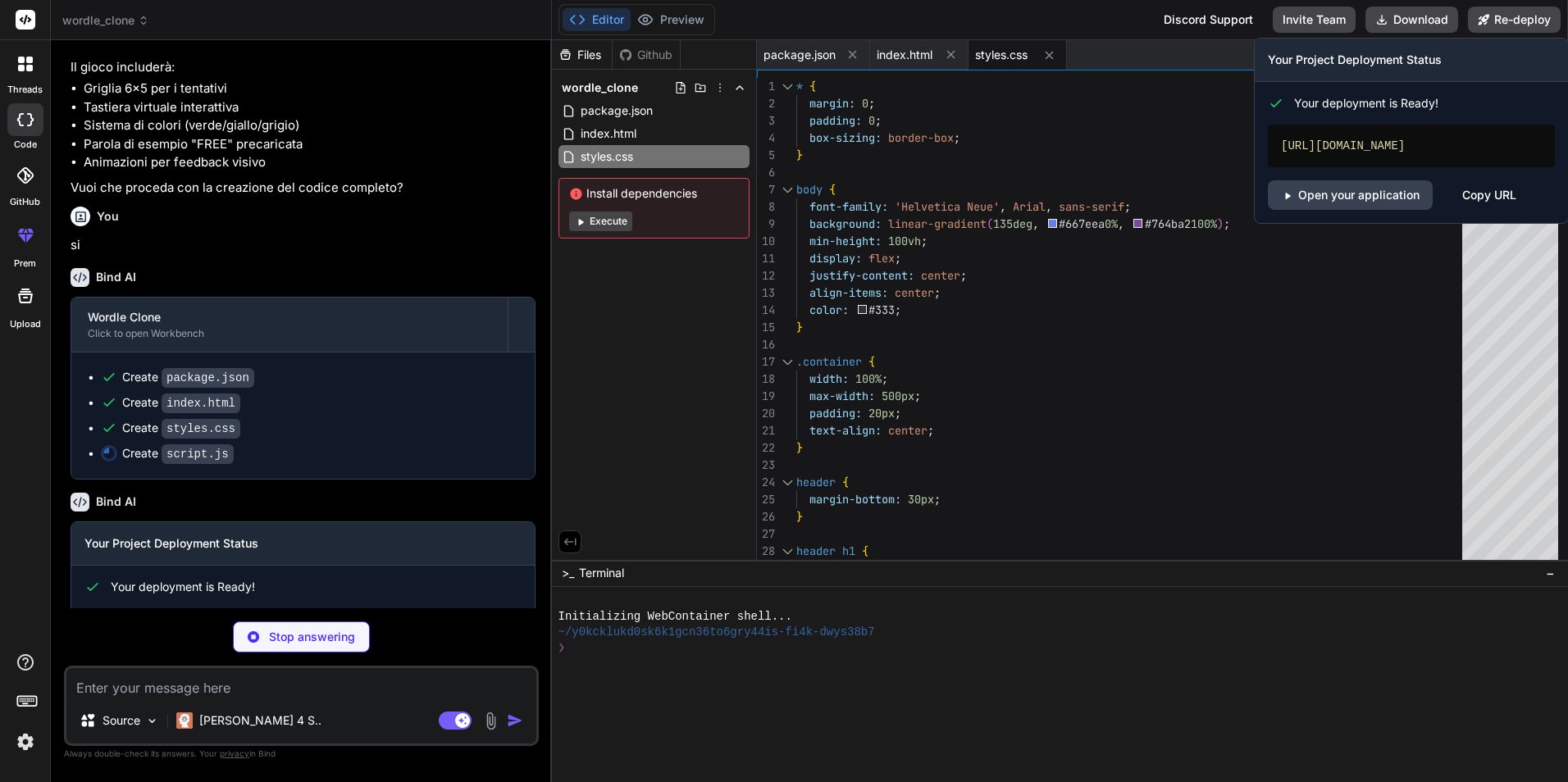
click at [1375, 142] on div "[URL][DOMAIN_NAME]" at bounding box center [1411, 145] width 287 height 42
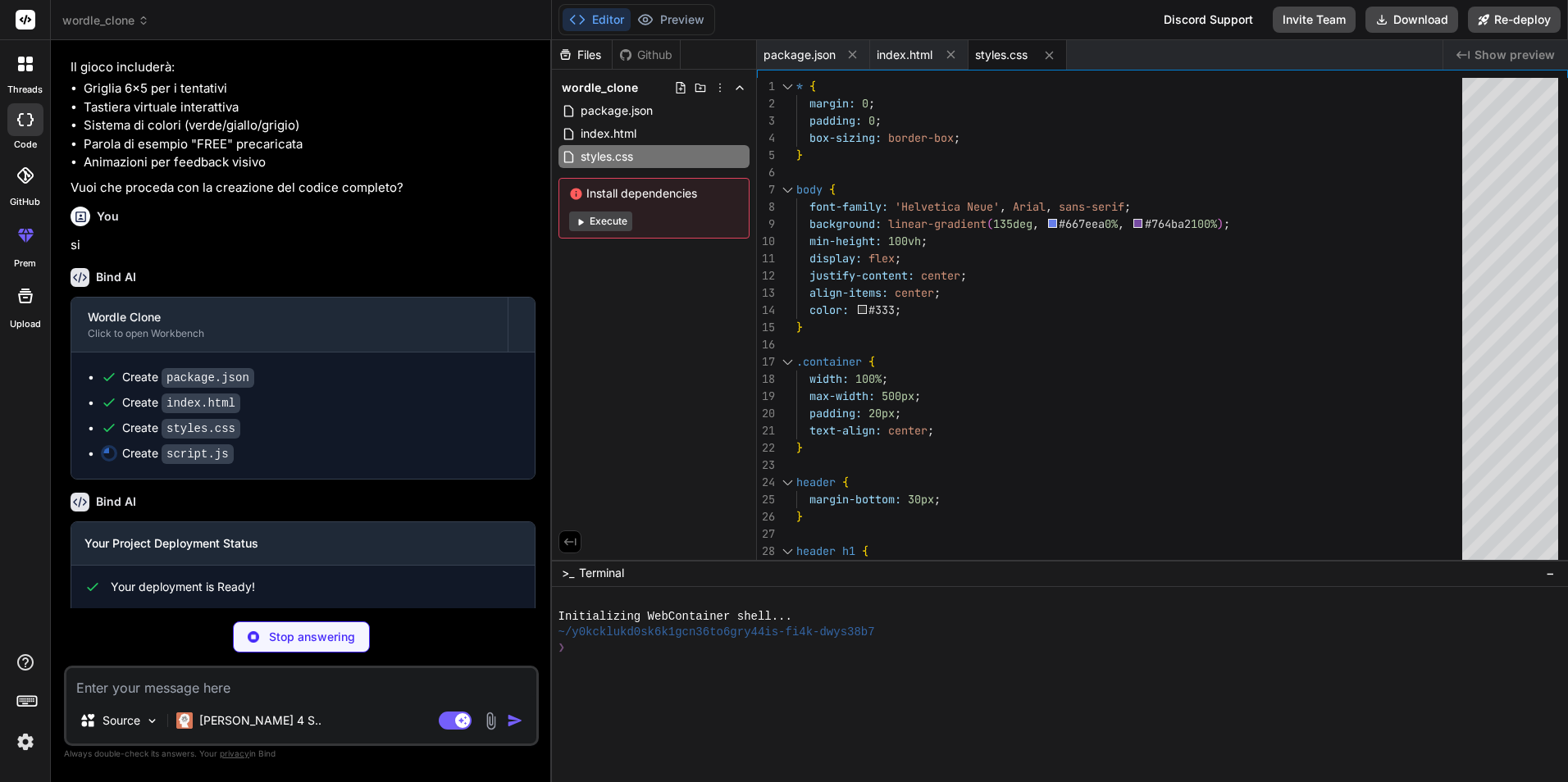
type textarea "x"
type textarea "new WordleGame(); });"
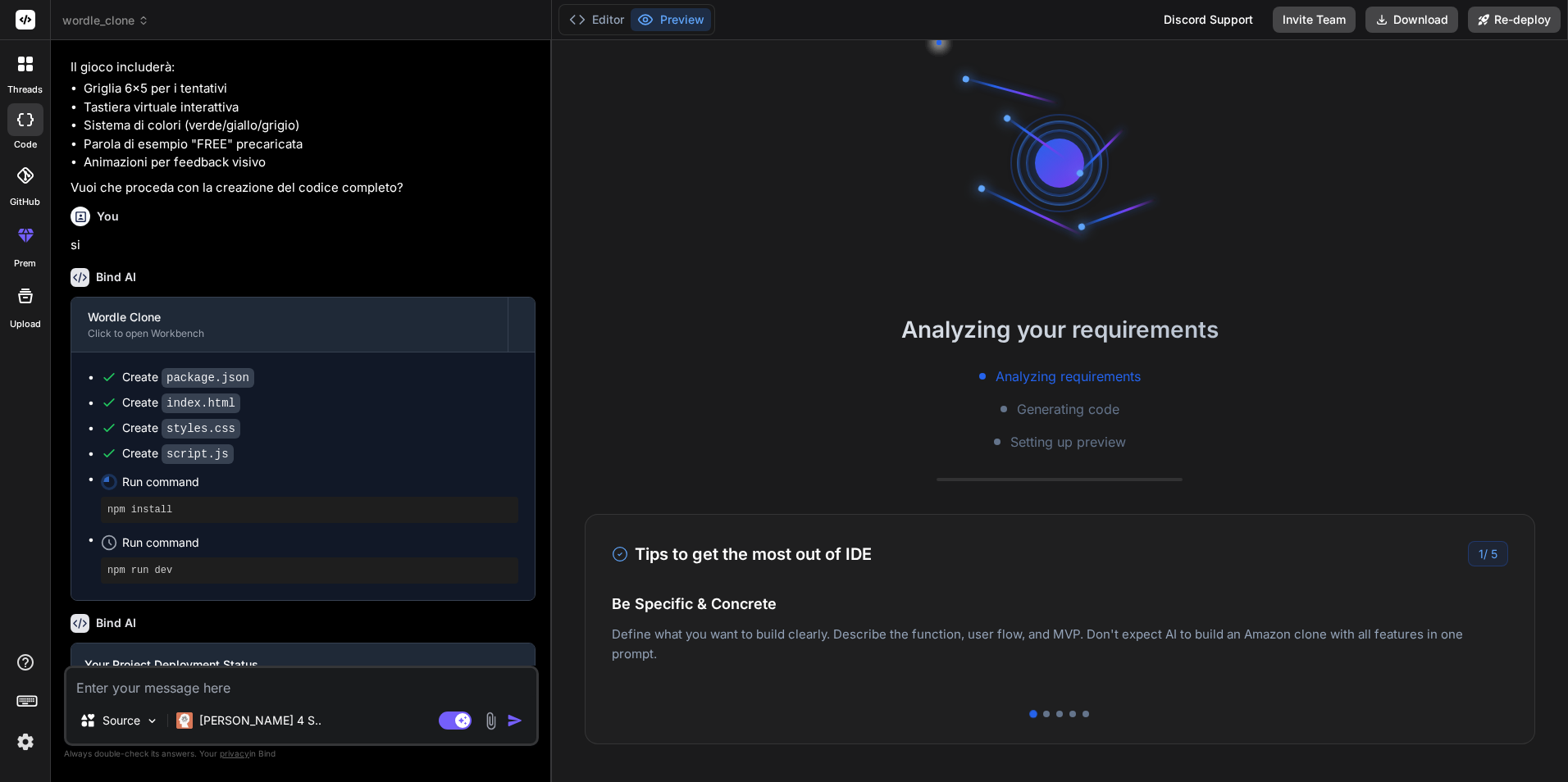
scroll to position [78, 0]
type textarea "x"
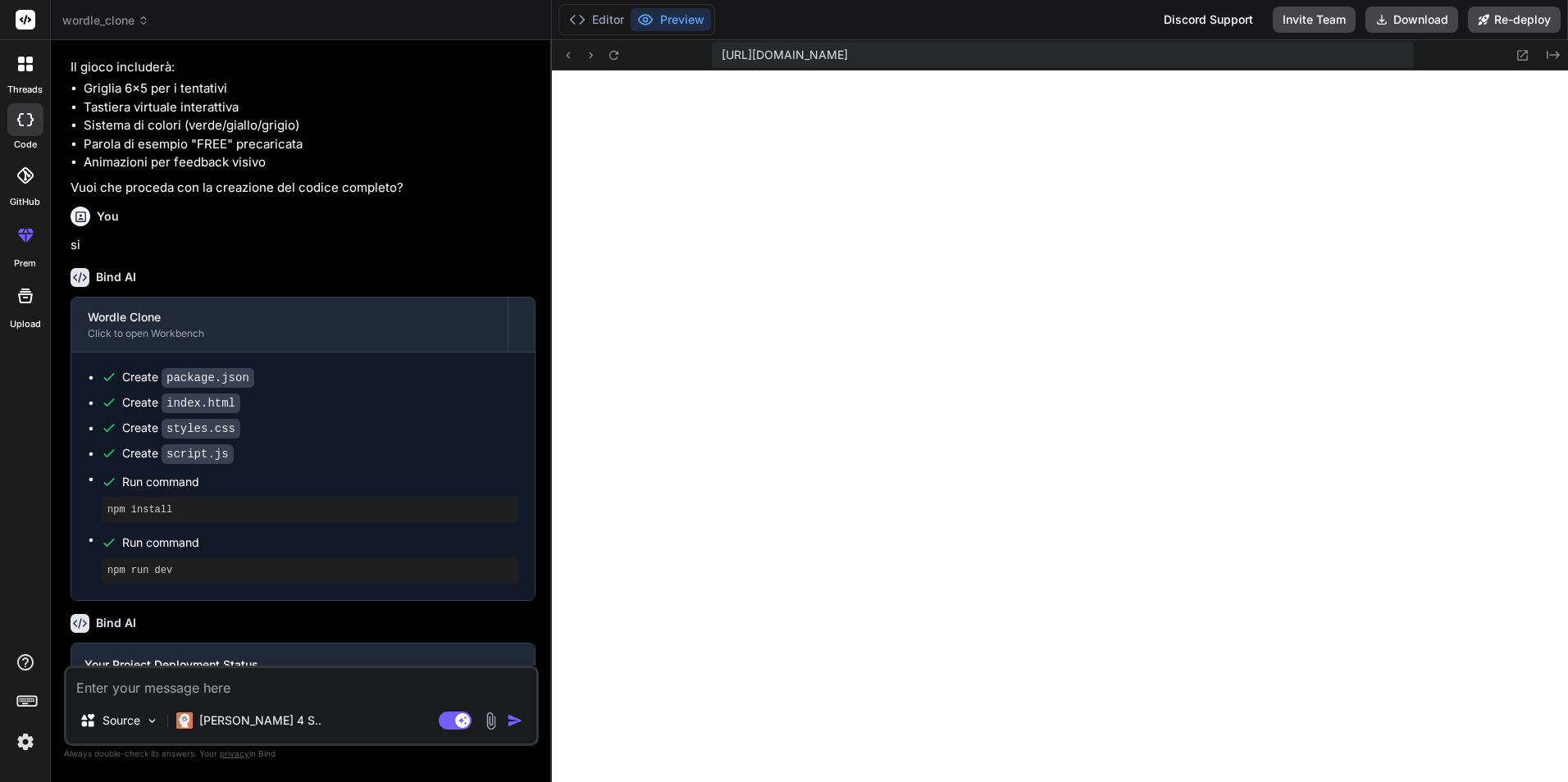
scroll to position [716, 0]
